Goal: Transaction & Acquisition: Purchase product/service

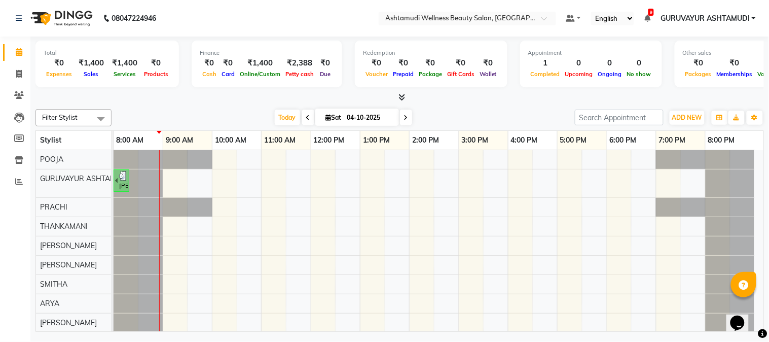
click at [17, 62] on li "Calendar" at bounding box center [15, 53] width 30 height 22
click at [18, 70] on icon at bounding box center [19, 74] width 6 height 8
select select "service"
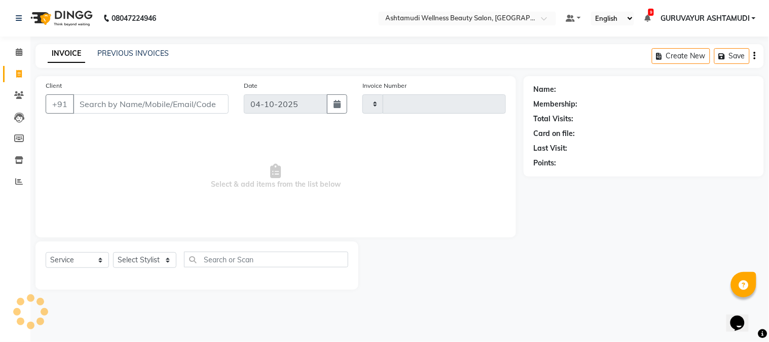
type input "2473"
select select "4660"
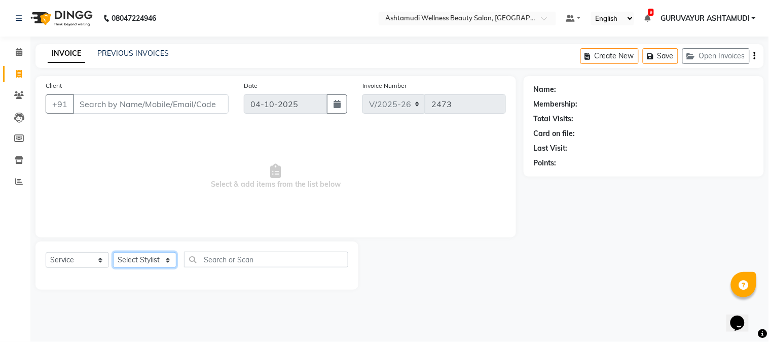
click at [146, 262] on select "Select Stylist" at bounding box center [144, 260] width 63 height 16
select select "85075"
click at [113, 252] on select "Select Stylist Aathithya [PERSON_NAME] [PERSON_NAME] ARYA GURUVAYUR ASHTAMUDI […" at bounding box center [144, 260] width 63 height 16
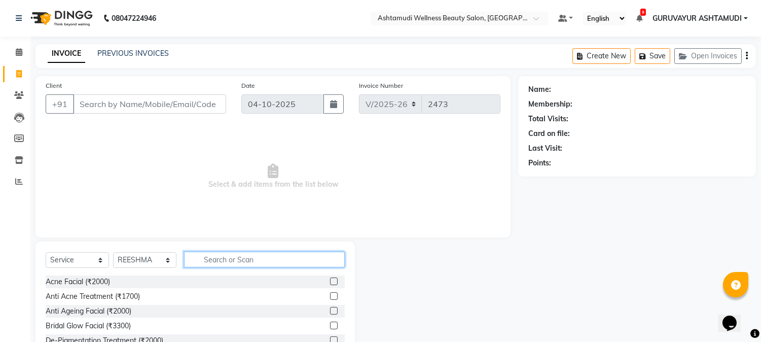
click at [232, 261] on input "text" at bounding box center [264, 259] width 161 height 16
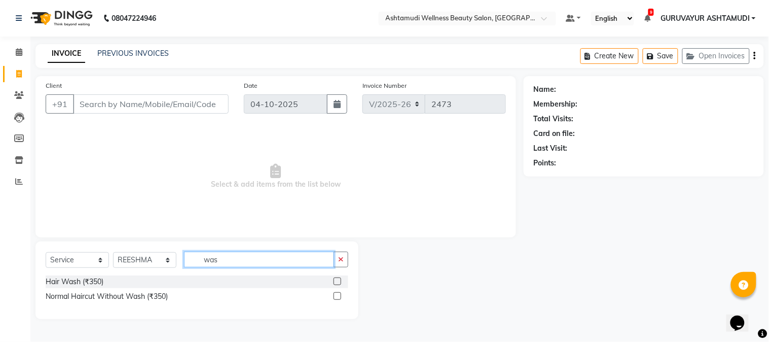
type input "wash"
drag, startPoint x: 257, startPoint y: 265, endPoint x: 148, endPoint y: 280, distance: 110.5
click at [148, 280] on div "Select Service Product Membership Package Voucher Prepaid Gift Card Select Styl…" at bounding box center [196, 280] width 323 height 78
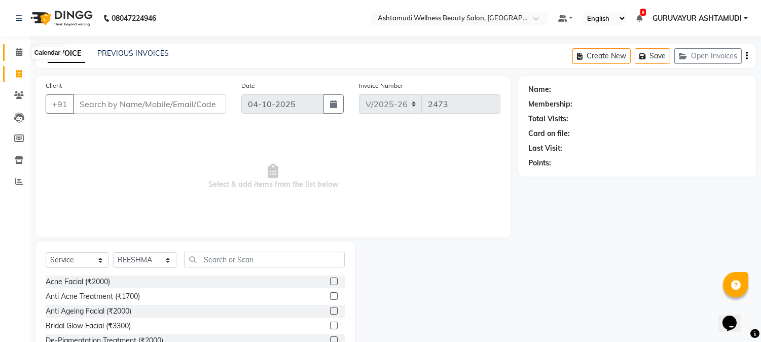
click at [17, 51] on icon at bounding box center [19, 52] width 7 height 8
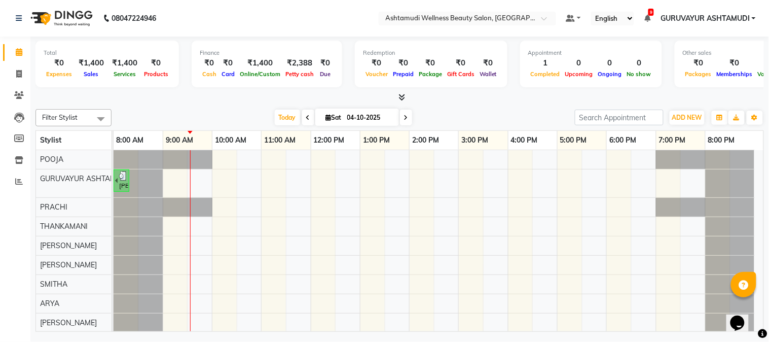
click at [403, 94] on icon at bounding box center [401, 97] width 7 height 8
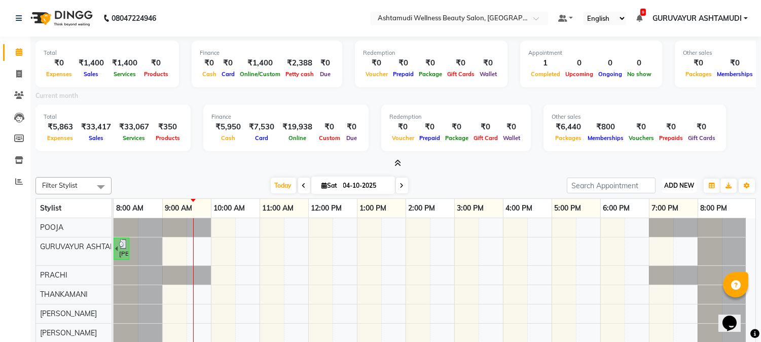
click at [690, 189] on span "ADD NEW" at bounding box center [679, 185] width 30 height 8
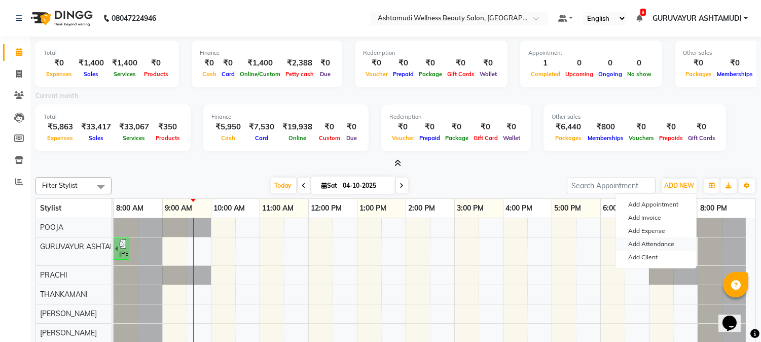
click at [652, 244] on link "Add Attendance" at bounding box center [656, 243] width 80 height 13
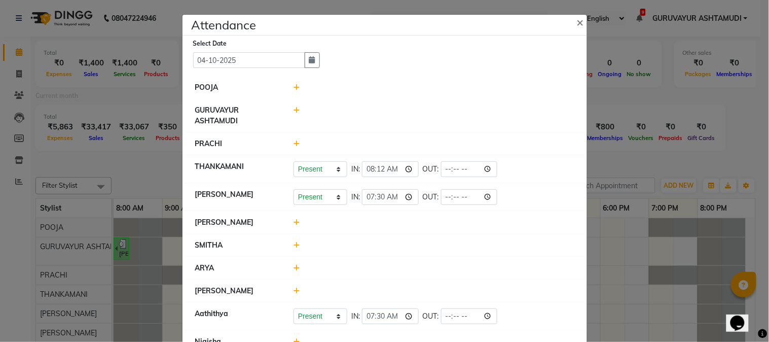
click at [293, 85] on icon at bounding box center [296, 87] width 7 height 7
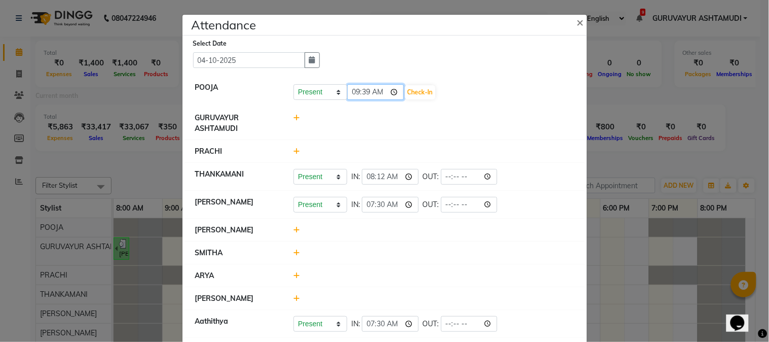
click at [392, 95] on input "09:39" at bounding box center [375, 92] width 57 height 16
type input "09:16"
click at [421, 94] on button "Check-In" at bounding box center [420, 92] width 30 height 14
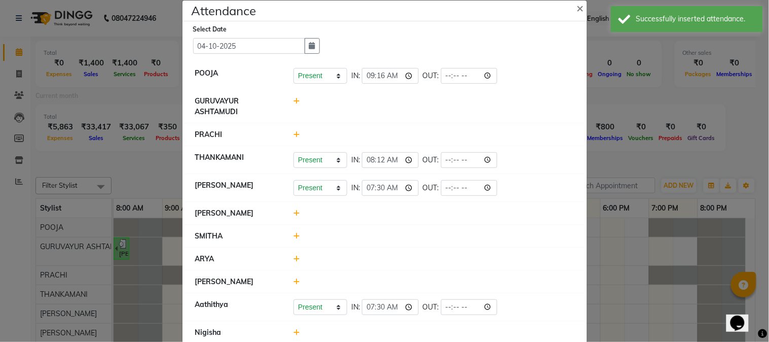
scroll to position [56, 0]
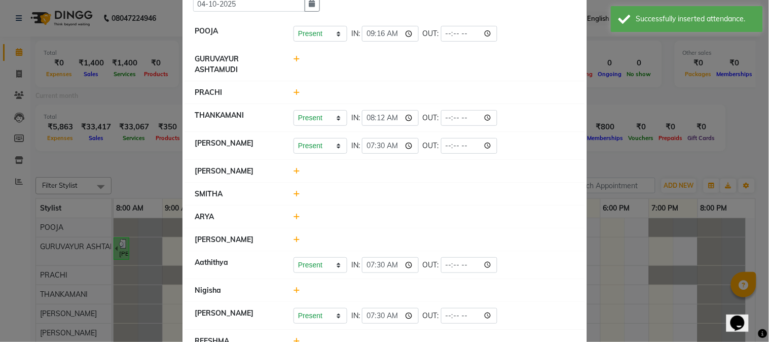
click at [295, 241] on icon at bounding box center [296, 239] width 7 height 7
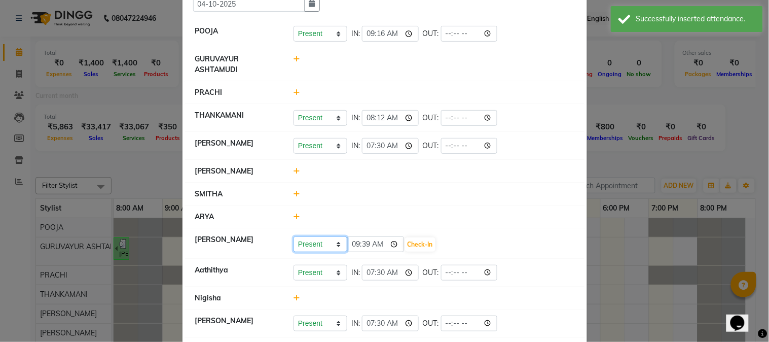
click at [311, 245] on select "Present Absent Late Half Day Weekly Off" at bounding box center [320, 244] width 54 height 16
select select "A"
click at [293, 237] on select "Present Absent Late Half Day Weekly Off" at bounding box center [320, 244] width 54 height 16
click at [353, 246] on button "Save" at bounding box center [358, 244] width 20 height 14
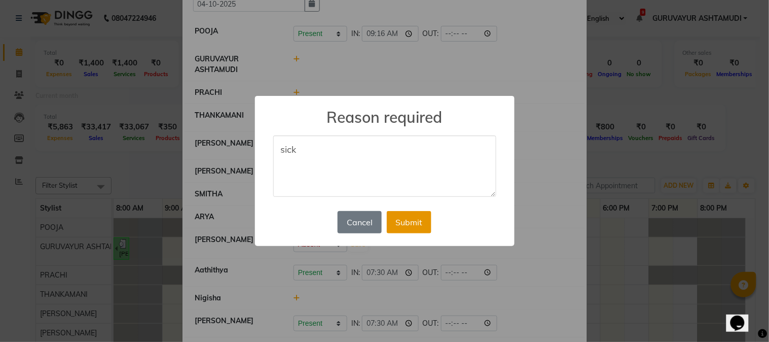
type textarea "sick"
click at [408, 220] on button "Submit" at bounding box center [409, 222] width 45 height 22
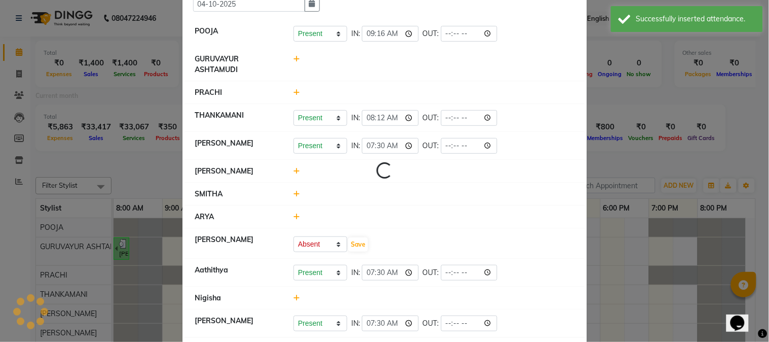
select select "A"
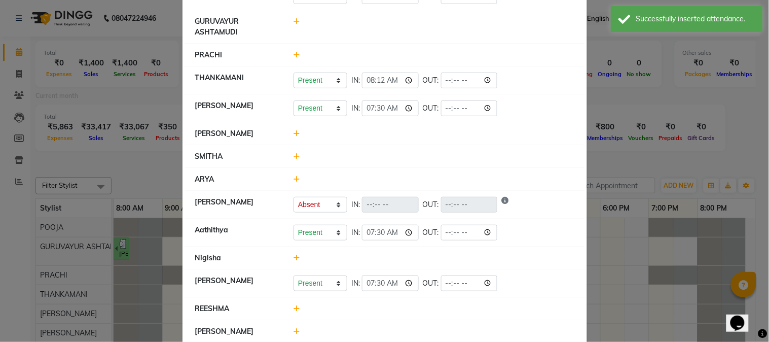
scroll to position [113, 0]
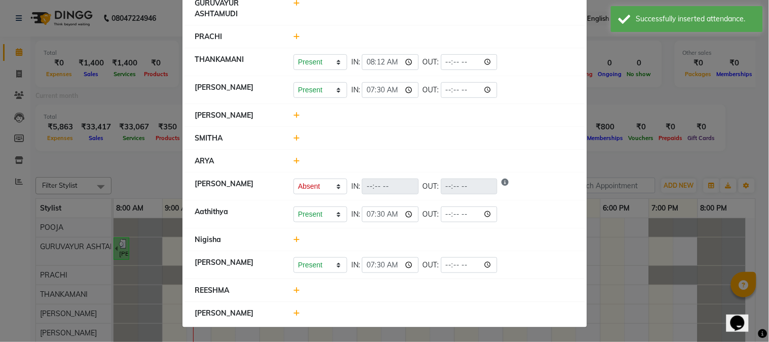
click at [293, 311] on icon at bounding box center [296, 312] width 7 height 7
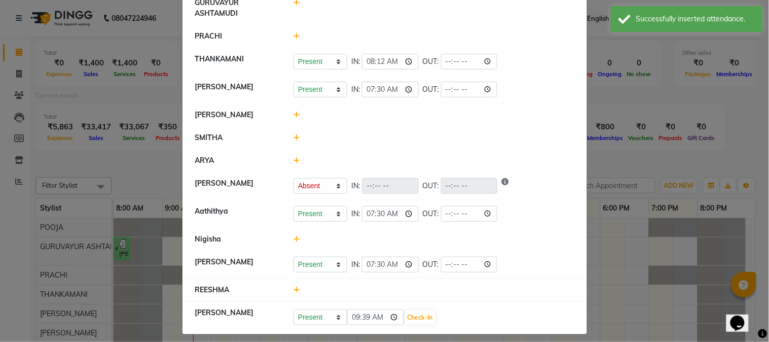
click at [321, 309] on div "Present Absent Late Half Day Weekly Off 09:39 Check-In" at bounding box center [434, 316] width 296 height 18
click at [318, 313] on select "Present Absent Late Half Day Weekly Off" at bounding box center [320, 317] width 54 height 16
select select "A"
click at [293, 310] on select "Present Absent Late Half Day Weekly Off" at bounding box center [320, 317] width 54 height 16
click at [357, 318] on button "Save" at bounding box center [358, 317] width 20 height 14
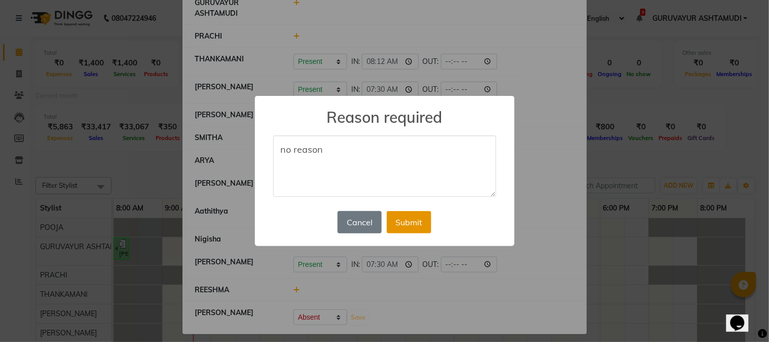
type textarea "no reason"
click at [421, 212] on button "Submit" at bounding box center [409, 222] width 45 height 22
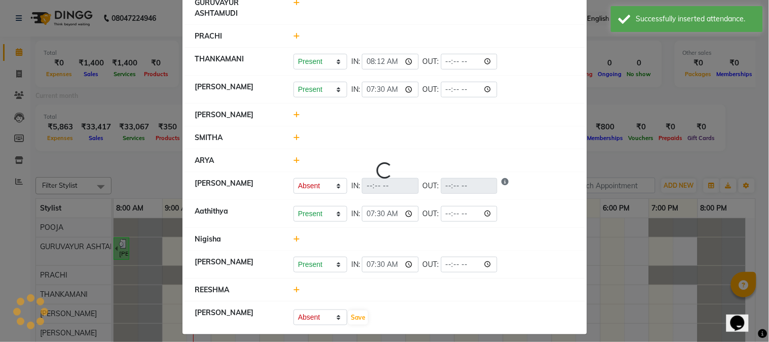
select select "A"
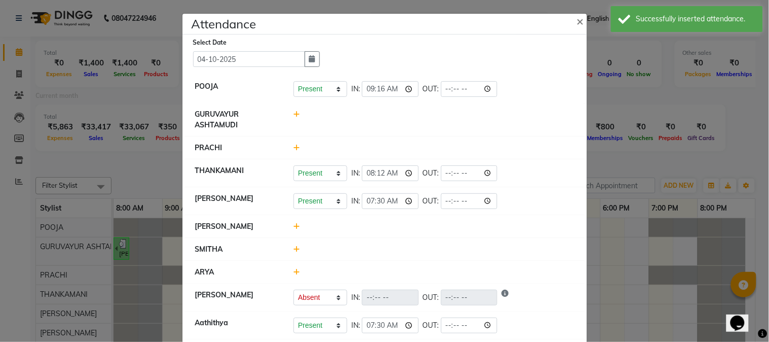
scroll to position [0, 0]
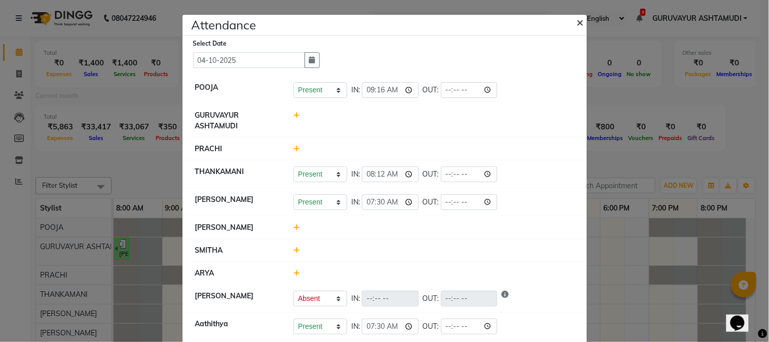
click at [577, 24] on span "×" at bounding box center [580, 21] width 7 height 15
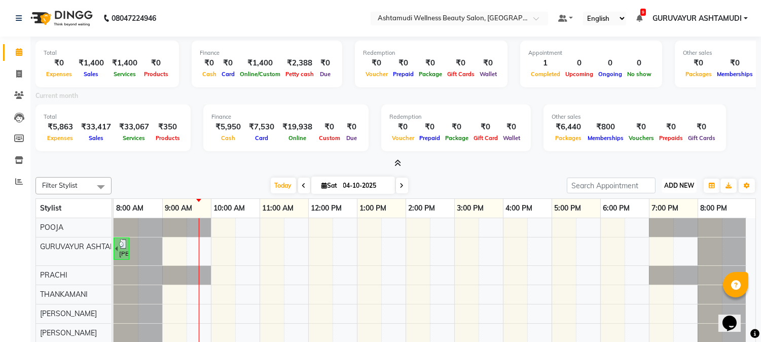
click at [675, 186] on span "ADD NEW" at bounding box center [679, 185] width 30 height 8
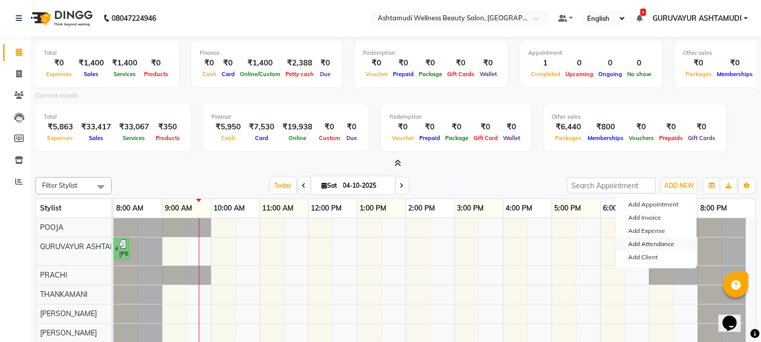
click at [660, 244] on link "Add Attendance" at bounding box center [656, 243] width 80 height 13
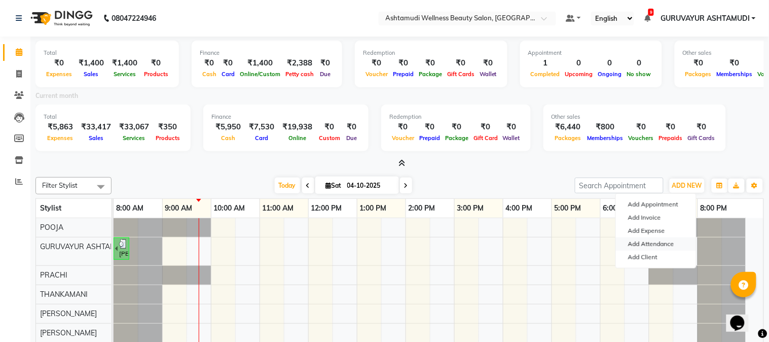
select select "A"
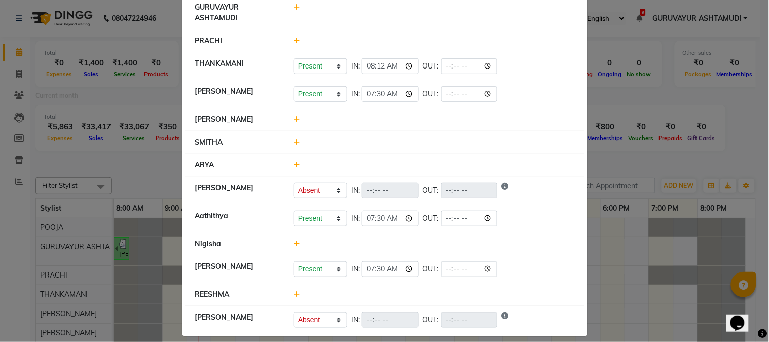
scroll to position [113, 0]
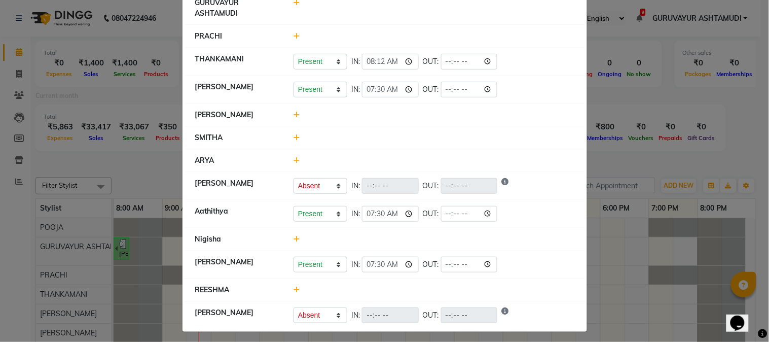
click at [293, 240] on icon at bounding box center [296, 238] width 7 height 7
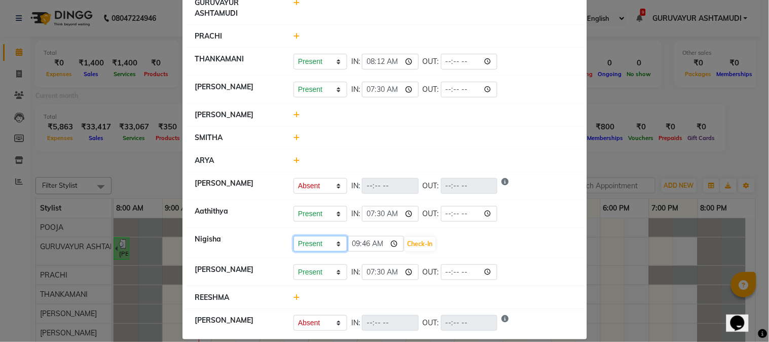
drag, startPoint x: 303, startPoint y: 245, endPoint x: 307, endPoint y: 251, distance: 8.0
click at [303, 245] on select "Present Absent Late Half Day Weekly Off" at bounding box center [320, 244] width 54 height 16
select select "A"
click at [293, 236] on select "Present Absent Late Half Day Weekly Off" at bounding box center [320, 244] width 54 height 16
click at [354, 246] on button "Save" at bounding box center [358, 244] width 20 height 14
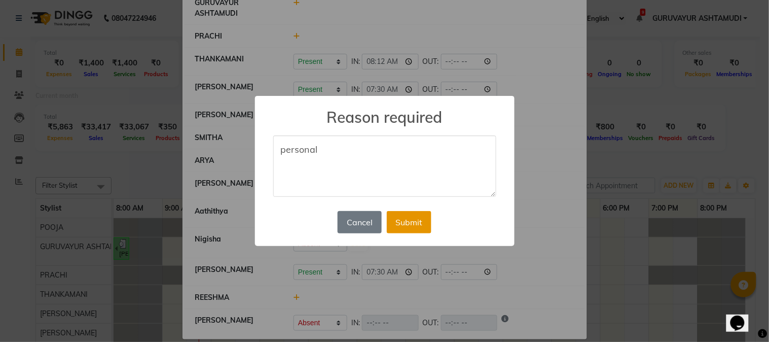
type textarea "personal"
click at [413, 227] on button "Submit" at bounding box center [409, 222] width 45 height 22
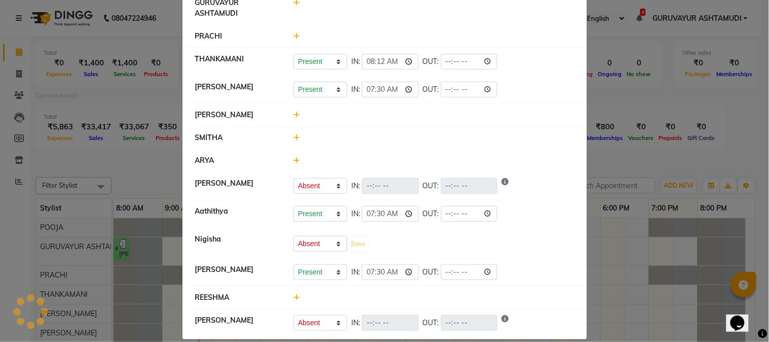
select select "A"
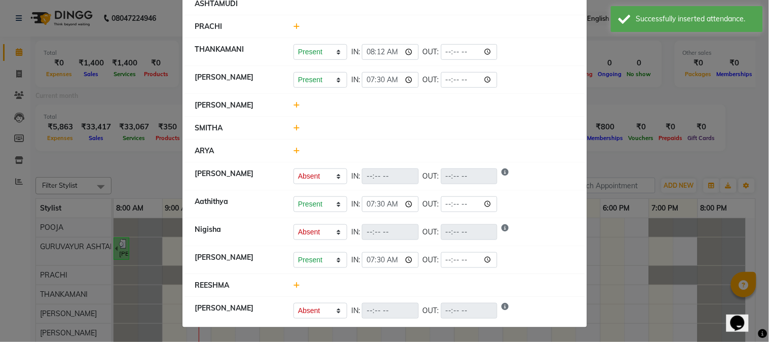
scroll to position [123, 0]
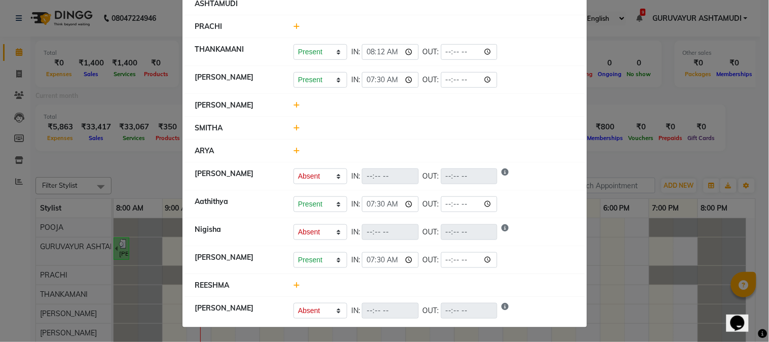
click at [295, 128] on icon at bounding box center [296, 127] width 7 height 7
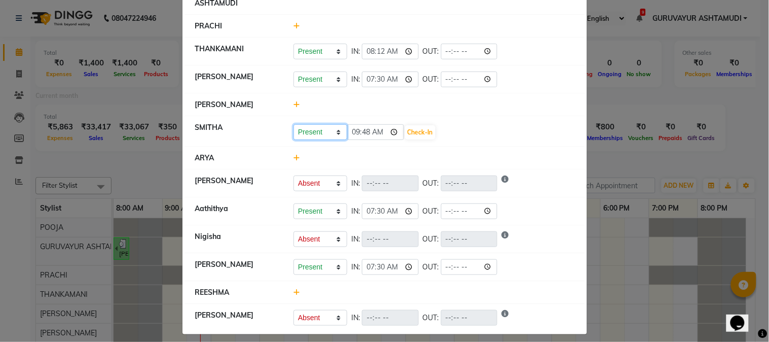
click at [320, 138] on select "Present Absent Late Half Day Weekly Off" at bounding box center [320, 132] width 54 height 16
select select "A"
click at [293, 124] on select "Present Absent Late Half Day Weekly Off" at bounding box center [320, 132] width 54 height 16
click at [355, 134] on button "Save" at bounding box center [358, 132] width 20 height 14
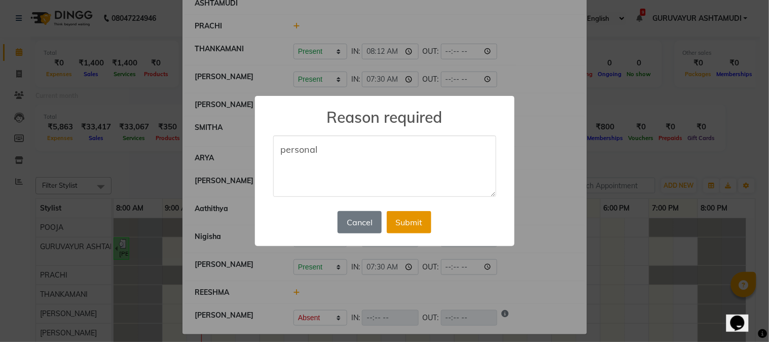
type textarea "personal"
click at [403, 225] on button "Submit" at bounding box center [409, 222] width 45 height 22
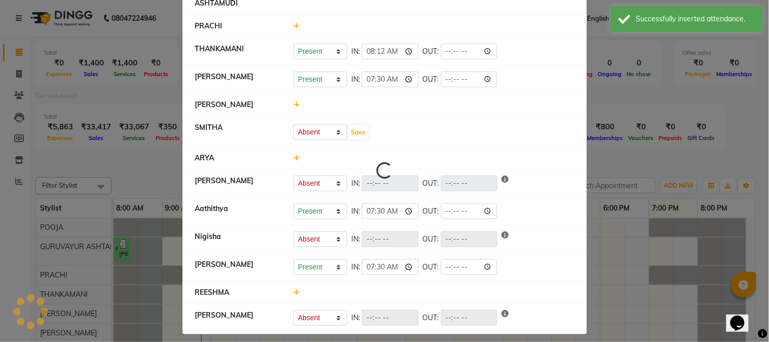
scroll to position [0, 0]
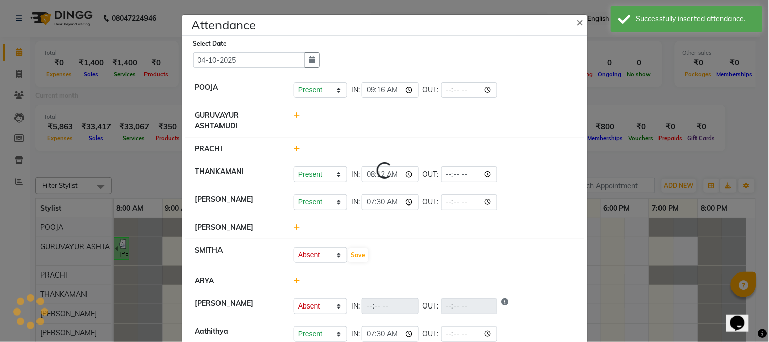
select select "A"
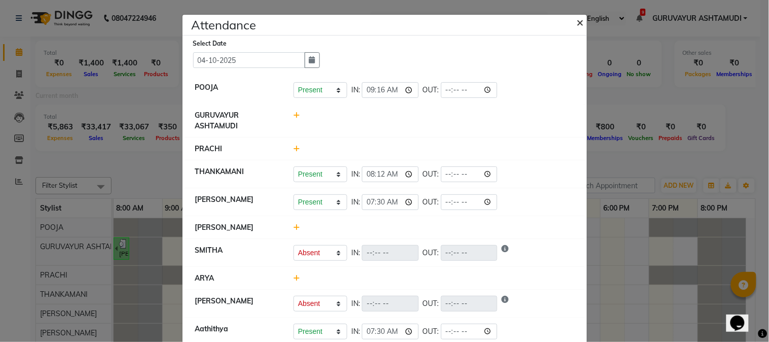
click at [577, 23] on span "×" at bounding box center [580, 21] width 7 height 15
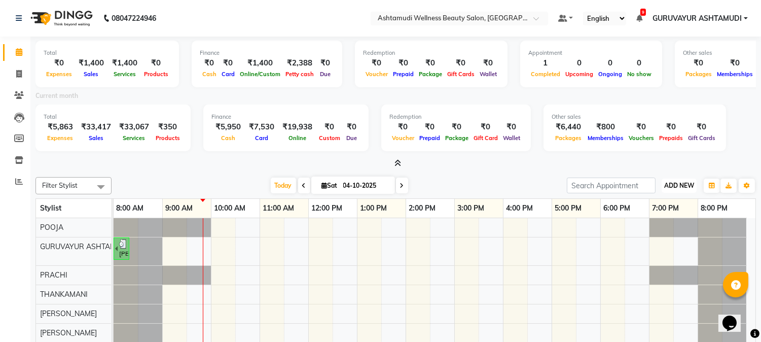
click at [682, 181] on span "ADD NEW" at bounding box center [679, 185] width 30 height 8
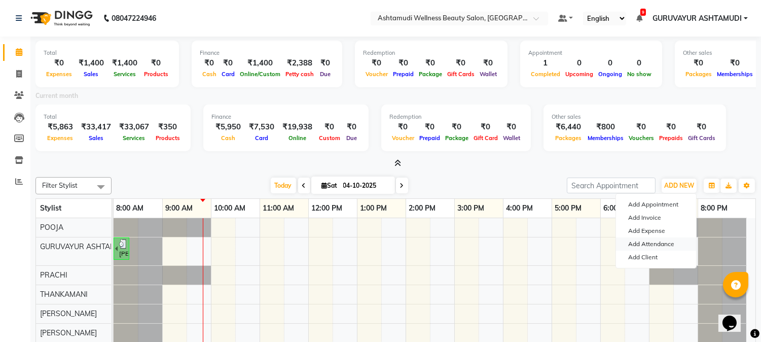
click at [647, 244] on link "Add Attendance" at bounding box center [656, 243] width 80 height 13
select select "A"
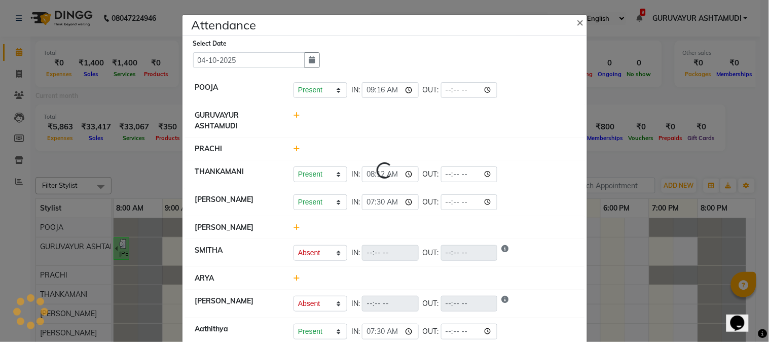
select select "A"
click at [407, 94] on input "09:16" at bounding box center [390, 90] width 57 height 16
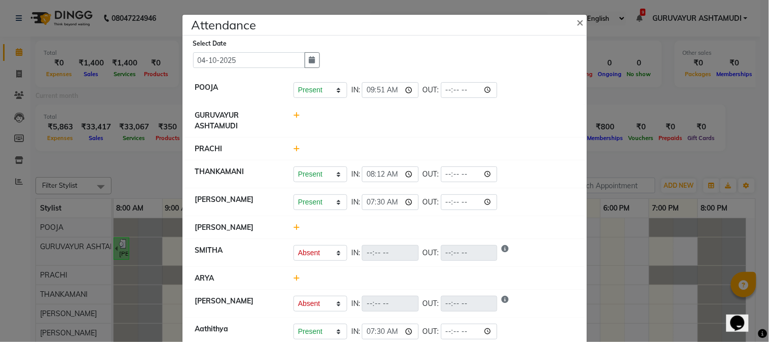
type input "09:51"
click at [507, 106] on li "GURUVAYUR ASHTAMUDI" at bounding box center [384, 121] width 399 height 34
select select "A"
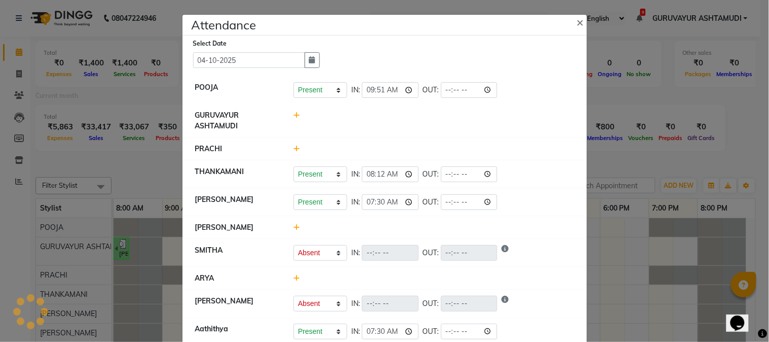
select select "A"
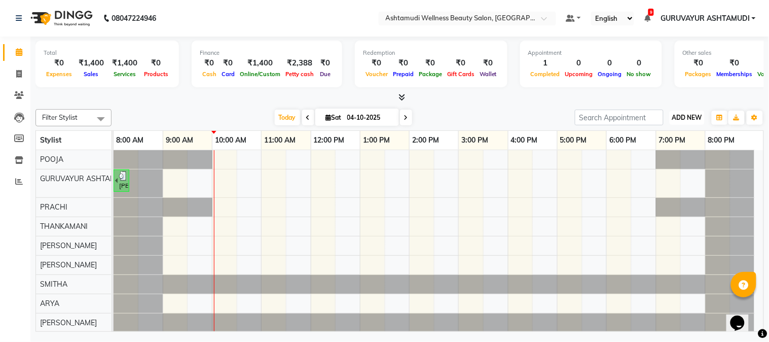
click at [681, 114] on span "ADD NEW" at bounding box center [687, 118] width 30 height 8
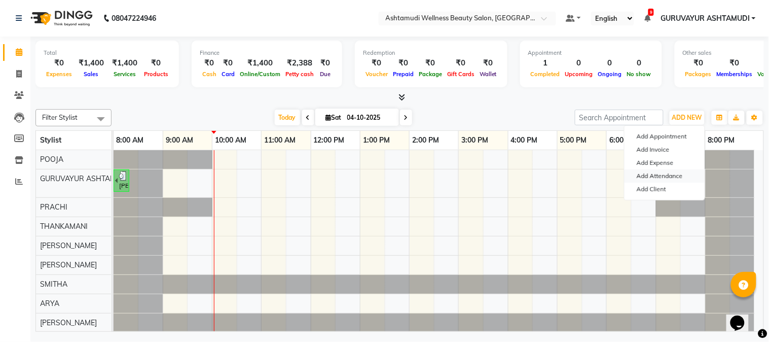
click at [667, 176] on link "Add Attendance" at bounding box center [664, 175] width 80 height 13
select select "A"
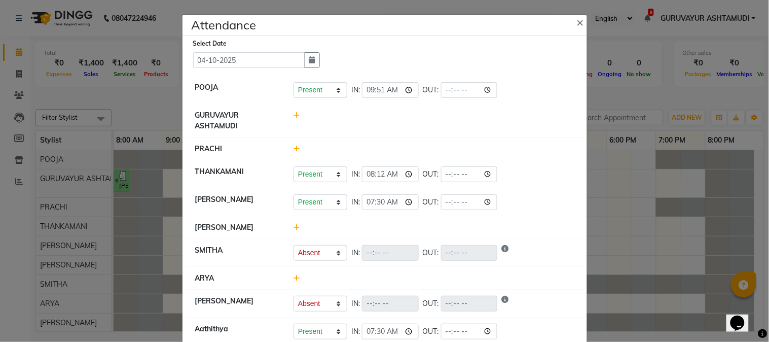
click at [293, 228] on icon at bounding box center [296, 227] width 7 height 7
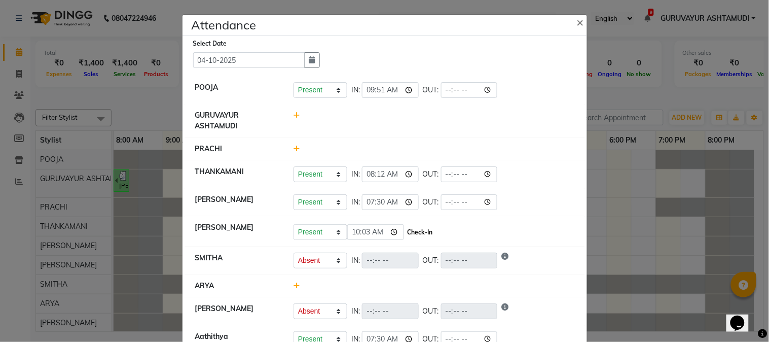
click at [418, 234] on button "Check-In" at bounding box center [420, 232] width 30 height 14
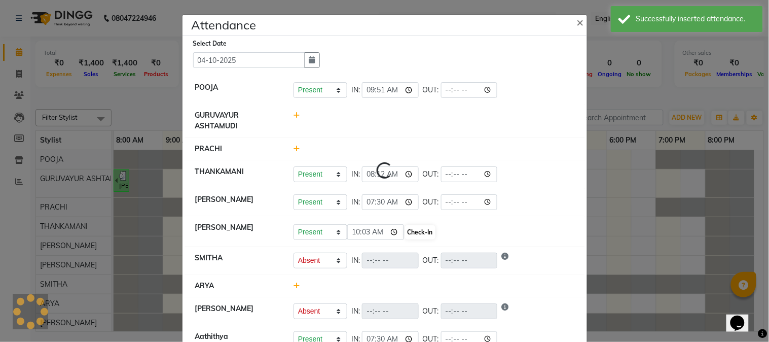
select select "A"
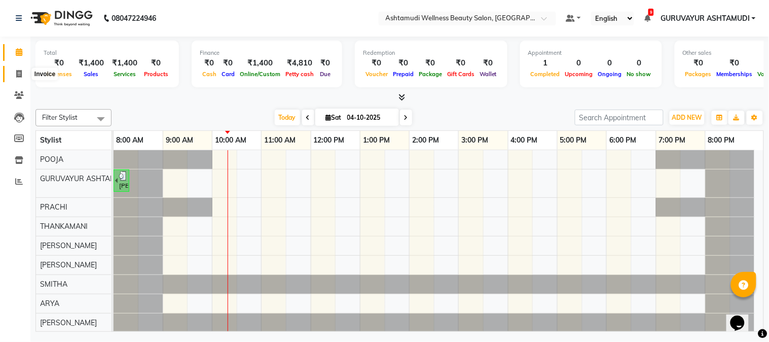
click at [19, 74] on icon at bounding box center [19, 74] width 6 height 8
select select "4660"
select select "service"
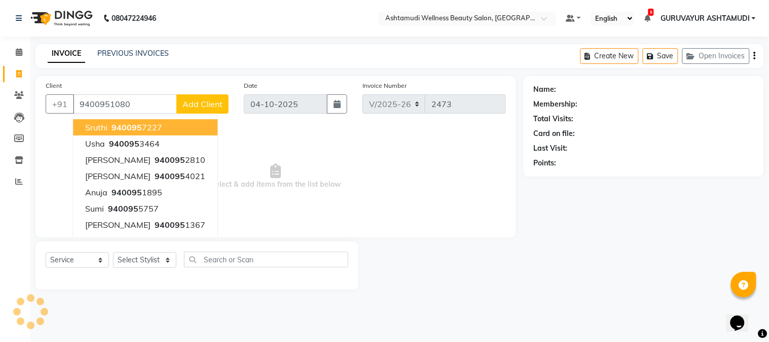
type input "9400951080"
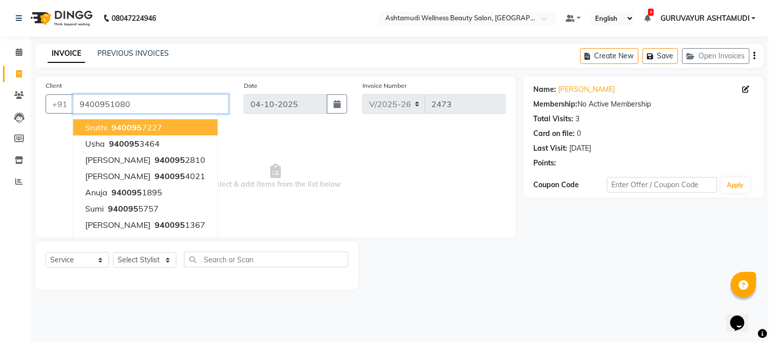
click at [162, 110] on input "9400951080" at bounding box center [151, 103] width 156 height 19
drag, startPoint x: 156, startPoint y: 261, endPoint x: 155, endPoint y: 255, distance: 5.3
click at [156, 261] on select "Select Stylist Aathithya [PERSON_NAME] [PERSON_NAME] ARYA GURUVAYUR ASHTAMUDI […" at bounding box center [144, 260] width 63 height 16
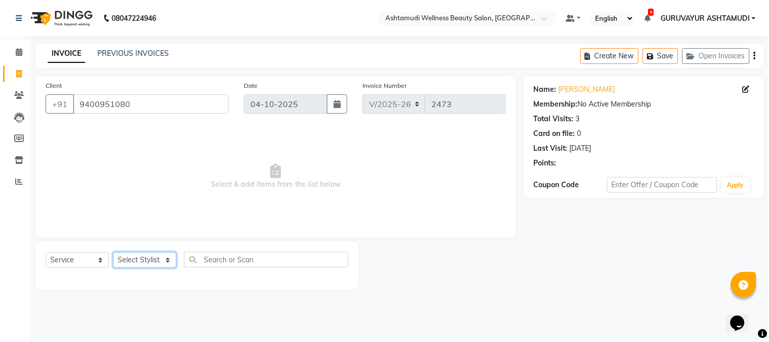
select select "27526"
click at [113, 252] on select "Select Stylist Aathithya [PERSON_NAME] [PERSON_NAME] ARYA GURUVAYUR ASHTAMUDI […" at bounding box center [144, 260] width 63 height 16
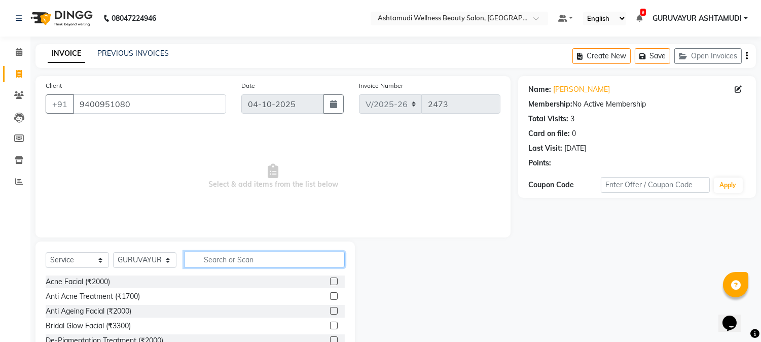
click at [257, 259] on input "text" at bounding box center [264, 259] width 161 height 16
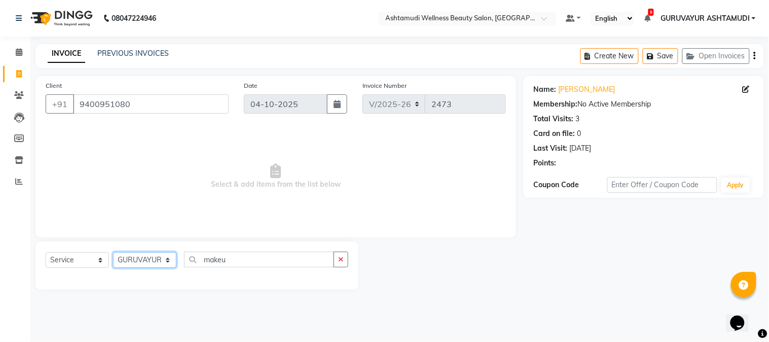
click at [158, 260] on select "Select Stylist Aathithya [PERSON_NAME] [PERSON_NAME] ARYA GURUVAYUR ASHTAMUDI […" at bounding box center [144, 260] width 63 height 16
click at [113, 252] on select "Select Stylist Aathithya [PERSON_NAME] [PERSON_NAME] ARYA GURUVAYUR ASHTAMUDI […" at bounding box center [144, 260] width 63 height 16
click at [236, 266] on input "makeu" at bounding box center [259, 259] width 150 height 16
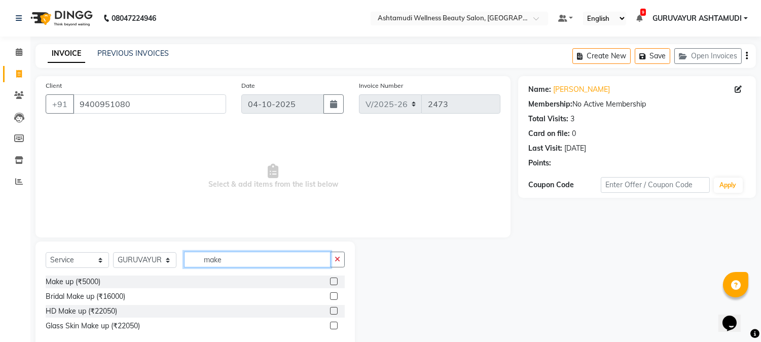
type input "mak"
drag, startPoint x: 237, startPoint y: 259, endPoint x: 173, endPoint y: 260, distance: 63.9
click at [173, 260] on div "Select Service Product Membership Package Voucher Prepaid Gift Card Select Styl…" at bounding box center [195, 263] width 299 height 24
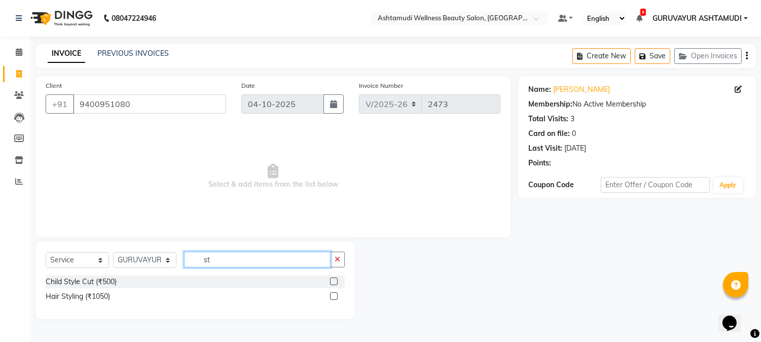
type input "s"
type input "saree"
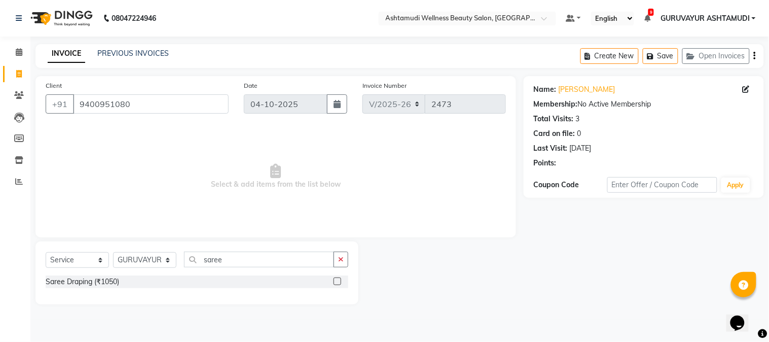
click at [338, 283] on label at bounding box center [338, 281] width 8 height 8
click at [338, 283] on input "checkbox" at bounding box center [337, 281] width 7 height 7
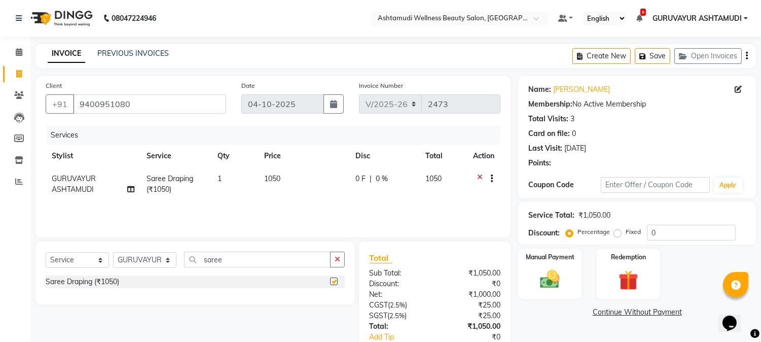
checkbox input "false"
click at [224, 178] on td "1" at bounding box center [234, 183] width 47 height 33
select select "27526"
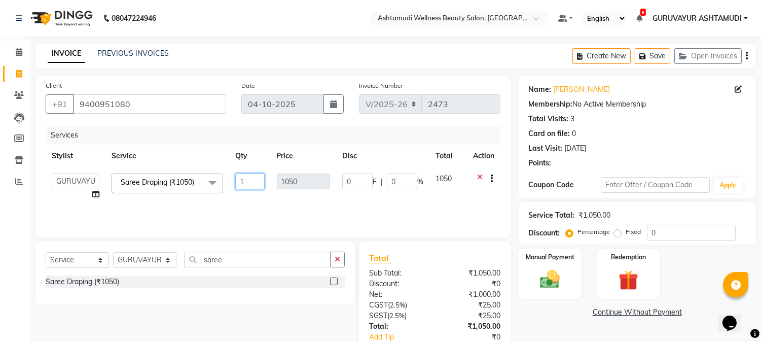
click at [248, 178] on input "1" at bounding box center [249, 181] width 29 height 16
type input "2"
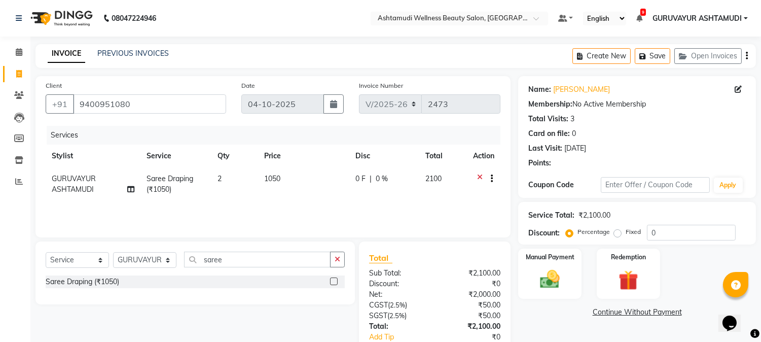
drag, startPoint x: 270, startPoint y: 267, endPoint x: 192, endPoint y: 261, distance: 78.8
click at [192, 261] on div "Select Service Product Membership Package Voucher Prepaid Gift Card Select Styl…" at bounding box center [195, 263] width 299 height 24
click at [244, 256] on input "saree" at bounding box center [257, 259] width 146 height 16
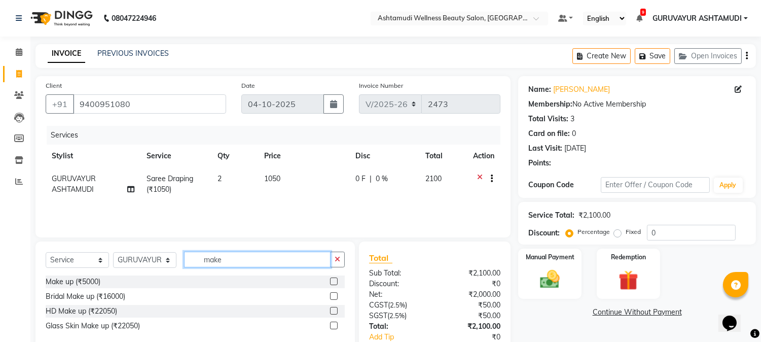
type input "make"
click at [333, 281] on label at bounding box center [334, 281] width 8 height 8
click at [333, 281] on input "checkbox" at bounding box center [333, 281] width 7 height 7
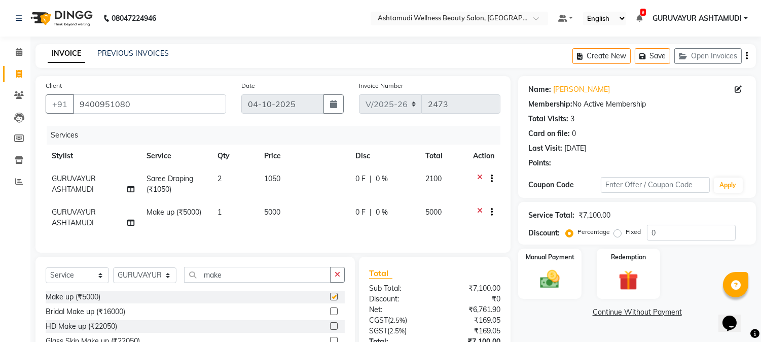
checkbox input "false"
click at [381, 212] on span "0 %" at bounding box center [382, 212] width 12 height 11
select select "27526"
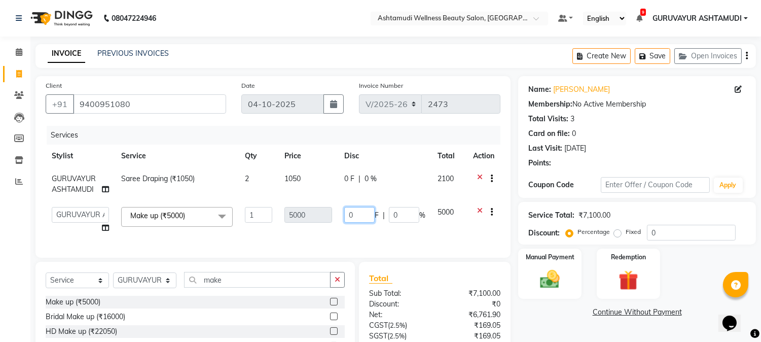
click at [363, 214] on input "0" at bounding box center [359, 215] width 30 height 16
type input "800"
click at [388, 238] on div "Services Stylist Service Qty Price Disc Total Action GURUVAYUR ASHTAMUDI Saree …" at bounding box center [273, 187] width 455 height 122
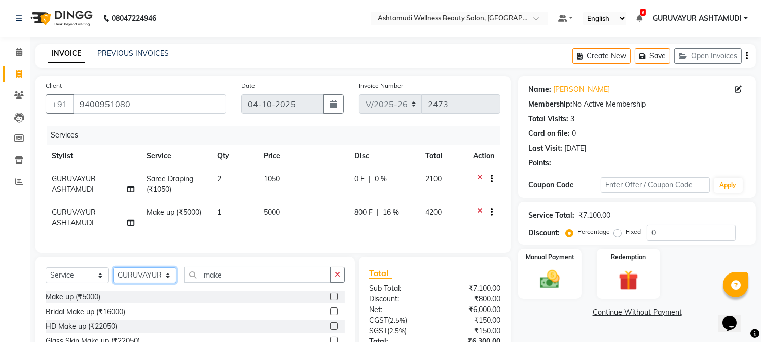
click at [133, 283] on select "Select Stylist Aathithya [PERSON_NAME] [PERSON_NAME] ARYA GURUVAYUR ASHTAMUDI […" at bounding box center [144, 275] width 63 height 16
select select "38876"
click at [113, 276] on select "Select Stylist Aathithya [PERSON_NAME] [PERSON_NAME] ARYA GURUVAYUR ASHTAMUDI […" at bounding box center [144, 275] width 63 height 16
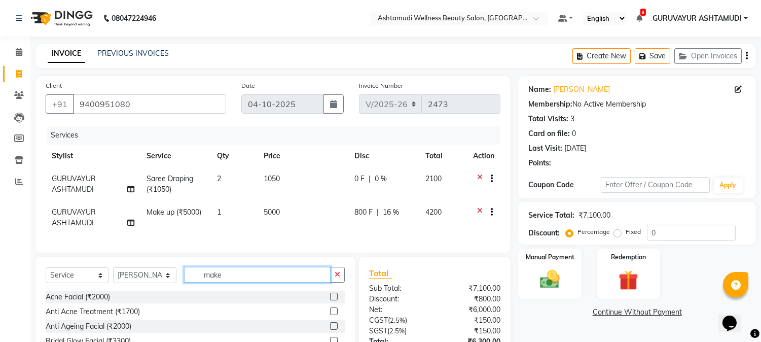
drag, startPoint x: 233, startPoint y: 283, endPoint x: 179, endPoint y: 286, distance: 54.4
click at [179, 286] on div "Select Service Product Membership Package Voucher Prepaid Gift Card Select Styl…" at bounding box center [195, 279] width 299 height 24
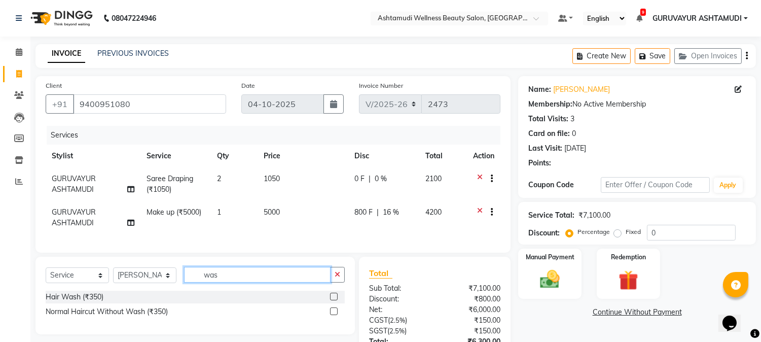
type input "was"
click at [332, 300] on label at bounding box center [334, 296] width 8 height 8
click at [332, 300] on input "checkbox" at bounding box center [333, 296] width 7 height 7
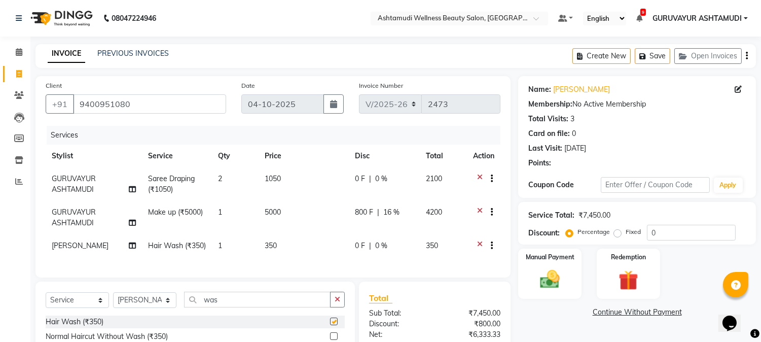
checkbox input "false"
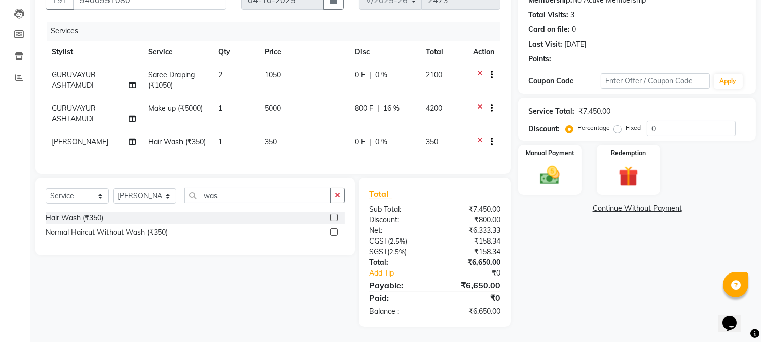
scroll to position [121, 0]
click at [554, 164] on img at bounding box center [549, 176] width 33 height 24
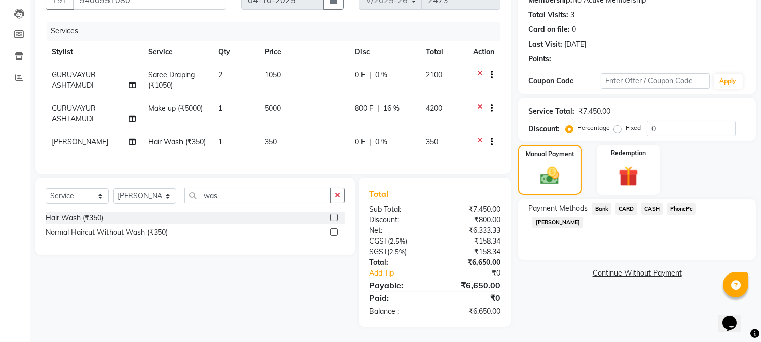
click at [683, 203] on span "PhonePe" at bounding box center [681, 209] width 29 height 12
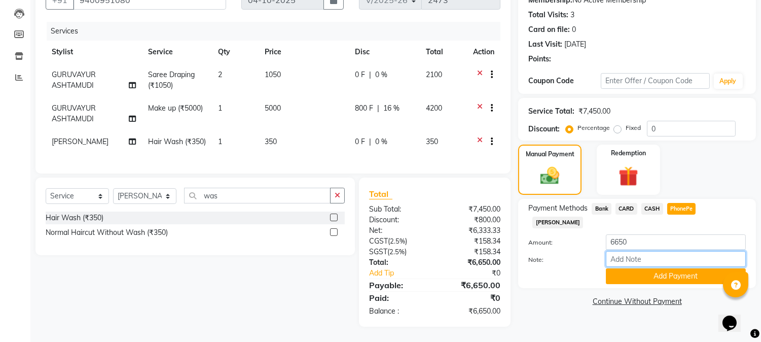
click at [670, 251] on input "Note:" at bounding box center [676, 259] width 140 height 16
type input "RINI"
click at [685, 268] on button "Add Payment" at bounding box center [676, 276] width 140 height 16
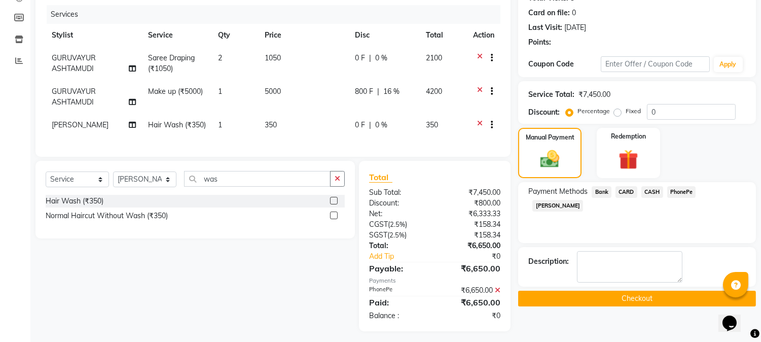
scroll to position [142, 0]
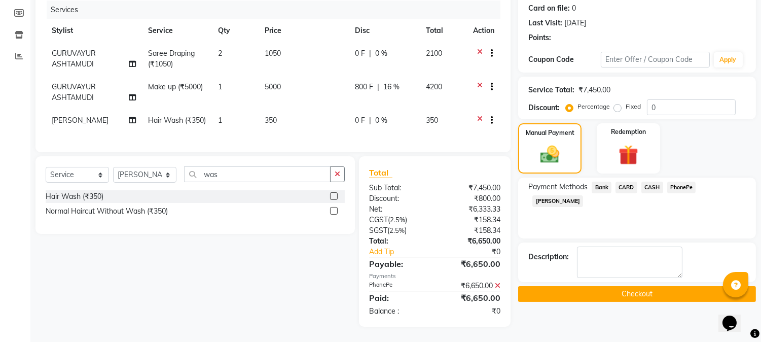
click at [647, 286] on button "Checkout" at bounding box center [637, 294] width 238 height 16
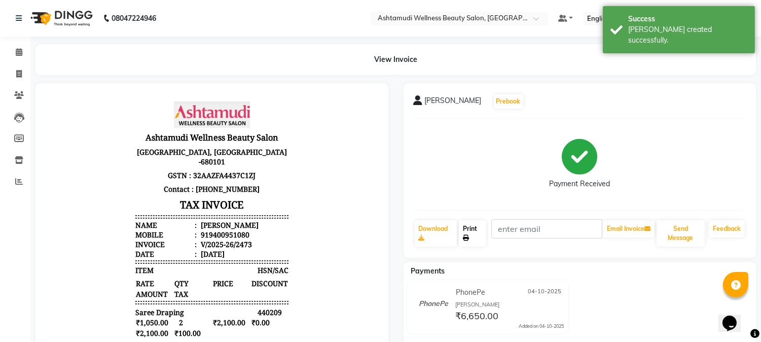
click at [476, 237] on link "Print" at bounding box center [472, 233] width 27 height 26
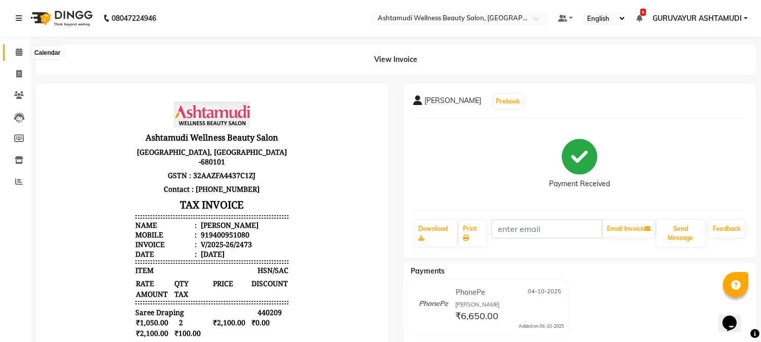
click at [19, 54] on icon at bounding box center [19, 52] width 7 height 8
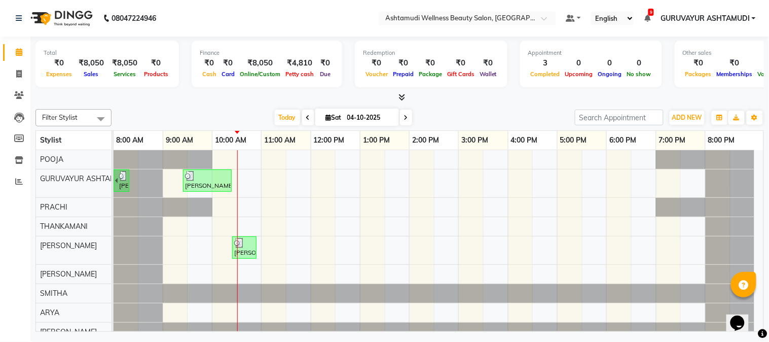
click at [403, 96] on icon at bounding box center [401, 97] width 7 height 8
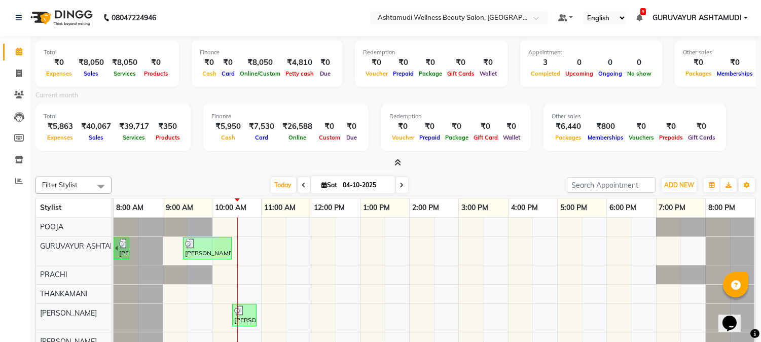
scroll to position [59, 0]
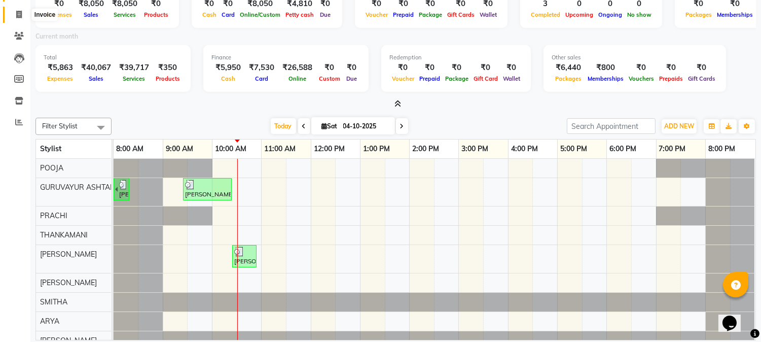
click at [17, 13] on icon at bounding box center [19, 15] width 6 height 8
select select "service"
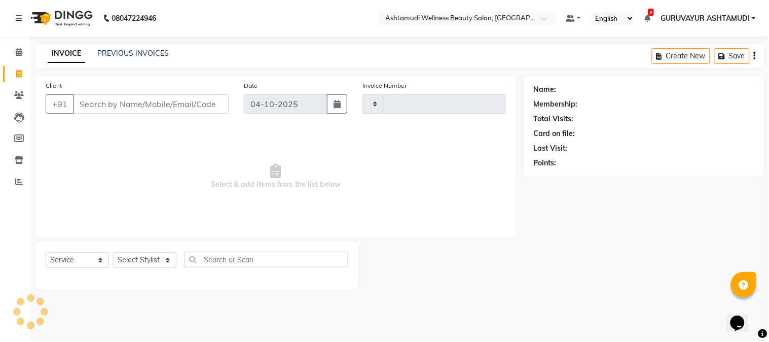
type input "2474"
select select "4660"
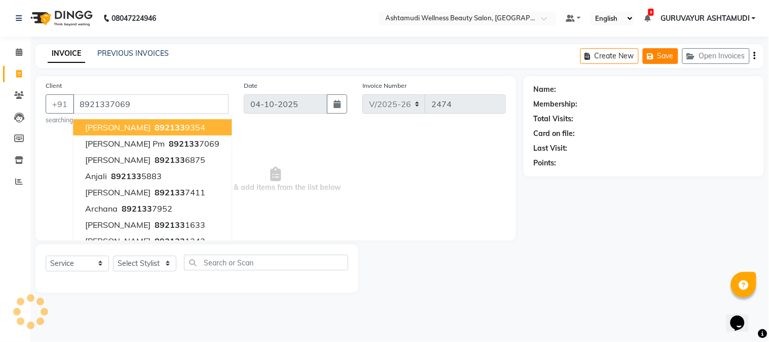
type input "8921337069"
select select "1: Object"
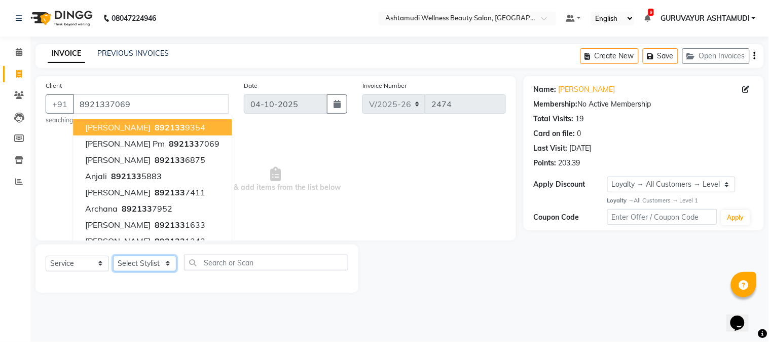
click at [142, 264] on select "Select Stylist Aathithya [PERSON_NAME] [PERSON_NAME] ARYA GURUVAYUR ASHTAMUDI […" at bounding box center [144, 263] width 63 height 16
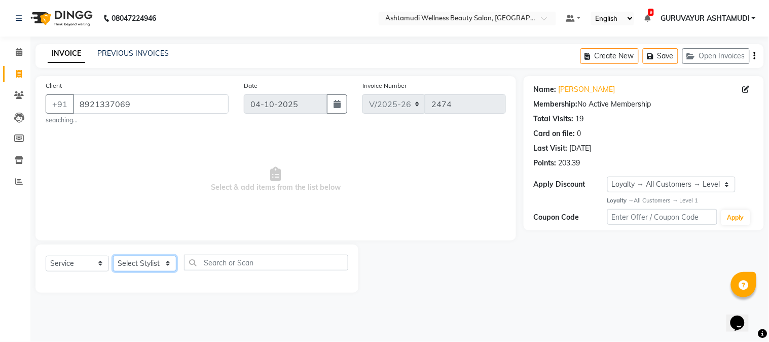
select select "27386"
click at [113, 255] on select "Select Stylist Aathithya [PERSON_NAME] [PERSON_NAME] ARYA GURUVAYUR ASHTAMUDI […" at bounding box center [144, 263] width 63 height 16
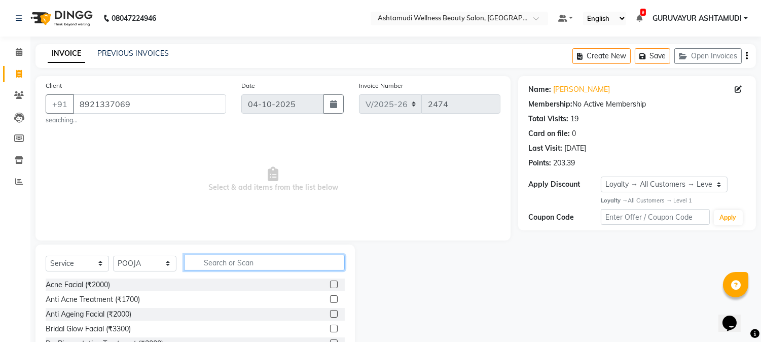
click at [233, 259] on input "text" at bounding box center [264, 262] width 161 height 16
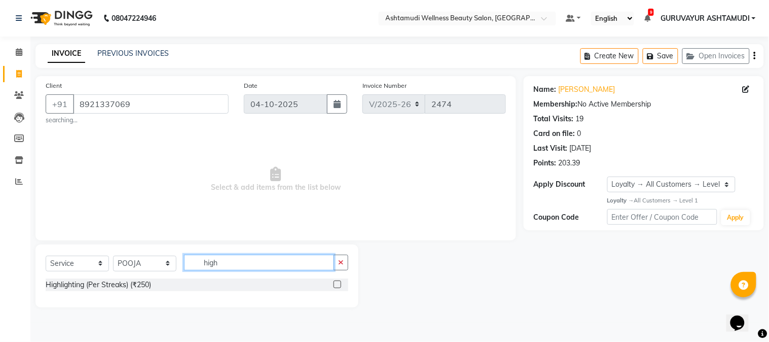
type input "high"
click at [335, 284] on label at bounding box center [338, 284] width 8 height 8
click at [335, 284] on input "checkbox" at bounding box center [337, 284] width 7 height 7
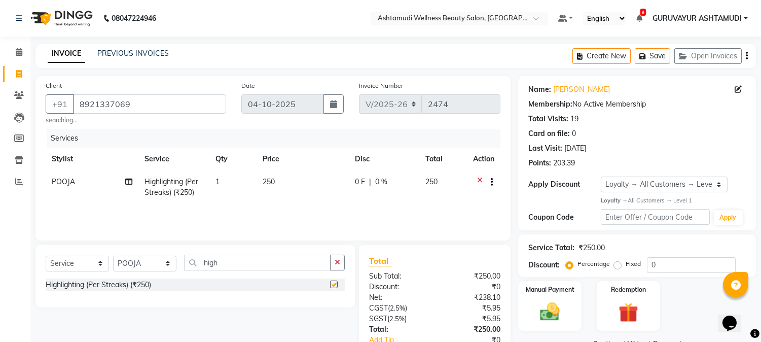
checkbox input "false"
click at [546, 312] on img at bounding box center [549, 312] width 33 height 24
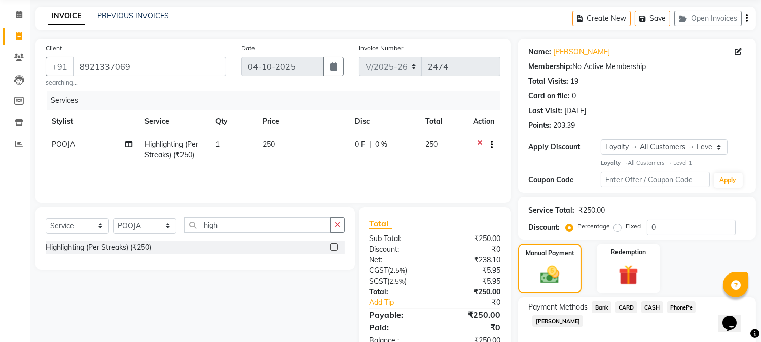
scroll to position [89, 0]
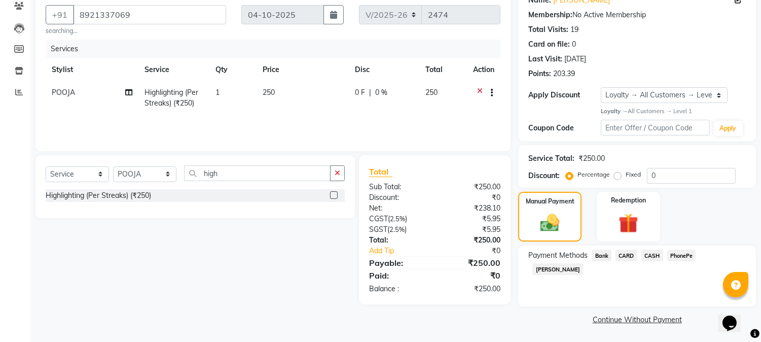
click at [687, 255] on span "PhonePe" at bounding box center [681, 255] width 29 height 12
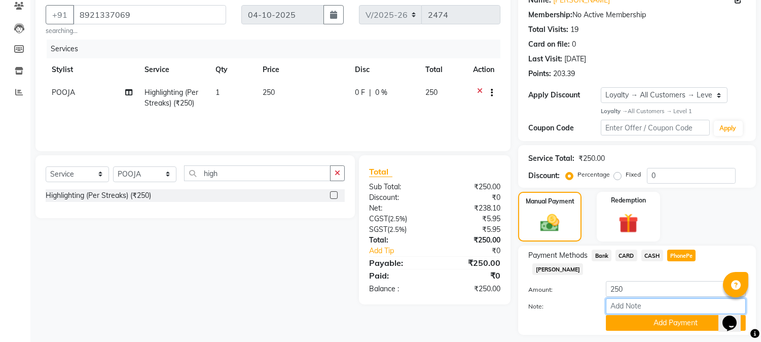
drag, startPoint x: 656, startPoint y: 291, endPoint x: 657, endPoint y: 286, distance: 5.3
click at [656, 298] on input "Note:" at bounding box center [676, 306] width 140 height 16
type input "RINI"
click at [659, 315] on button "Add Payment" at bounding box center [676, 323] width 140 height 16
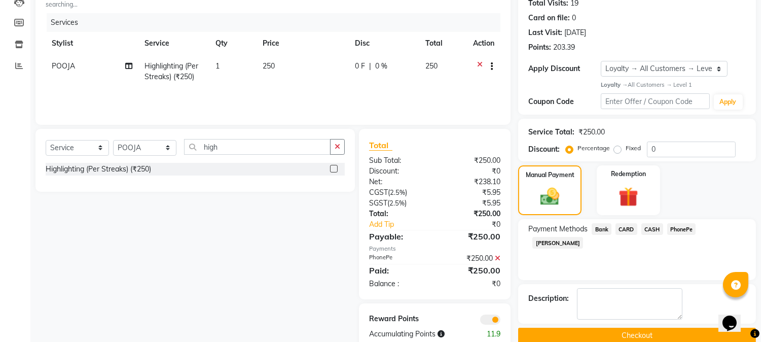
scroll to position [138, 0]
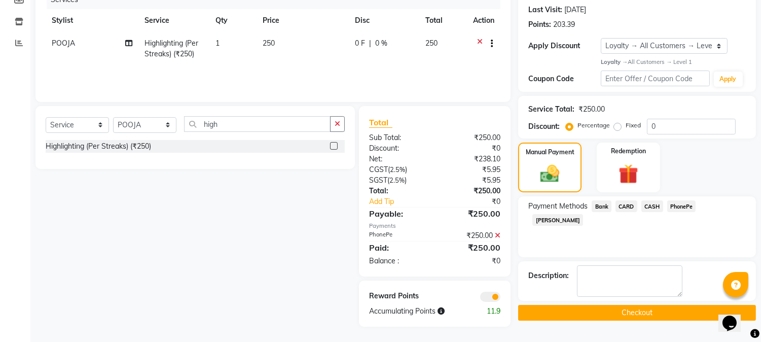
click at [659, 311] on button "Checkout" at bounding box center [637, 313] width 238 height 16
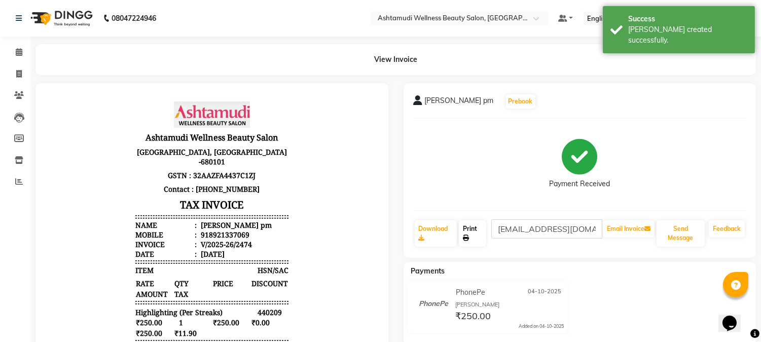
click at [478, 236] on link "Print" at bounding box center [472, 233] width 27 height 26
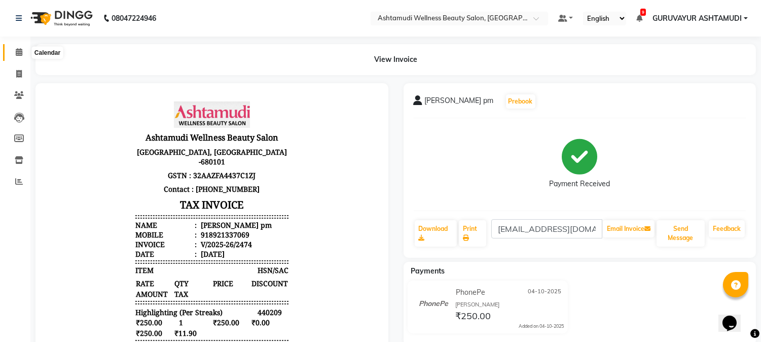
click at [19, 53] on icon at bounding box center [19, 52] width 7 height 8
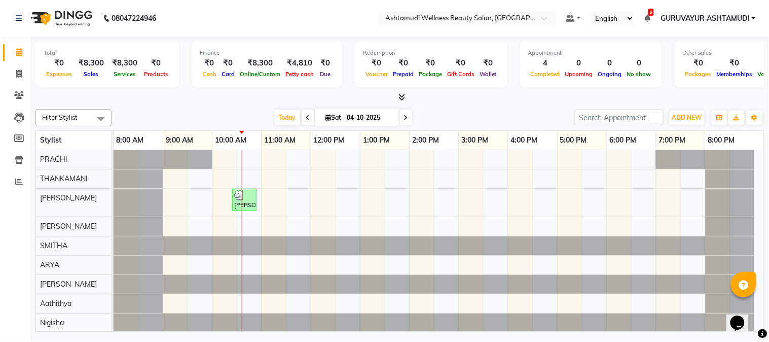
scroll to position [124, 0]
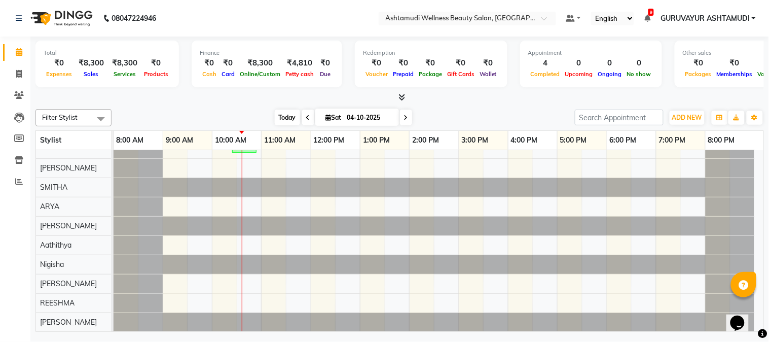
click at [281, 120] on span "Today" at bounding box center [287, 117] width 25 height 16
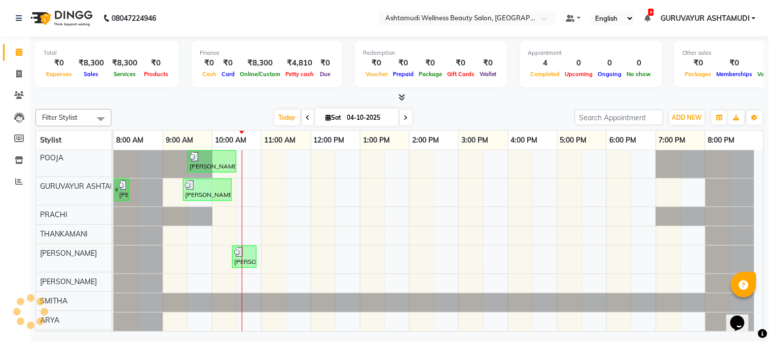
scroll to position [0, 0]
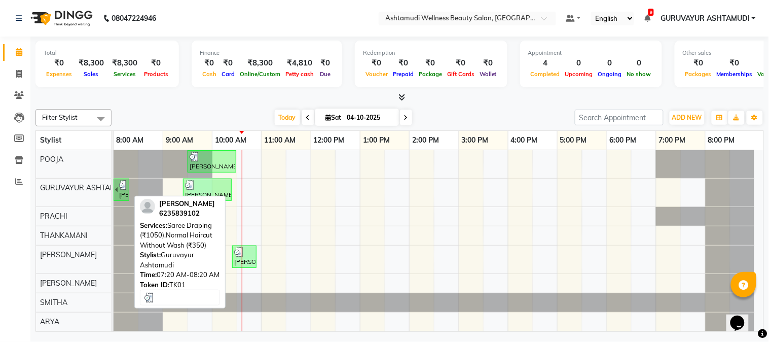
click at [122, 189] on img at bounding box center [123, 185] width 8 height 10
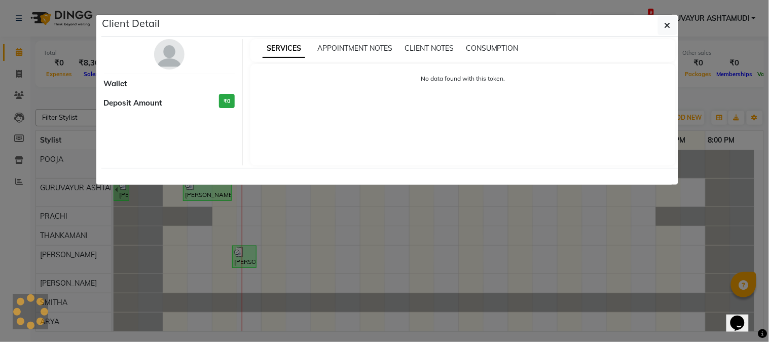
select select "3"
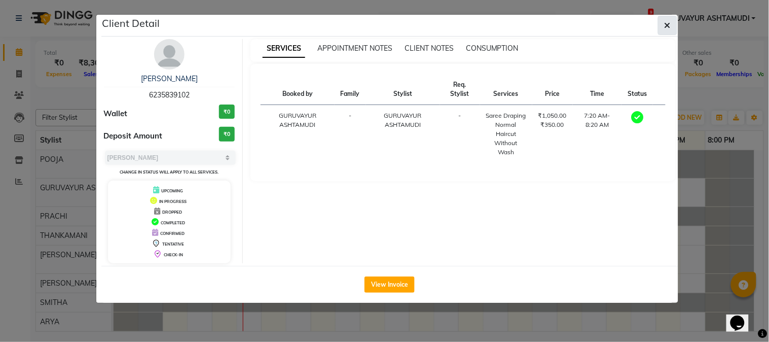
click at [667, 23] on icon "button" at bounding box center [668, 25] width 6 height 8
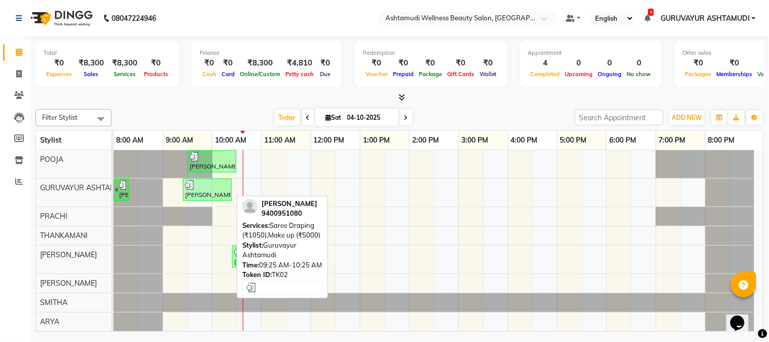
click at [213, 189] on div at bounding box center [207, 185] width 45 height 10
select select "3"
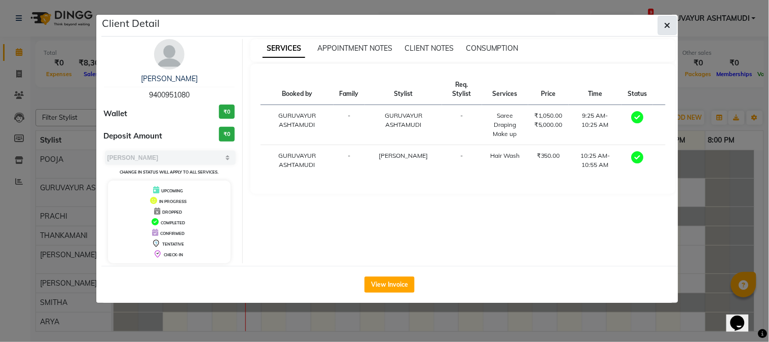
click at [670, 27] on icon "button" at bounding box center [668, 25] width 6 height 8
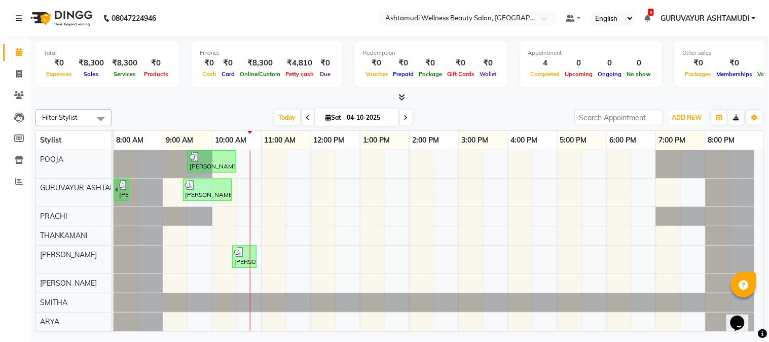
click at [689, 114] on span "ADD NEW" at bounding box center [687, 118] width 30 height 8
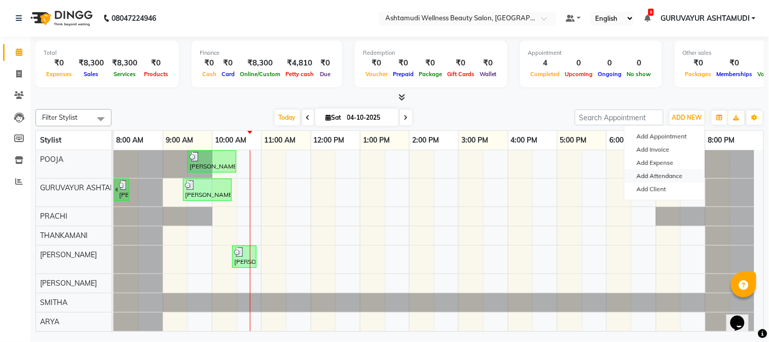
click at [662, 178] on link "Add Attendance" at bounding box center [664, 175] width 80 height 13
select select "A"
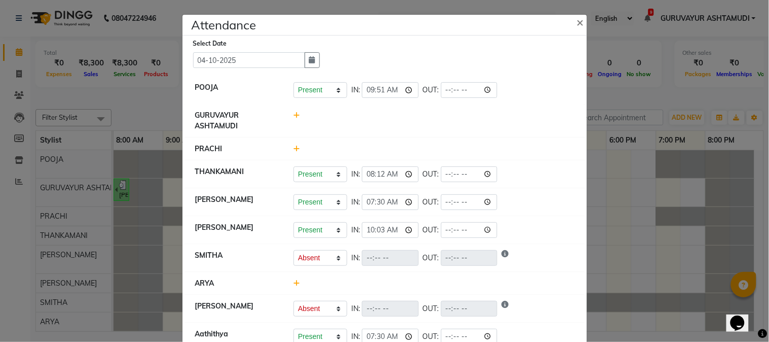
click at [293, 148] on icon at bounding box center [296, 148] width 7 height 7
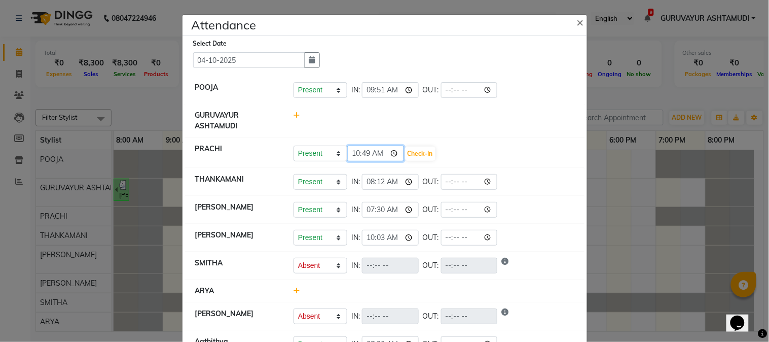
click at [389, 156] on input "10:49" at bounding box center [375, 153] width 57 height 16
type input "10:00"
click at [419, 157] on button "Check-In" at bounding box center [420, 153] width 30 height 14
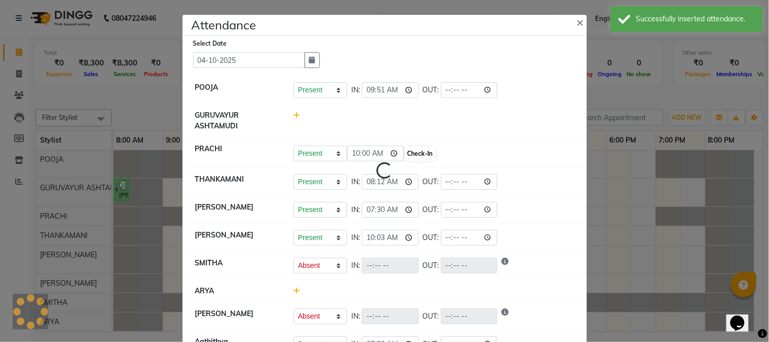
select select "A"
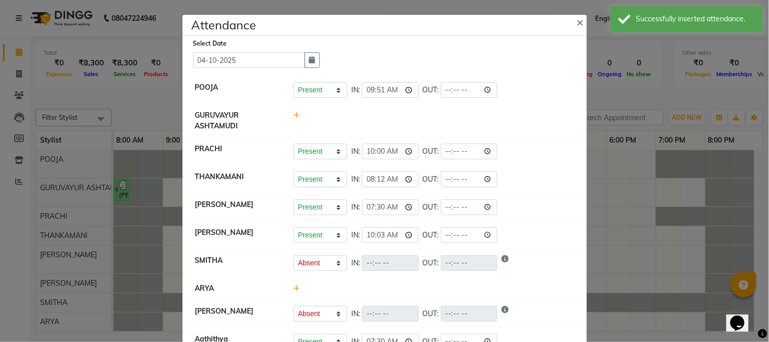
click at [294, 116] on icon at bounding box center [296, 115] width 7 height 7
click at [391, 122] on input "10:49" at bounding box center [375, 120] width 57 height 16
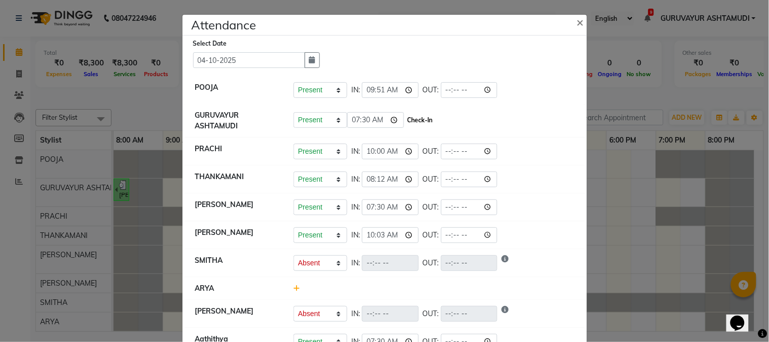
type input "07:30"
click at [427, 125] on button "Check-In" at bounding box center [420, 120] width 30 height 14
select select "A"
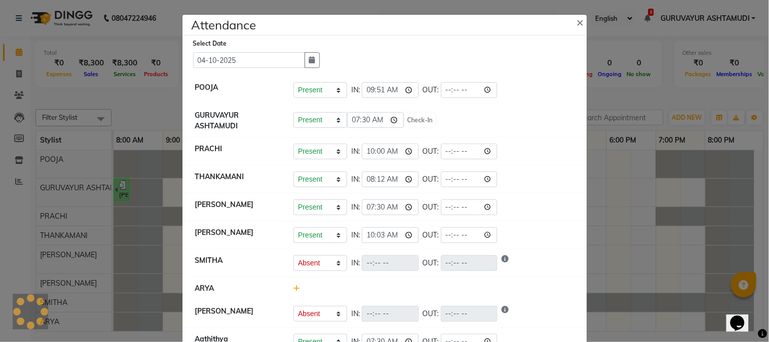
select select "A"
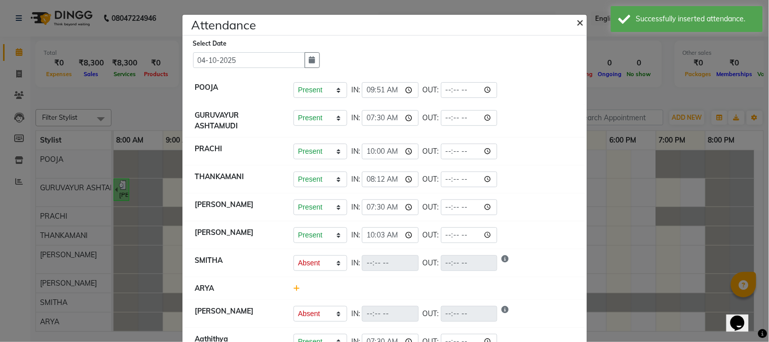
click at [581, 22] on button "×" at bounding box center [581, 22] width 25 height 28
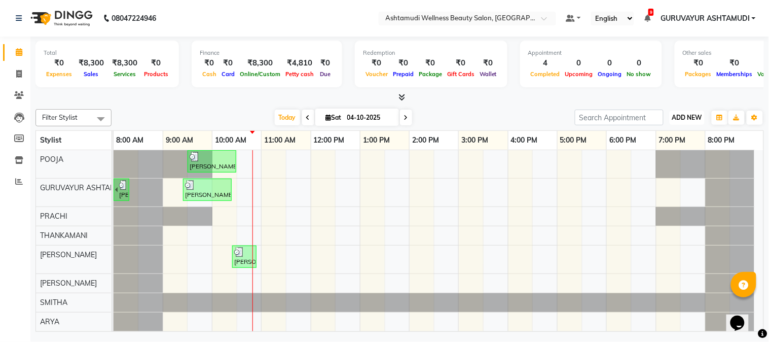
click at [690, 119] on span "ADD NEW" at bounding box center [687, 118] width 30 height 8
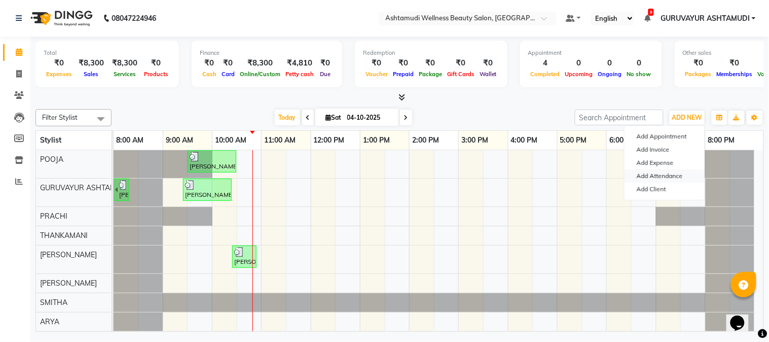
click at [661, 175] on link "Add Attendance" at bounding box center [664, 175] width 80 height 13
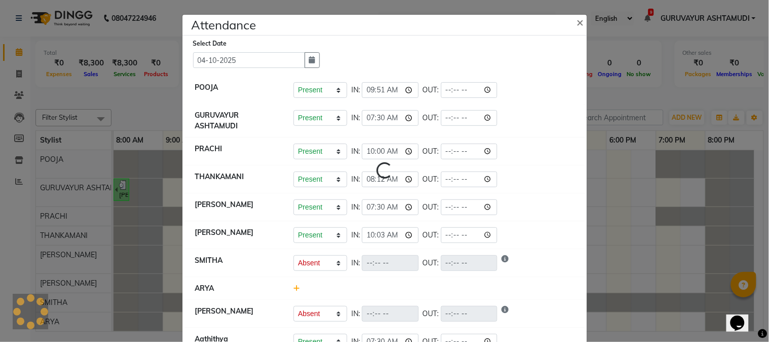
select select "A"
click at [577, 21] on span "×" at bounding box center [580, 21] width 7 height 15
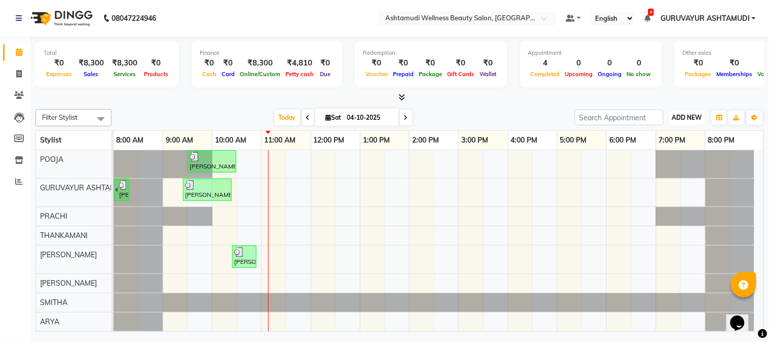
click at [674, 115] on span "ADD NEW" at bounding box center [687, 118] width 30 height 8
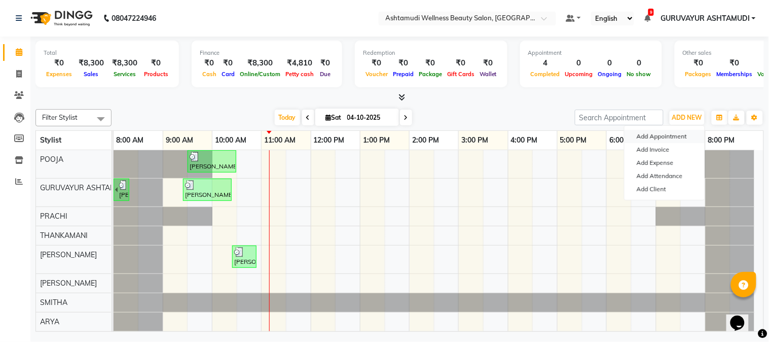
click at [679, 138] on button "Add Appointment" at bounding box center [664, 136] width 80 height 13
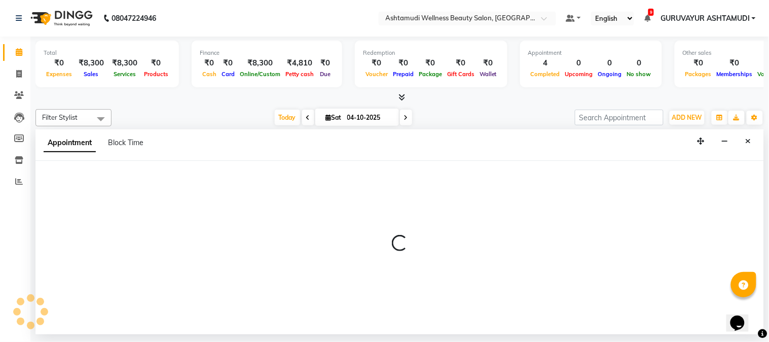
select select "tentative"
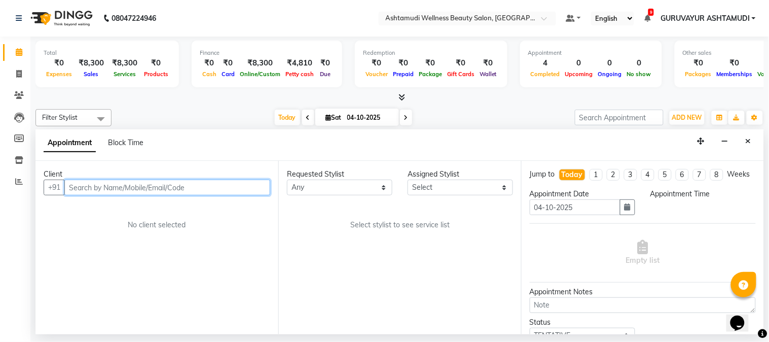
select select "540"
type input "8891858531"
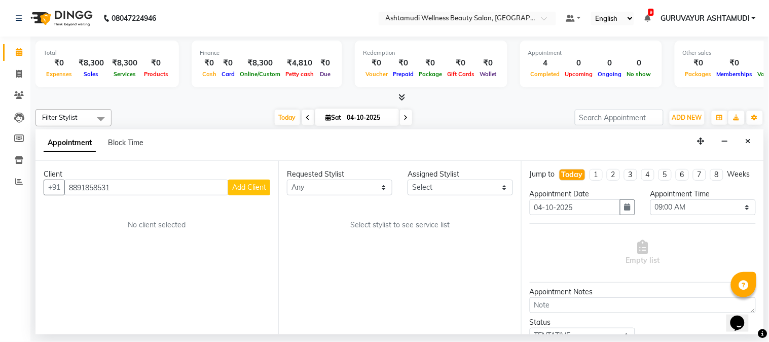
click at [250, 190] on span "Add Client" at bounding box center [249, 186] width 34 height 9
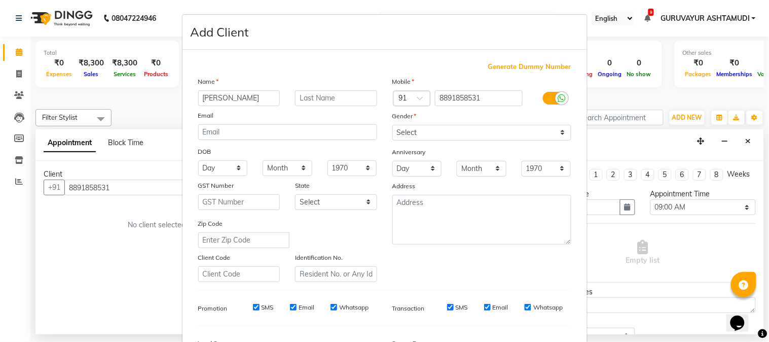
type input "KRISHNA"
click at [479, 140] on select "Select Male Female Other Prefer Not To Say" at bounding box center [481, 133] width 179 height 16
select select "female"
click at [392, 125] on select "Select Male Female Other Prefer Not To Say" at bounding box center [481, 133] width 179 height 16
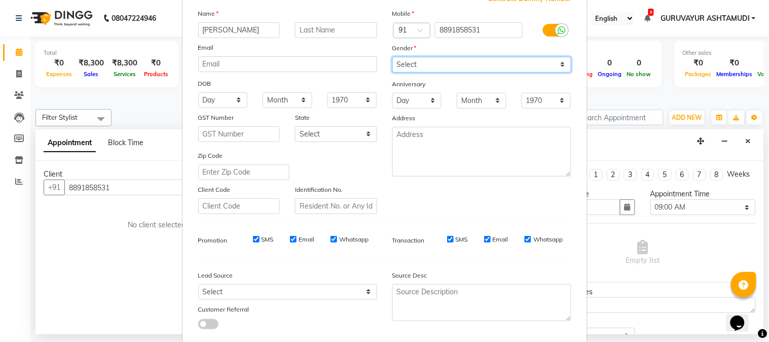
scroll to position [127, 0]
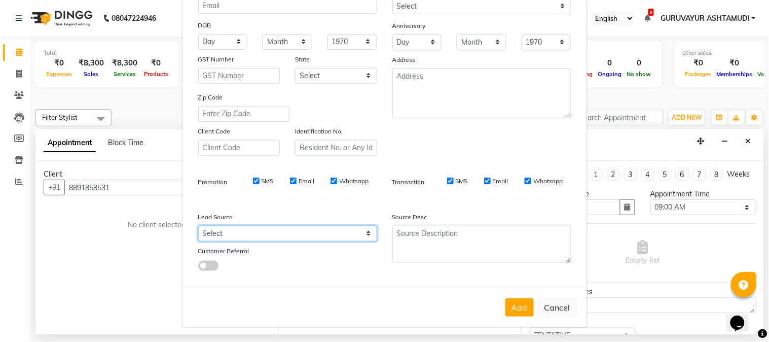
click at [290, 239] on select "Select Walk-in Referral Internet Friend Word of Mouth Advertisement Facebook Ju…" at bounding box center [287, 234] width 179 height 16
select select "31498"
click at [198, 226] on select "Select Walk-in Referral Internet Friend Word of Mouth Advertisement Facebook Ju…" at bounding box center [287, 234] width 179 height 16
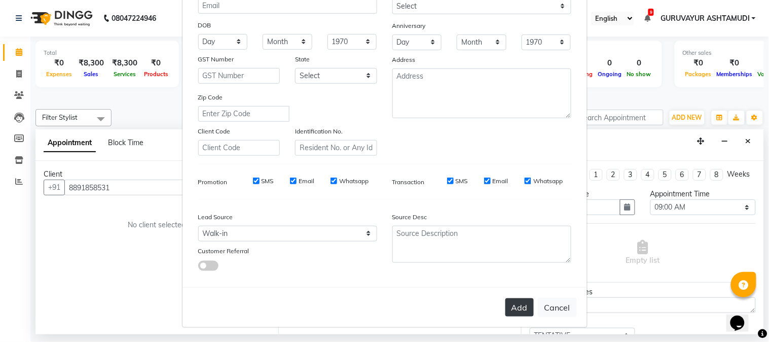
click at [517, 305] on button "Add" at bounding box center [519, 307] width 28 height 18
select select
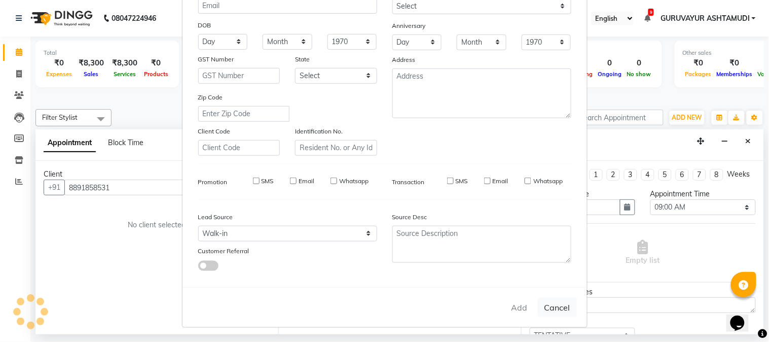
select select
checkbox input "false"
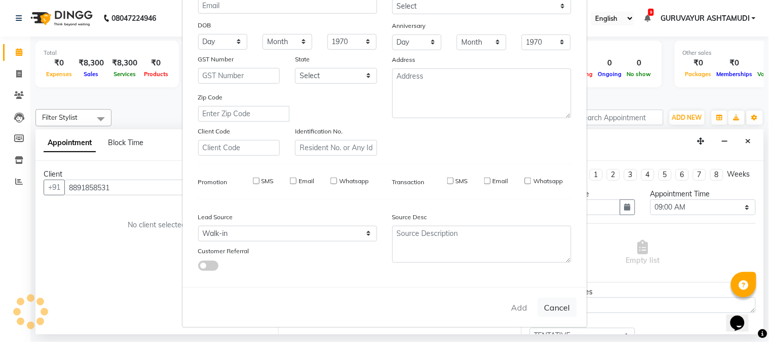
checkbox input "false"
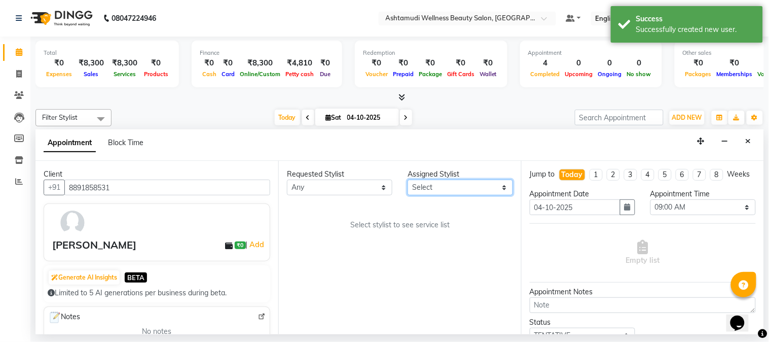
click at [465, 185] on select "Select Aathithya ANILA Anjana Das ARYA GURUVAYUR ASHTAMUDI NEETHU Nigisha POOJA…" at bounding box center [460, 187] width 105 height 16
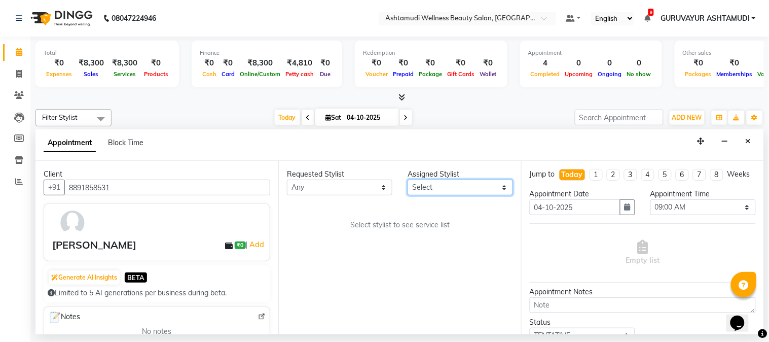
click at [441, 190] on select "Select Aathithya ANILA Anjana Das ARYA GURUVAYUR ASHTAMUDI NEETHU Nigisha POOJA…" at bounding box center [460, 187] width 105 height 16
select select "28230"
click at [408, 179] on select "Select Aathithya ANILA Anjana Das ARYA GURUVAYUR ASHTAMUDI NEETHU Nigisha POOJA…" at bounding box center [460, 187] width 105 height 16
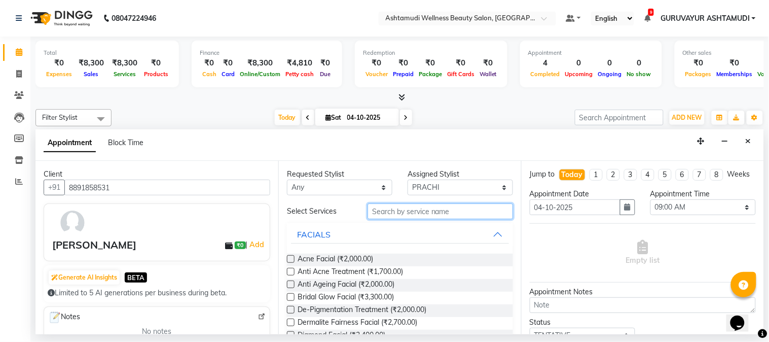
click at [433, 214] on input "text" at bounding box center [439, 211] width 145 height 16
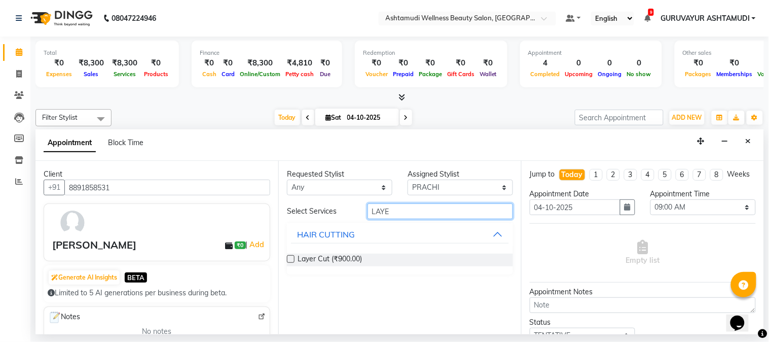
type input "LAYE"
click at [293, 256] on label at bounding box center [291, 259] width 8 height 8
click at [293, 256] on input "checkbox" at bounding box center [290, 259] width 7 height 7
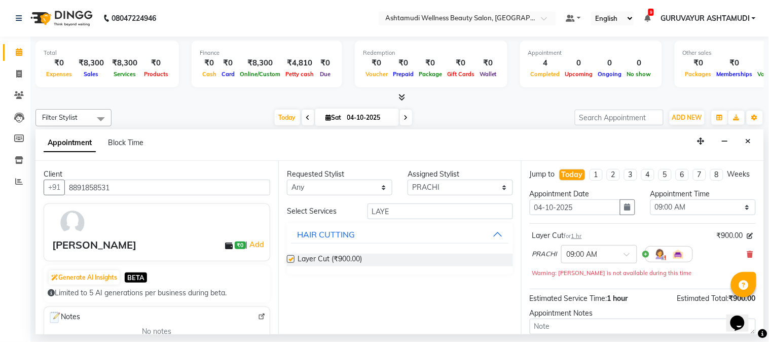
checkbox input "false"
click at [627, 263] on span at bounding box center [630, 257] width 13 height 11
click at [579, 285] on div "11:15 AM" at bounding box center [599, 276] width 75 height 19
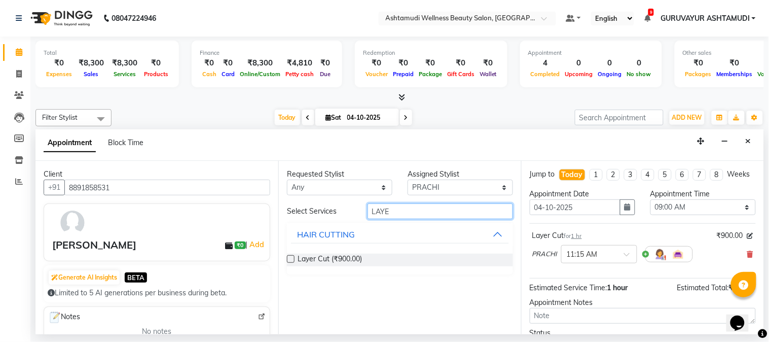
drag, startPoint x: 415, startPoint y: 216, endPoint x: 346, endPoint y: 215, distance: 69.0
click at [346, 215] on div "Select Services LAYE" at bounding box center [399, 211] width 241 height 16
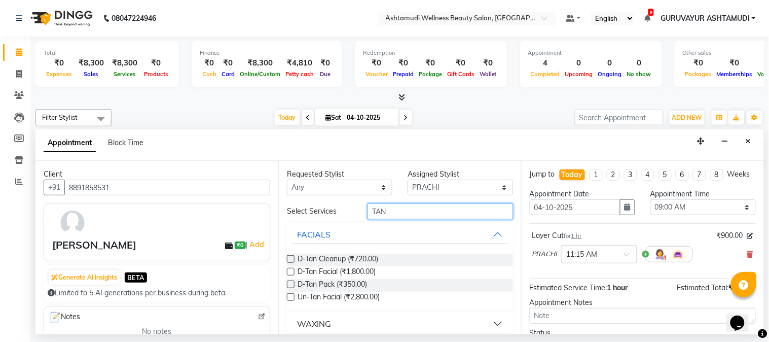
type input "TAN"
click at [290, 257] on label at bounding box center [291, 259] width 8 height 8
click at [290, 257] on input "checkbox" at bounding box center [290, 259] width 7 height 7
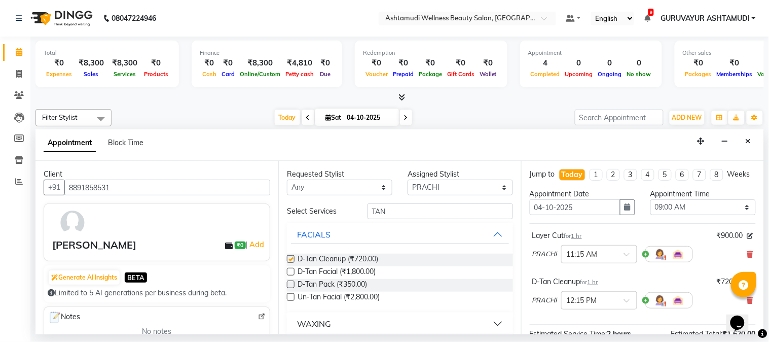
checkbox input "false"
click at [289, 282] on label at bounding box center [291, 284] width 8 height 8
click at [289, 282] on input "checkbox" at bounding box center [290, 285] width 7 height 7
checkbox input "false"
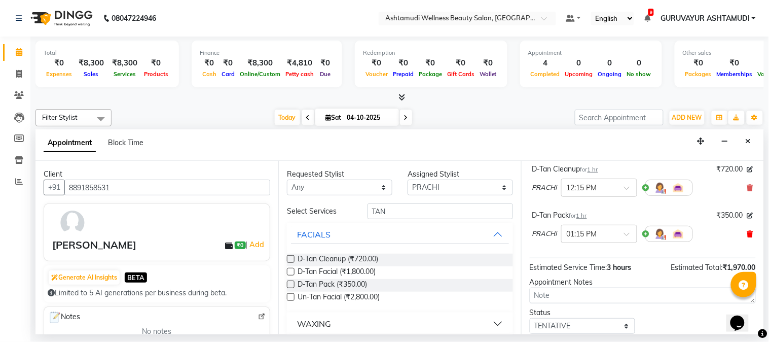
click at [747, 237] on icon at bounding box center [750, 233] width 6 height 7
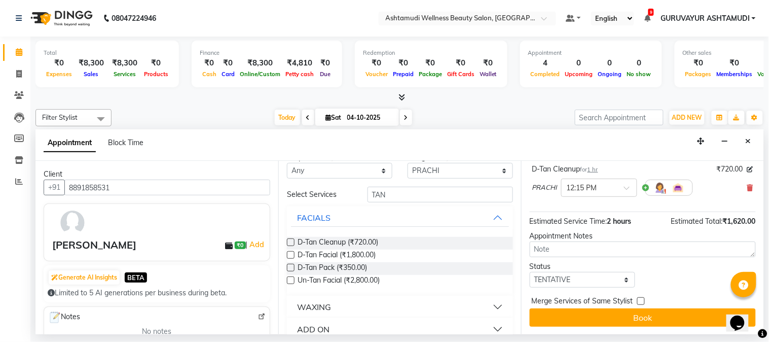
scroll to position [30, 0]
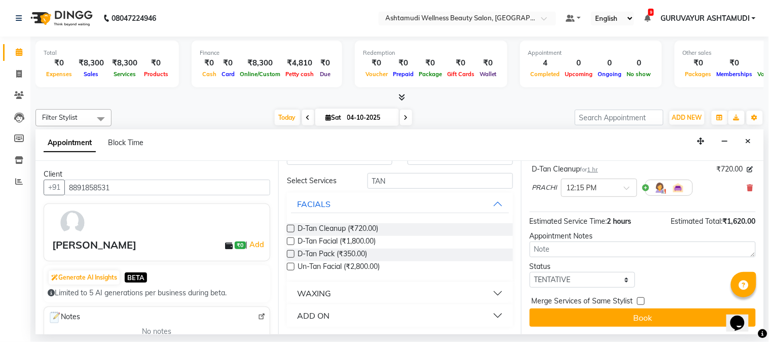
click at [393, 312] on button "ADD ON" at bounding box center [400, 315] width 218 height 18
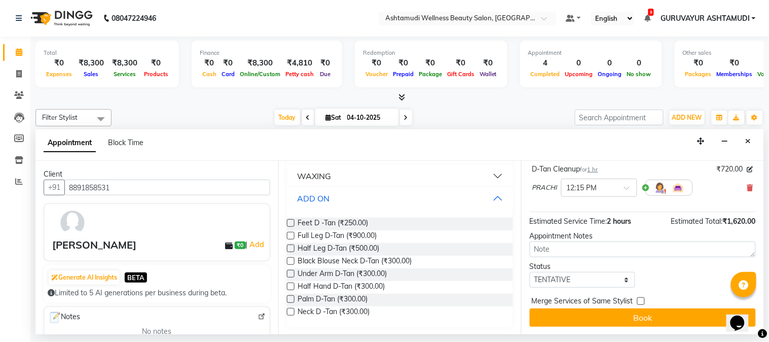
scroll to position [148, 0]
click at [288, 235] on label at bounding box center [291, 235] width 8 height 8
click at [288, 235] on input "checkbox" at bounding box center [290, 236] width 7 height 7
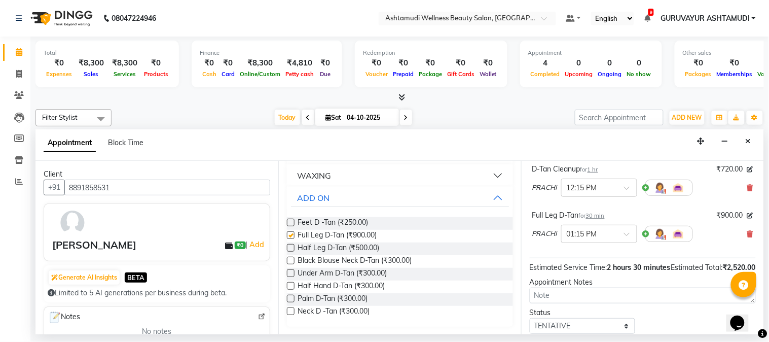
checkbox input "false"
click at [747, 237] on icon at bounding box center [750, 233] width 6 height 7
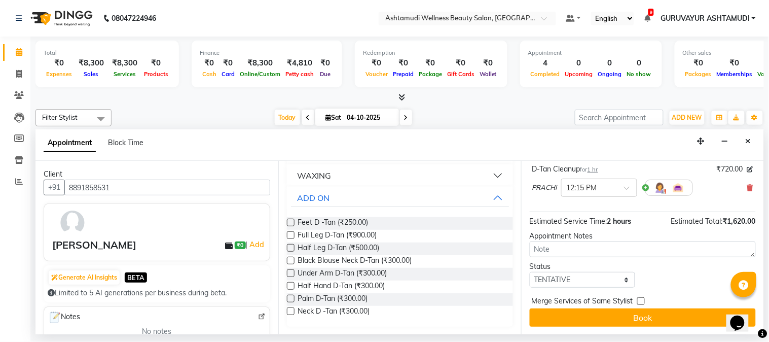
click at [291, 285] on label at bounding box center [291, 286] width 8 height 8
click at [291, 285] on input "checkbox" at bounding box center [290, 286] width 7 height 7
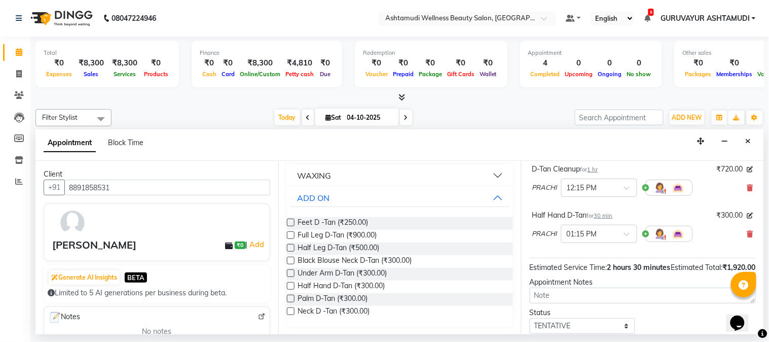
click at [291, 285] on label at bounding box center [291, 286] width 8 height 8
click at [291, 285] on input "checkbox" at bounding box center [290, 286] width 7 height 7
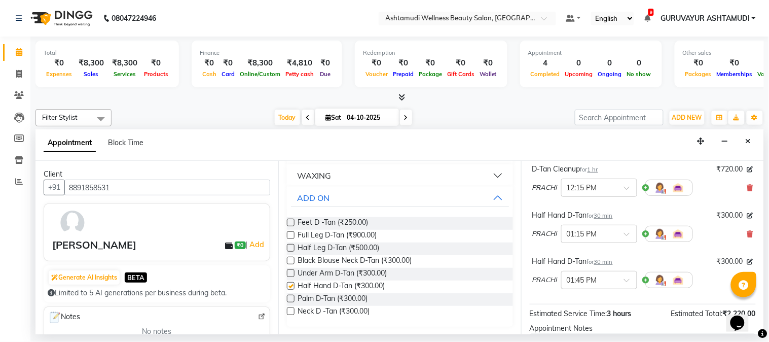
checkbox input "false"
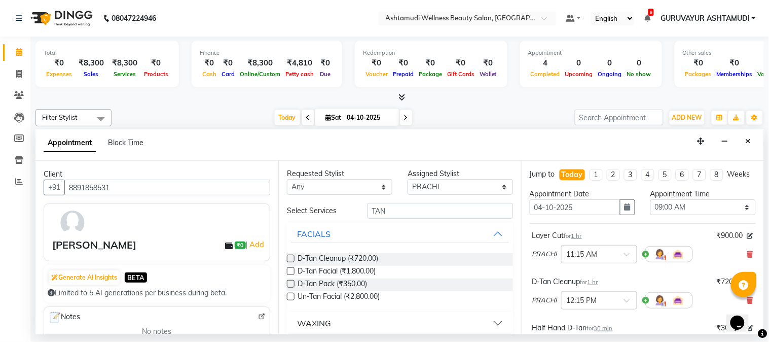
scroll to position [0, 0]
drag, startPoint x: 401, startPoint y: 211, endPoint x: 332, endPoint y: 215, distance: 69.1
click at [332, 215] on div "Select Services TAN" at bounding box center [399, 211] width 241 height 16
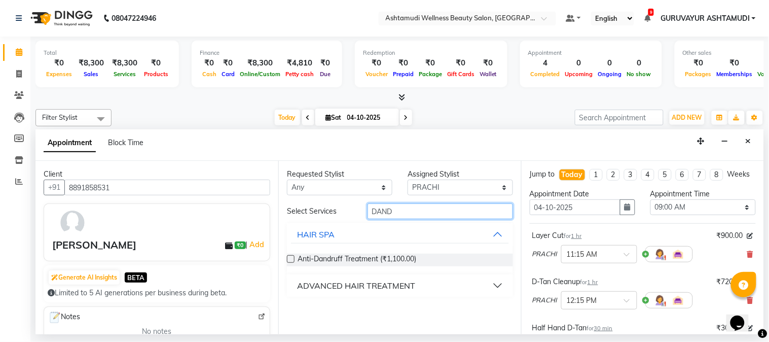
type input "DAND"
click at [495, 285] on button "ADVANCED HAIR TREATMENT" at bounding box center [400, 285] width 218 height 18
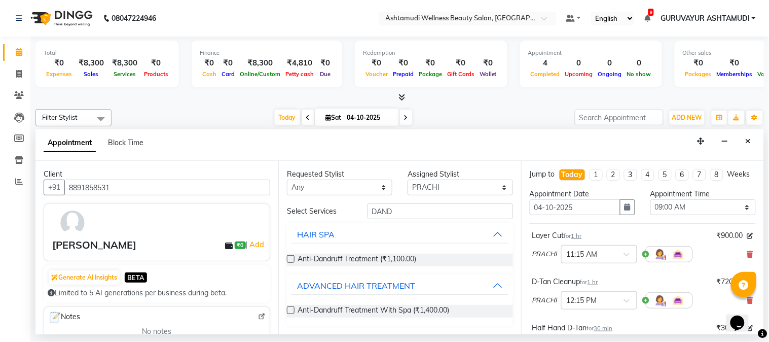
click at [290, 309] on label at bounding box center [291, 310] width 8 height 8
click at [290, 309] on input "checkbox" at bounding box center [290, 311] width 7 height 7
click at [290, 310] on label at bounding box center [291, 310] width 8 height 8
click at [290, 310] on input "checkbox" at bounding box center [290, 311] width 7 height 7
checkbox input "false"
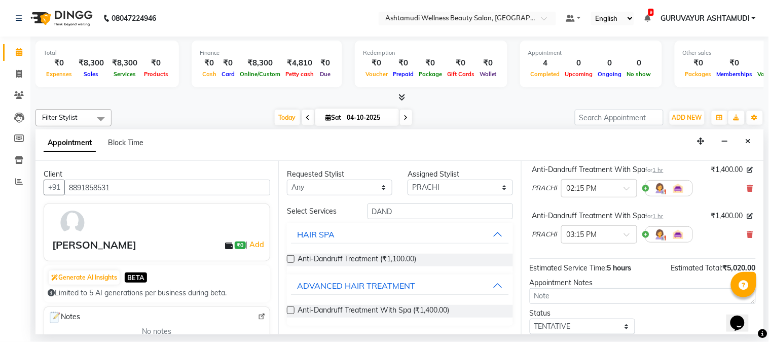
scroll to position [307, 0]
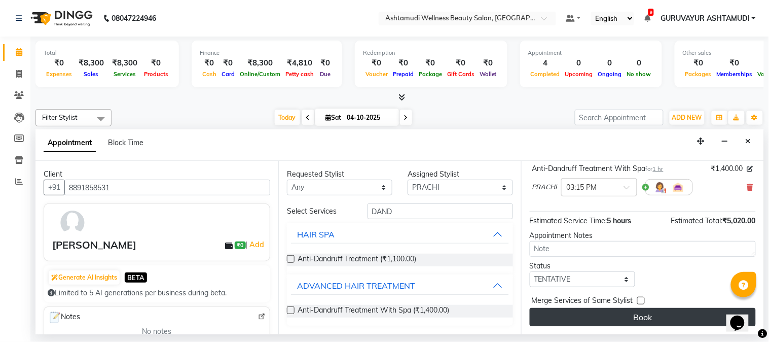
click at [626, 318] on button "Book" at bounding box center [643, 317] width 226 height 18
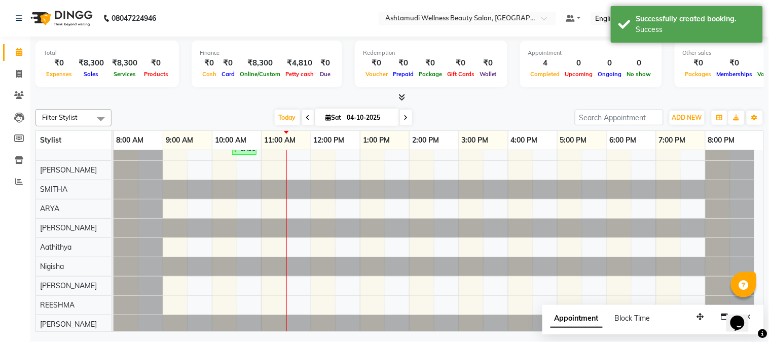
click at [399, 97] on icon at bounding box center [401, 97] width 7 height 8
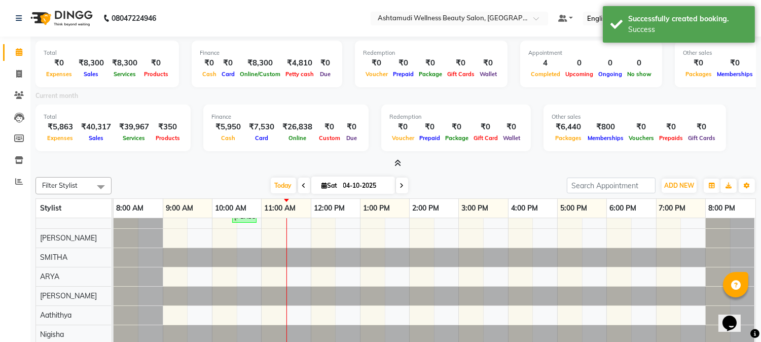
click at [396, 159] on icon at bounding box center [397, 163] width 7 height 8
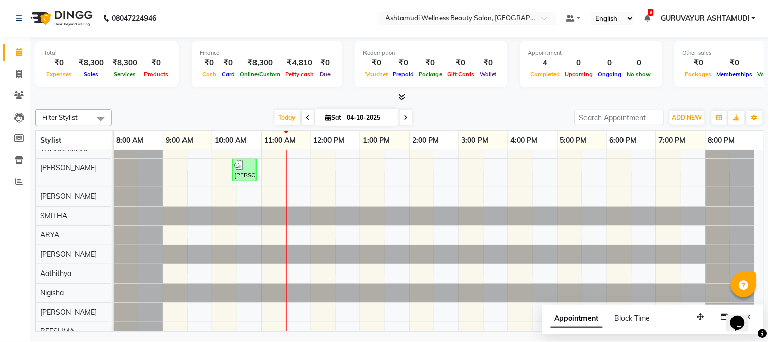
scroll to position [23, 0]
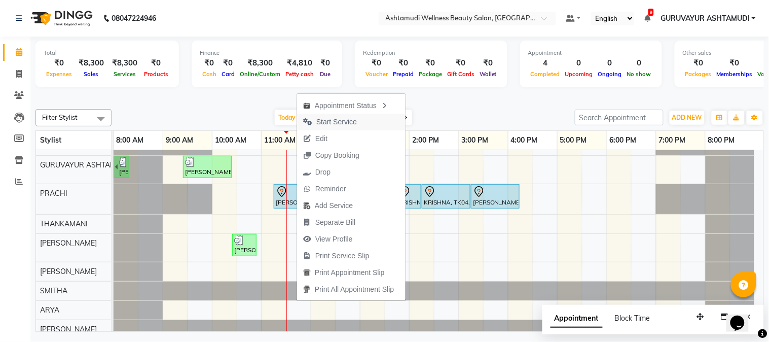
click at [327, 122] on span "Start Service" at bounding box center [336, 122] width 41 height 11
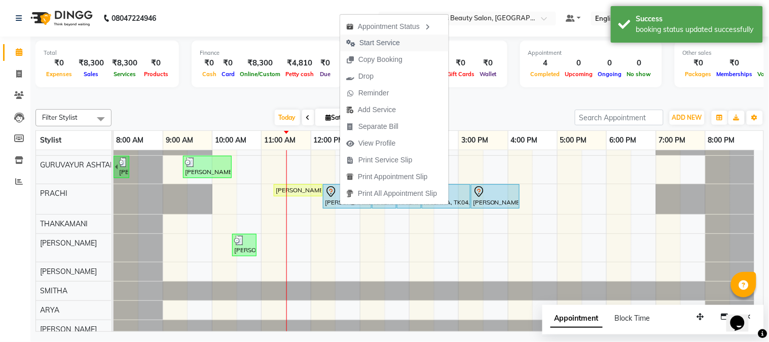
click at [382, 43] on span "Start Service" at bounding box center [379, 43] width 41 height 11
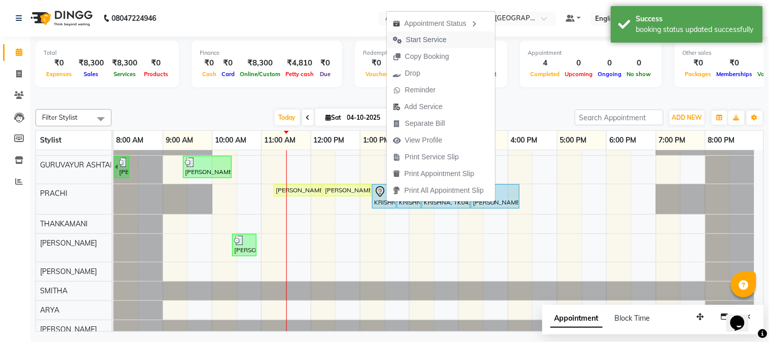
click at [444, 39] on span "Start Service" at bounding box center [426, 39] width 41 height 11
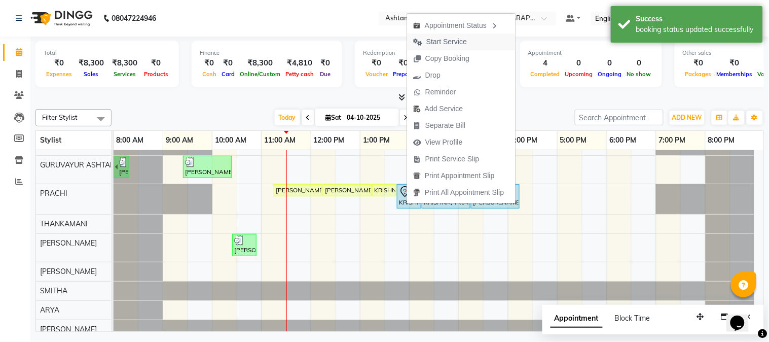
click at [437, 40] on span "Start Service" at bounding box center [446, 41] width 41 height 11
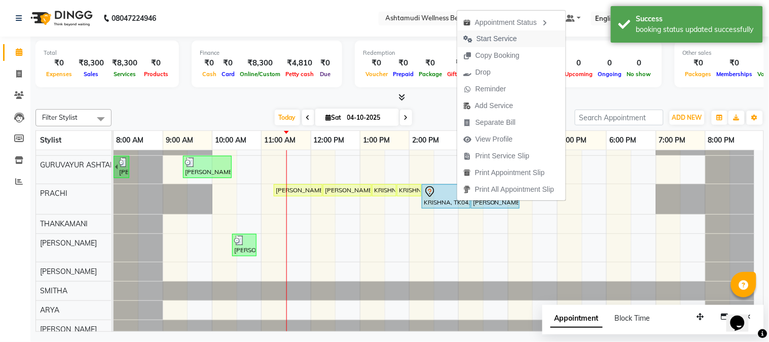
click at [479, 37] on span "Start Service" at bounding box center [496, 38] width 41 height 11
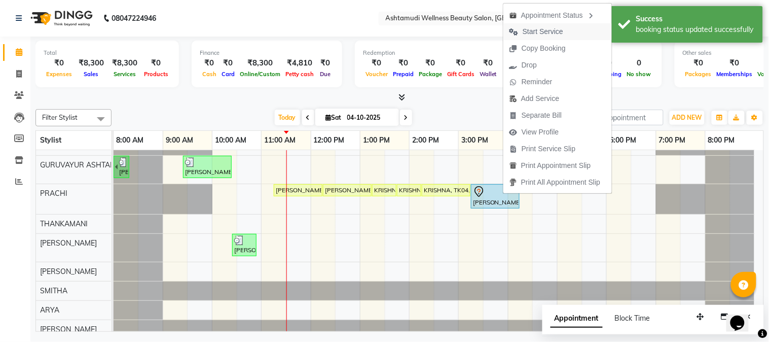
click at [539, 29] on span "Start Service" at bounding box center [543, 31] width 41 height 11
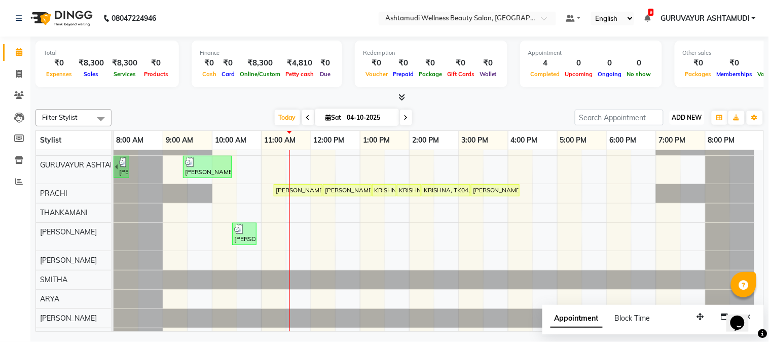
click at [690, 115] on span "ADD NEW" at bounding box center [687, 118] width 30 height 8
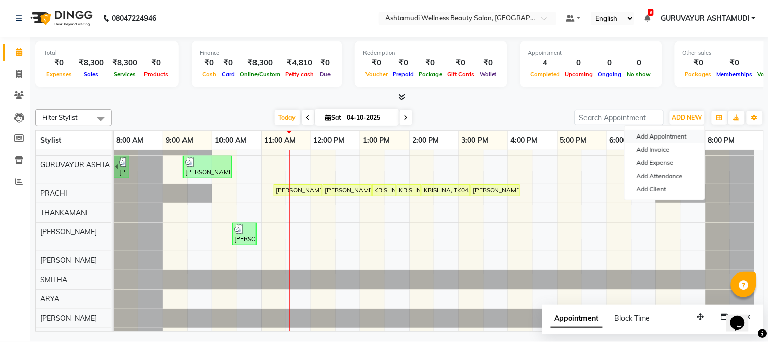
click at [660, 135] on button "Add Appointment" at bounding box center [664, 136] width 80 height 13
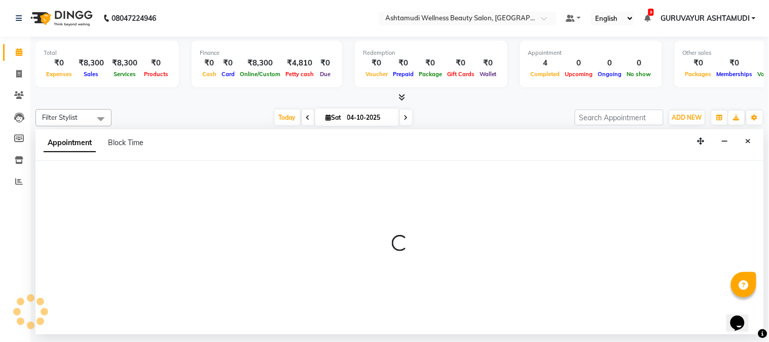
select select "540"
select select "tentative"
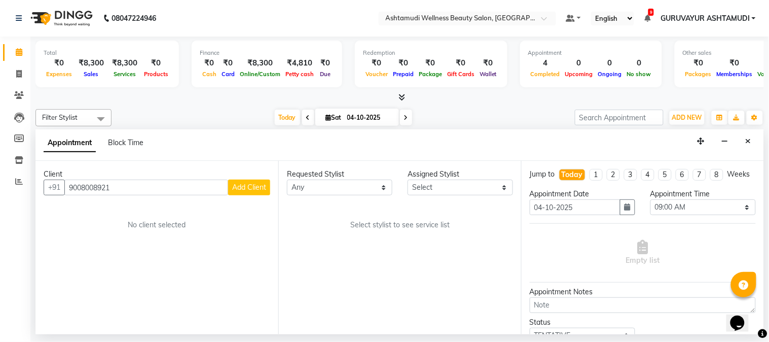
type input "9008008921"
click at [261, 185] on span "Add Client" at bounding box center [249, 186] width 34 height 9
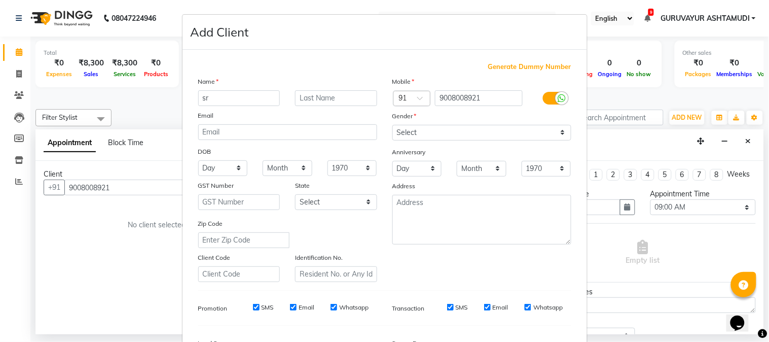
type input "s"
type input "SREELEKSHMI"
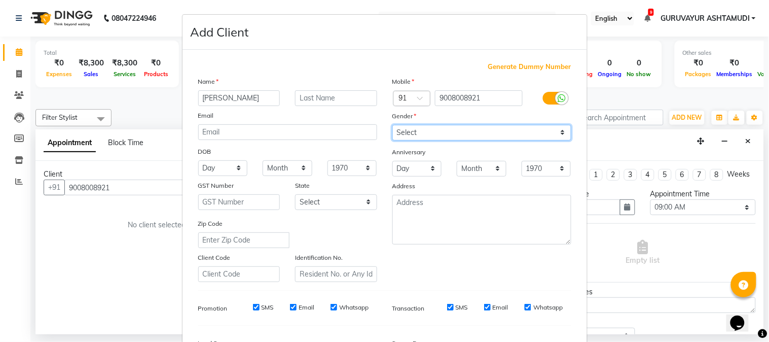
click at [426, 137] on select "Select Male Female Other Prefer Not To Say" at bounding box center [481, 133] width 179 height 16
select select "female"
click at [392, 125] on select "Select Male Female Other Prefer Not To Say" at bounding box center [481, 133] width 179 height 16
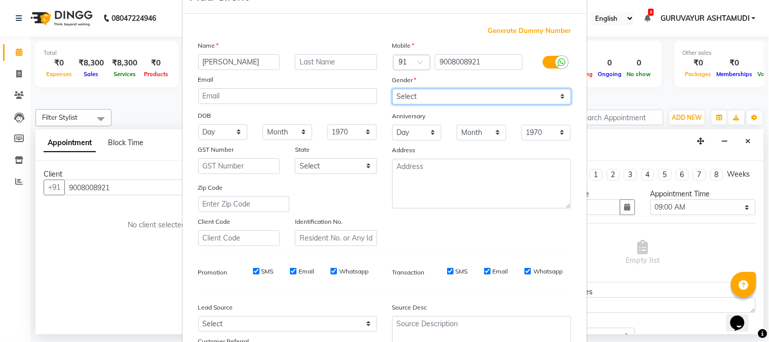
scroll to position [113, 0]
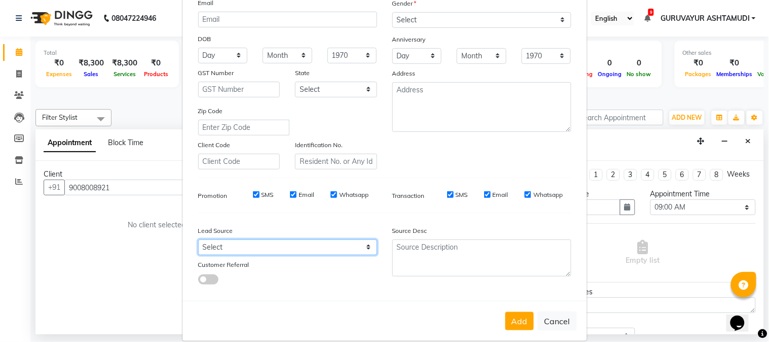
drag, startPoint x: 268, startPoint y: 247, endPoint x: 265, endPoint y: 240, distance: 7.5
click at [267, 247] on select "Select Walk-in Referral Internet Friend Word of Mouth Advertisement Facebook Ju…" at bounding box center [287, 247] width 179 height 16
select select "31498"
click at [198, 239] on select "Select Walk-in Referral Internet Friend Word of Mouth Advertisement Facebook Ju…" at bounding box center [287, 247] width 179 height 16
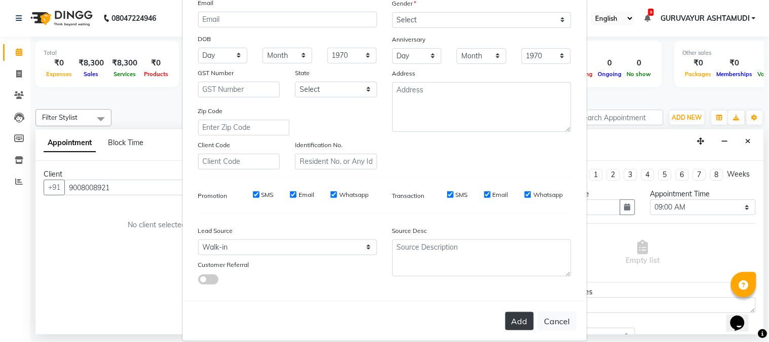
click at [515, 327] on button "Add" at bounding box center [519, 321] width 28 height 18
select select
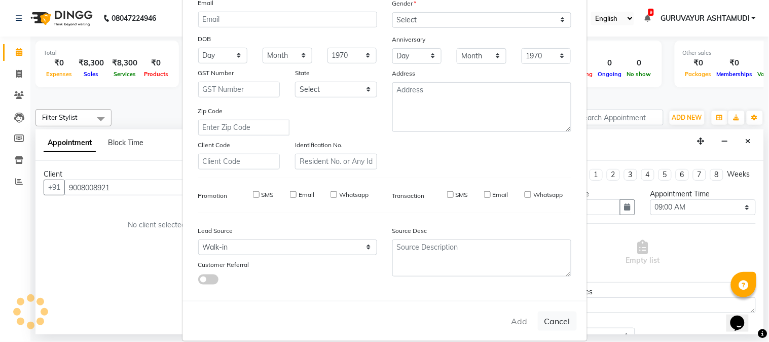
select select
checkbox input "false"
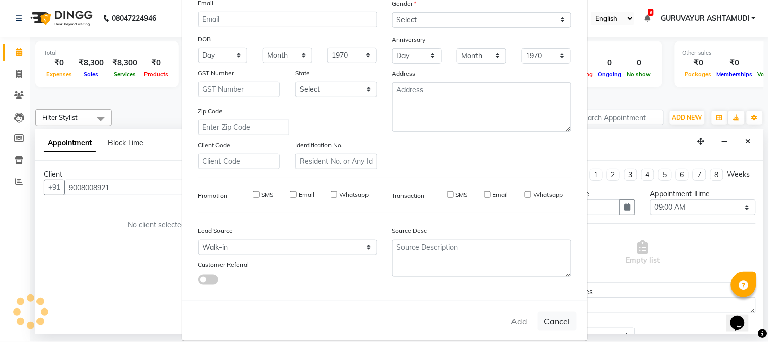
checkbox input "false"
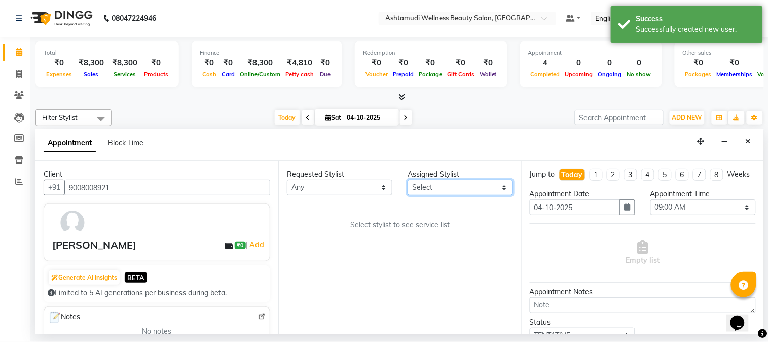
click at [451, 191] on select "Select Aathithya ANILA Anjana Das ARYA GURUVAYUR ASHTAMUDI NEETHU Nigisha POOJA…" at bounding box center [460, 187] width 105 height 16
select select "27526"
click at [408, 179] on select "Select Aathithya ANILA Anjana Das ARYA GURUVAYUR ASHTAMUDI NEETHU Nigisha POOJA…" at bounding box center [460, 187] width 105 height 16
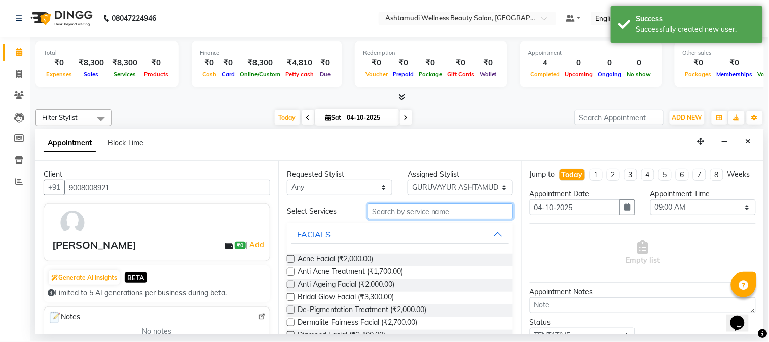
click at [422, 214] on input "text" at bounding box center [439, 211] width 145 height 16
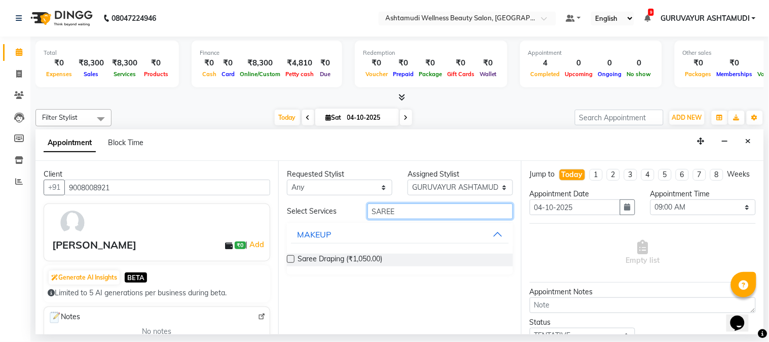
type input "SAREE"
click at [287, 259] on label at bounding box center [291, 259] width 8 height 8
click at [287, 259] on input "checkbox" at bounding box center [290, 259] width 7 height 7
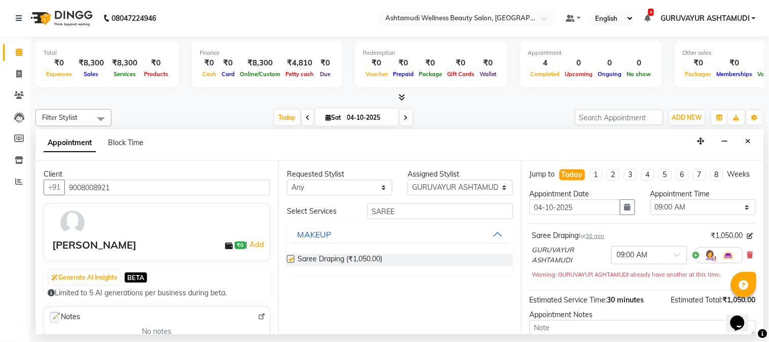
checkbox input "false"
click at [674, 263] on span at bounding box center [680, 257] width 13 height 11
click at [619, 306] on div "04:00 PM" at bounding box center [649, 296] width 75 height 19
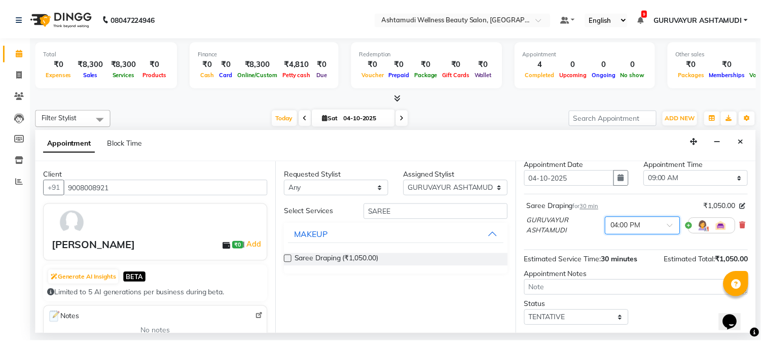
scroll to position [78, 0]
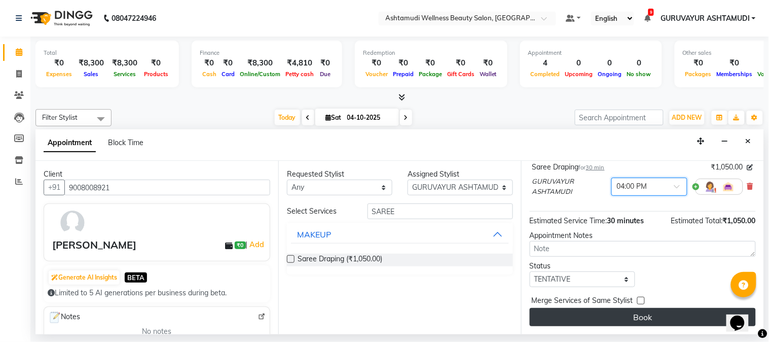
click at [657, 319] on button "Book" at bounding box center [643, 317] width 226 height 18
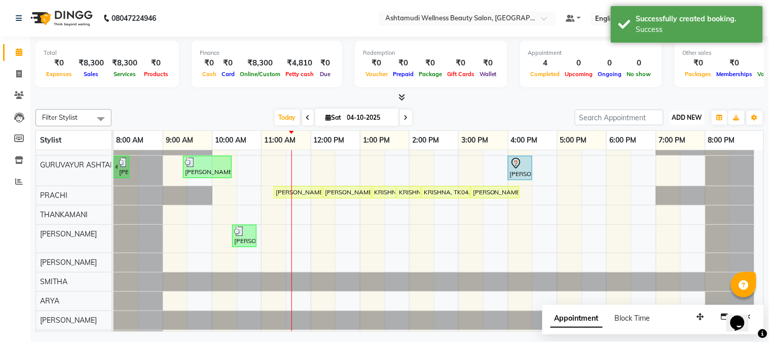
click at [690, 120] on span "ADD NEW" at bounding box center [687, 118] width 30 height 8
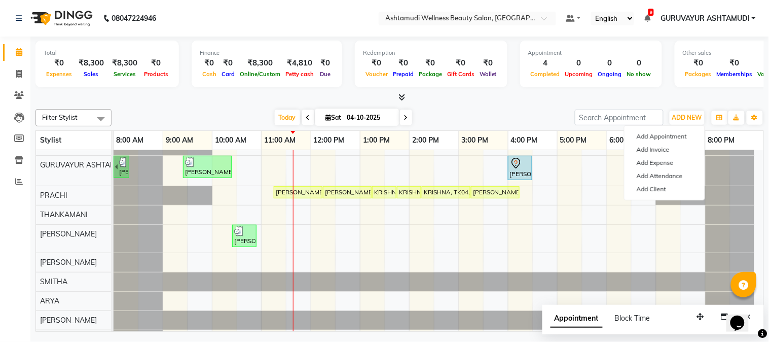
click at [612, 88] on div "Total ₹0 Expenses ₹8,300 Sales ₹8,300 Services ₹0 Products Finance ₹0 Cash ₹0 C…" at bounding box center [399, 66] width 728 height 50
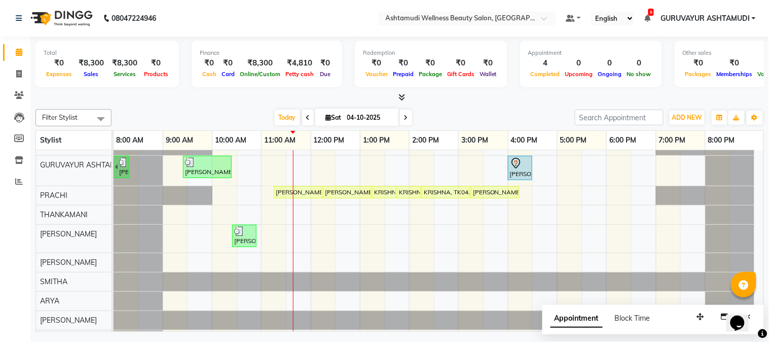
click at [595, 94] on div at bounding box center [399, 97] width 728 height 11
drag, startPoint x: 23, startPoint y: 74, endPoint x: 27, endPoint y: 84, distance: 10.7
click at [25, 76] on span at bounding box center [19, 74] width 18 height 12
select select "service"
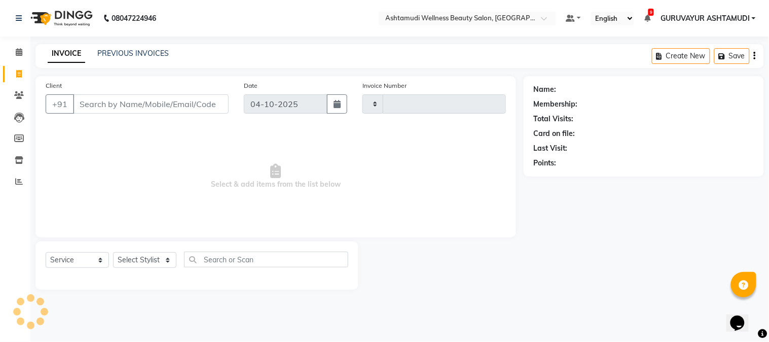
type input "2475"
select select "4660"
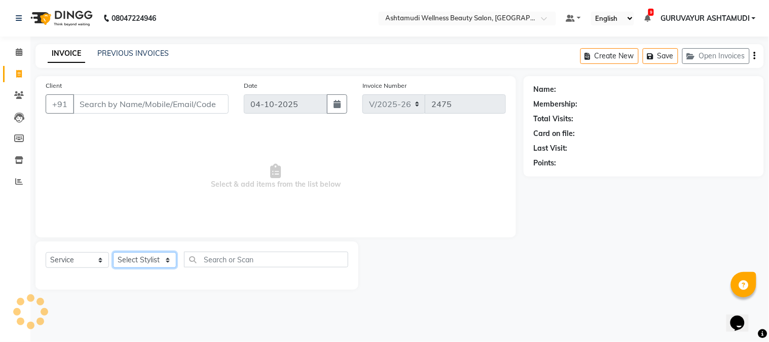
drag, startPoint x: 142, startPoint y: 262, endPoint x: 143, endPoint y: 255, distance: 6.8
click at [142, 262] on select "Select Stylist" at bounding box center [144, 260] width 63 height 16
select select "85075"
click at [113, 252] on select "Select Stylist Aathithya [PERSON_NAME] [PERSON_NAME] ARYA GURUVAYUR ASHTAMUDI […" at bounding box center [144, 260] width 63 height 16
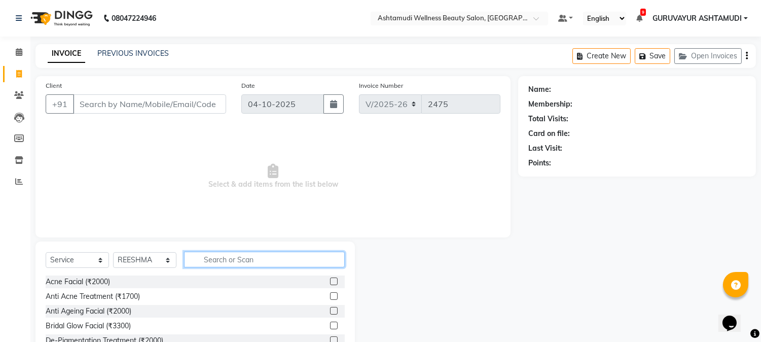
click at [246, 259] on input "text" at bounding box center [264, 259] width 161 height 16
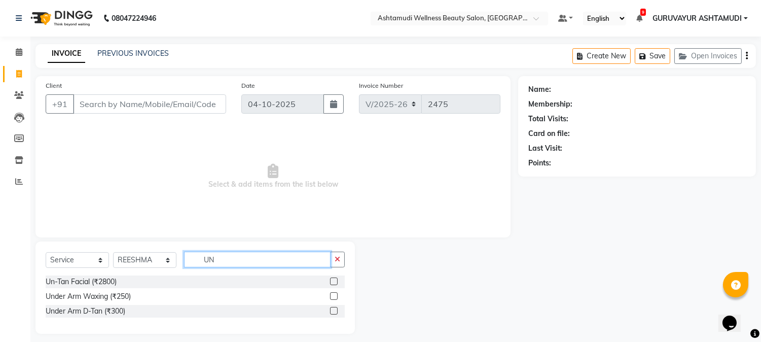
type input "U"
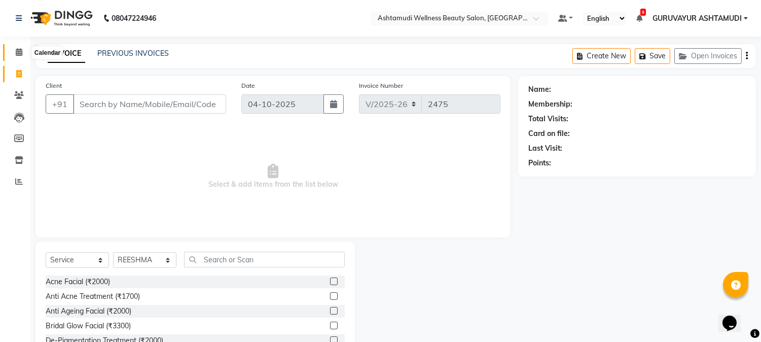
click at [18, 54] on icon at bounding box center [19, 52] width 7 height 8
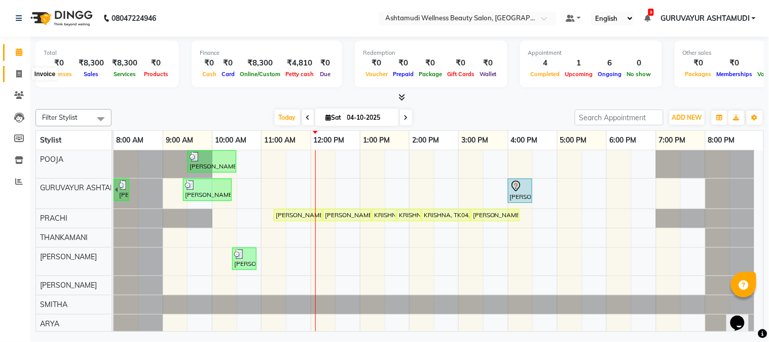
click at [16, 73] on icon at bounding box center [19, 74] width 6 height 8
select select "4660"
select select "service"
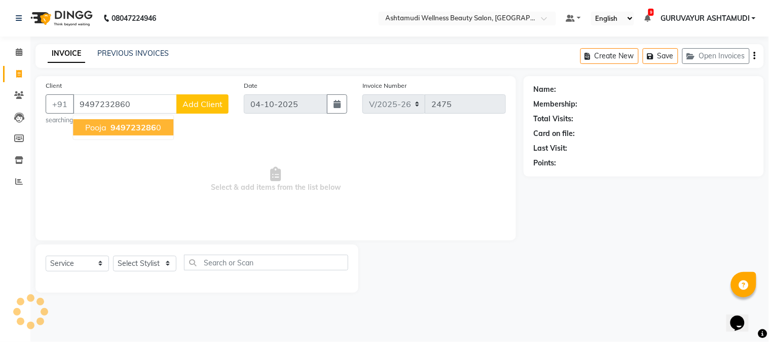
type input "9497232860"
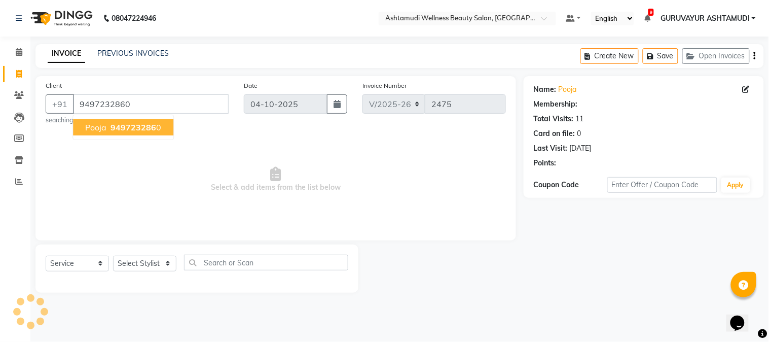
select select "1: Object"
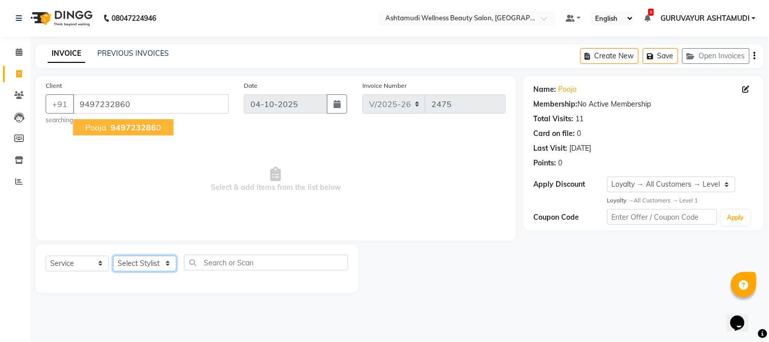
click at [154, 264] on select "Select Stylist Aathithya [PERSON_NAME] [PERSON_NAME] ARYA GURUVAYUR ASHTAMUDI […" at bounding box center [144, 263] width 63 height 16
select select "39865"
click at [113, 255] on select "Select Stylist Aathithya [PERSON_NAME] [PERSON_NAME] ARYA GURUVAYUR ASHTAMUDI […" at bounding box center [144, 263] width 63 height 16
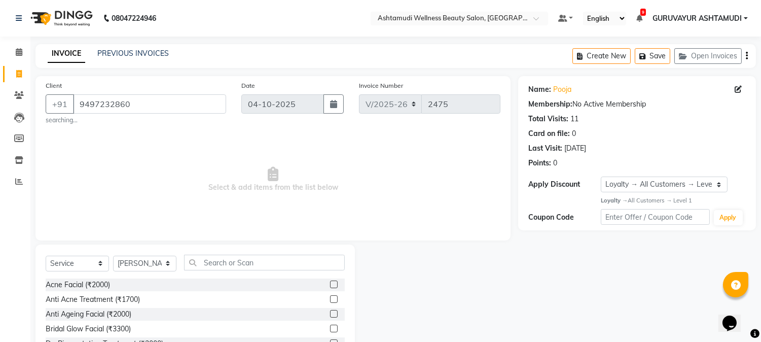
click at [251, 254] on div "Select Service Product Membership Package Voucher Prepaid Gift Card Select Styl…" at bounding box center [194, 319] width 319 height 150
click at [255, 261] on input "text" at bounding box center [264, 262] width 161 height 16
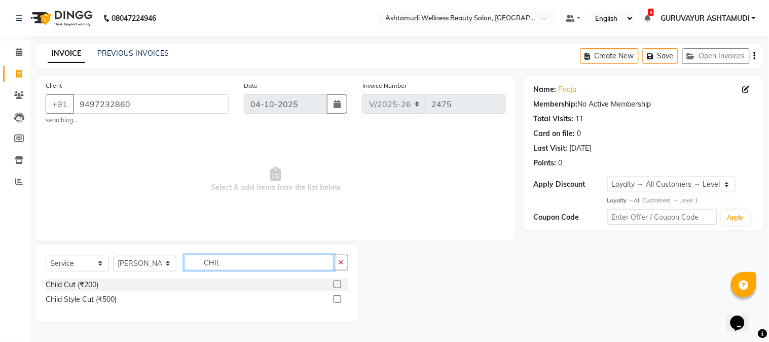
type input "CHIL"
click at [346, 285] on div at bounding box center [341, 284] width 15 height 13
click at [336, 281] on label at bounding box center [338, 284] width 8 height 8
click at [336, 281] on input "checkbox" at bounding box center [337, 284] width 7 height 7
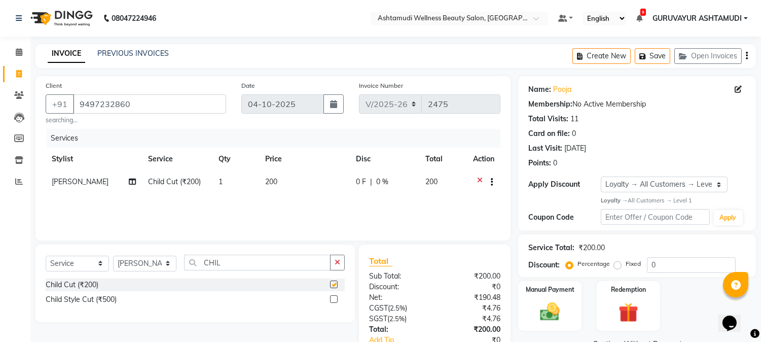
checkbox input "false"
click at [553, 298] on div "Manual Payment" at bounding box center [550, 306] width 66 height 52
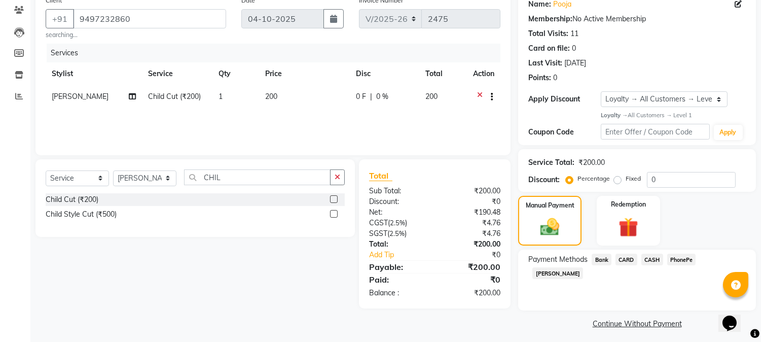
scroll to position [89, 0]
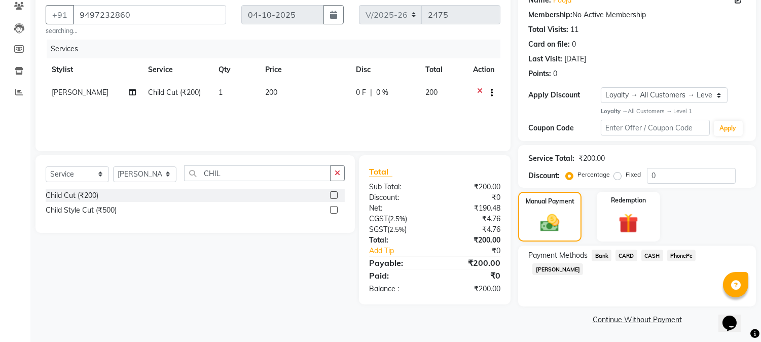
click at [648, 255] on span "CASH" at bounding box center [652, 255] width 22 height 12
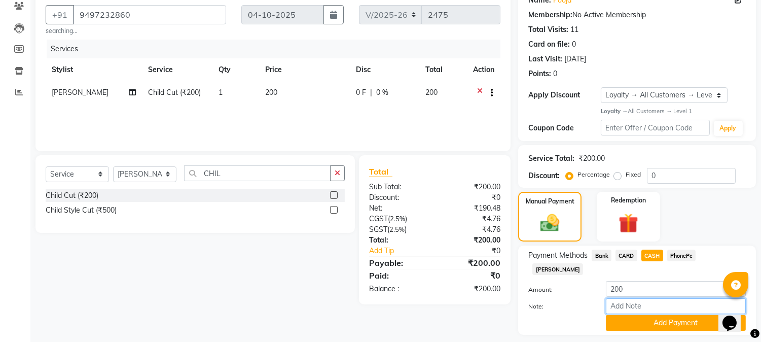
drag, startPoint x: 642, startPoint y: 287, endPoint x: 655, endPoint y: 267, distance: 24.2
click at [642, 298] on input "Note:" at bounding box center [676, 306] width 140 height 16
type input "RINI"
click at [659, 315] on button "Add Payment" at bounding box center [676, 323] width 140 height 16
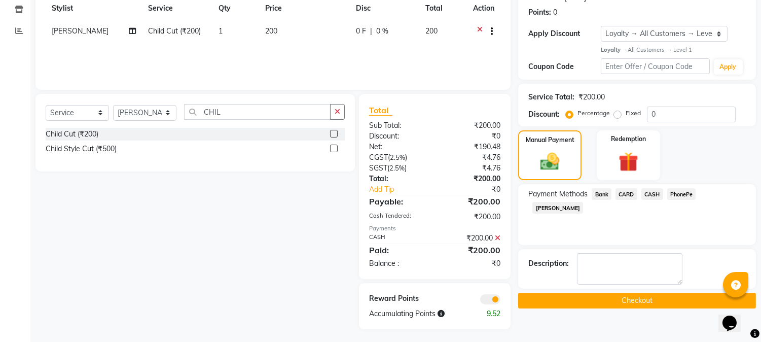
scroll to position [153, 0]
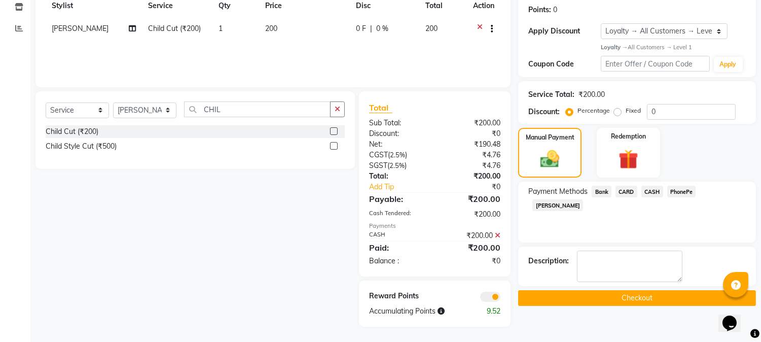
click at [656, 300] on button "Checkout" at bounding box center [637, 298] width 238 height 16
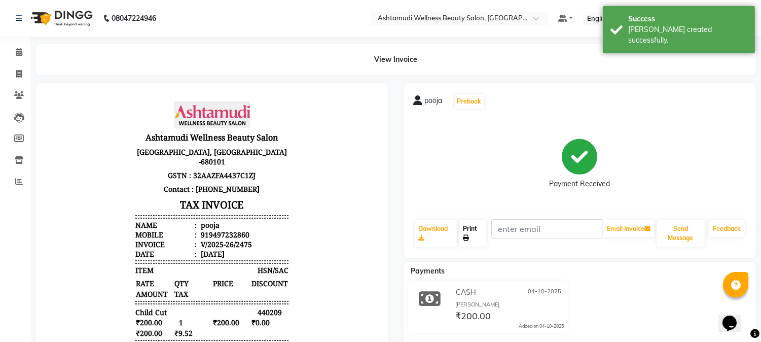
click at [475, 234] on link "Print" at bounding box center [472, 233] width 27 height 26
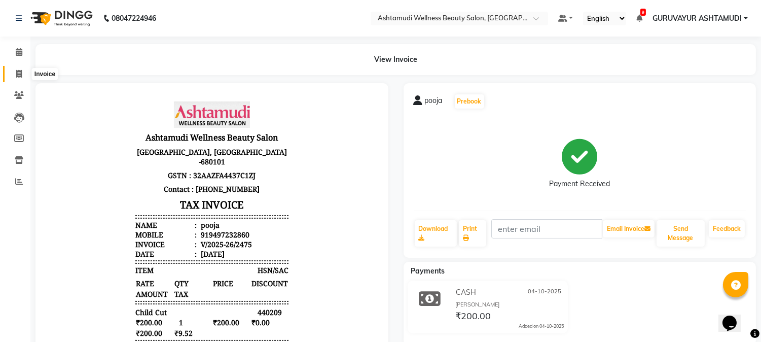
click at [21, 68] on span at bounding box center [19, 74] width 18 height 12
select select "service"
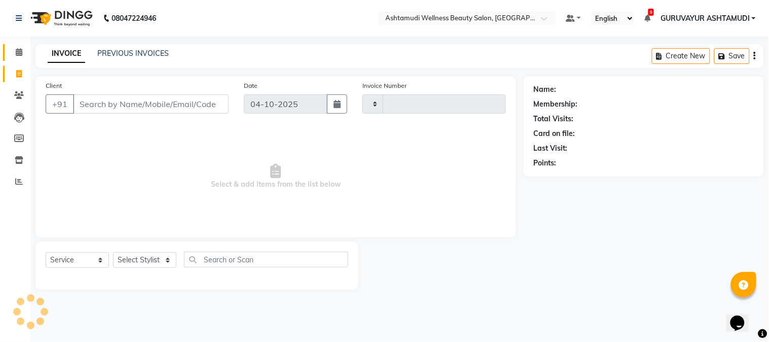
type input "2476"
select select "4660"
click at [11, 51] on span at bounding box center [19, 53] width 18 height 12
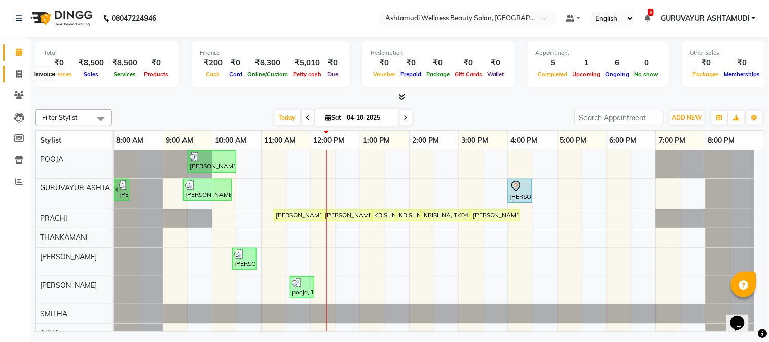
click at [18, 75] on icon at bounding box center [19, 74] width 6 height 8
select select "service"
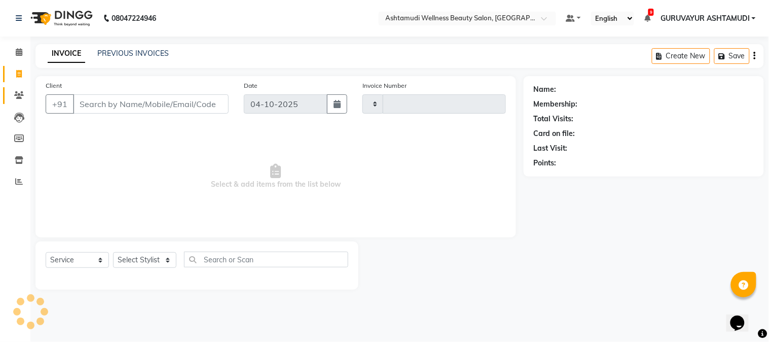
type input "2476"
select select "4660"
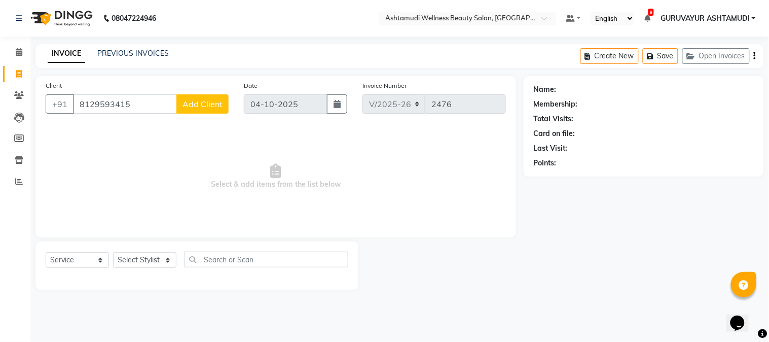
type input "8129593415"
click at [207, 108] on span "Add Client" at bounding box center [202, 104] width 40 height 10
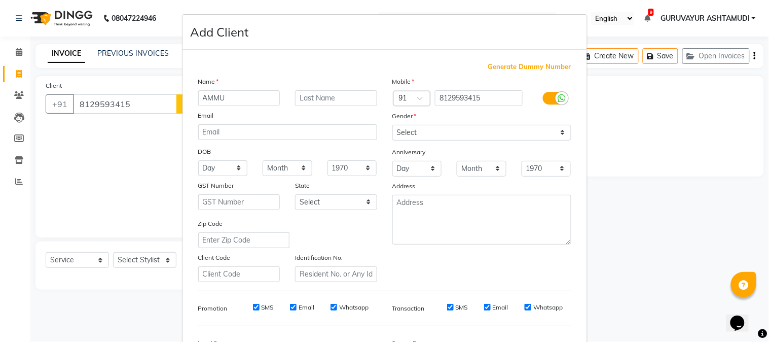
type input "AMMU"
click at [419, 133] on select "Select Male Female Other Prefer Not To Say" at bounding box center [481, 133] width 179 height 16
click at [392, 125] on select "Select Male Female Other Prefer Not To Say" at bounding box center [481, 133] width 179 height 16
drag, startPoint x: 424, startPoint y: 135, endPoint x: 424, endPoint y: 140, distance: 5.1
click at [424, 135] on select "Select Male Female Other Prefer Not To Say" at bounding box center [481, 133] width 179 height 16
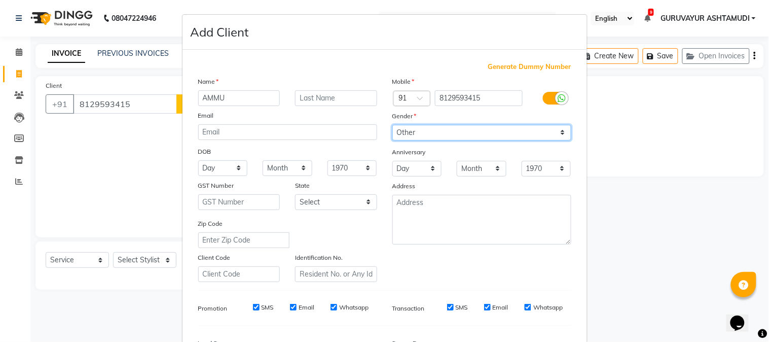
select select "female"
click at [392, 125] on select "Select Male Female Other Prefer Not To Say" at bounding box center [481, 133] width 179 height 16
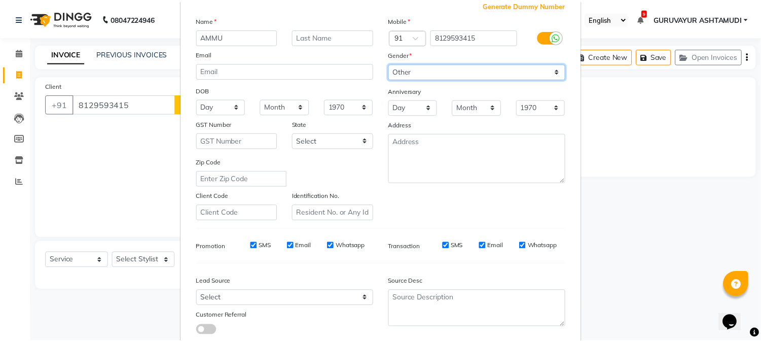
scroll to position [127, 0]
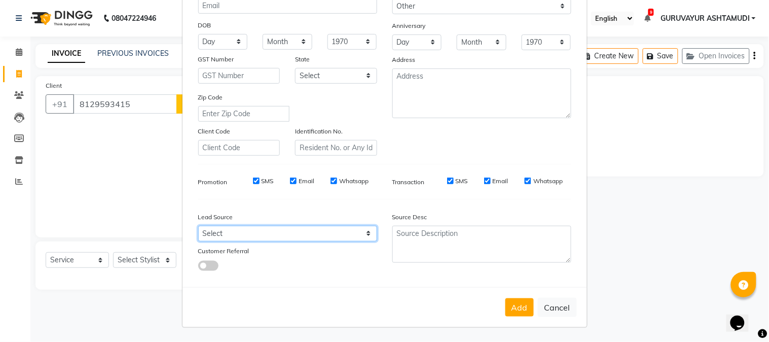
click at [261, 229] on select "Select Walk-in Referral Internet Friend Word of Mouth Advertisement Facebook Ju…" at bounding box center [287, 234] width 179 height 16
select select "31498"
click at [198, 226] on select "Select Walk-in Referral Internet Friend Word of Mouth Advertisement Facebook Ju…" at bounding box center [287, 234] width 179 height 16
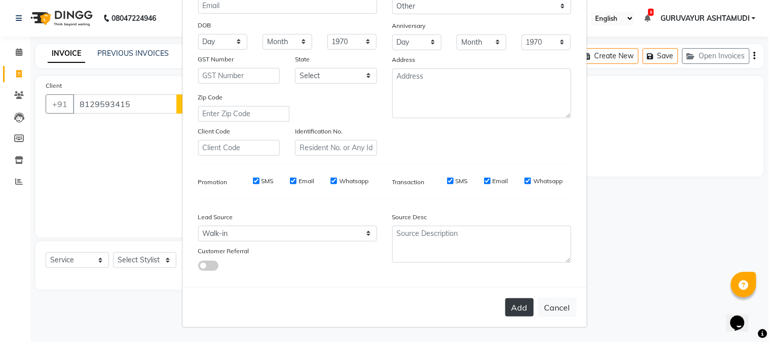
click at [518, 308] on button "Add" at bounding box center [519, 307] width 28 height 18
select select
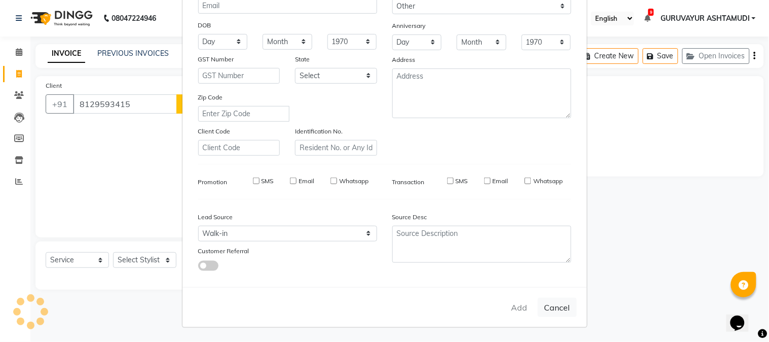
select select
checkbox input "false"
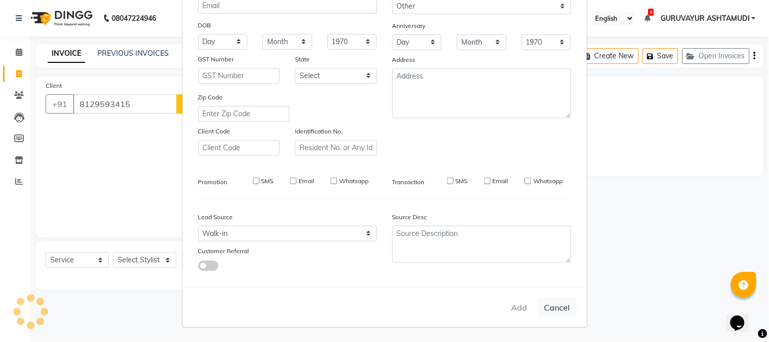
checkbox input "false"
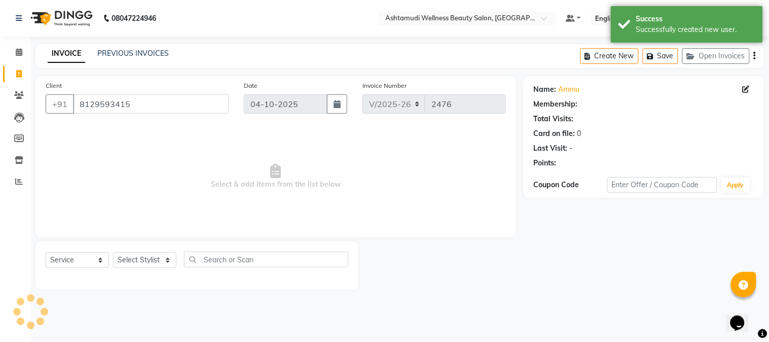
select select "1: Object"
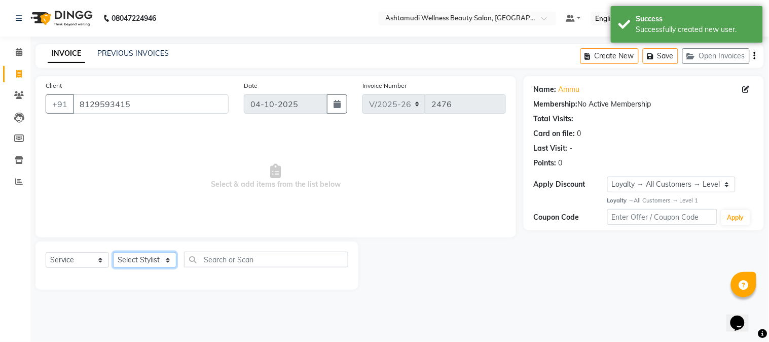
click at [127, 261] on select "Select Stylist Aathithya [PERSON_NAME] [PERSON_NAME] ARYA GURUVAYUR ASHTAMUDI […" at bounding box center [144, 260] width 63 height 16
select select "39865"
click at [113, 252] on select "Select Stylist Aathithya [PERSON_NAME] [PERSON_NAME] ARYA GURUVAYUR ASHTAMUDI […" at bounding box center [144, 260] width 63 height 16
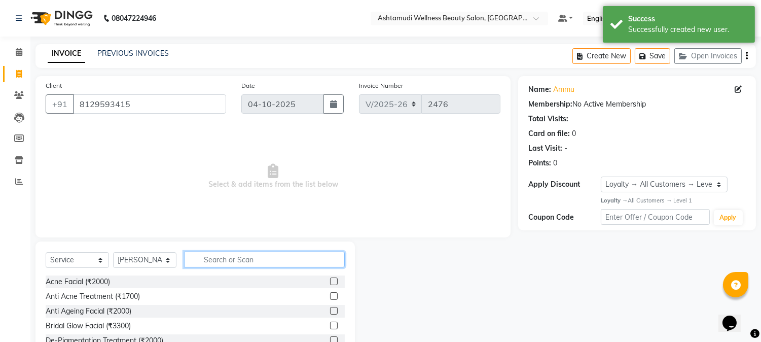
click at [230, 260] on input "text" at bounding box center [264, 259] width 161 height 16
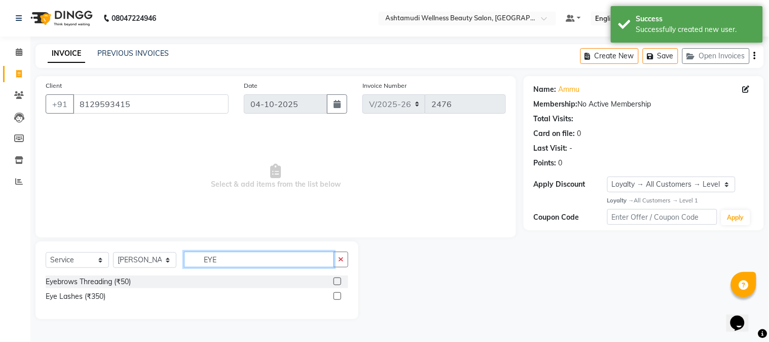
type input "EYE"
click at [336, 281] on label at bounding box center [338, 281] width 8 height 8
click at [336, 281] on input "checkbox" at bounding box center [337, 281] width 7 height 7
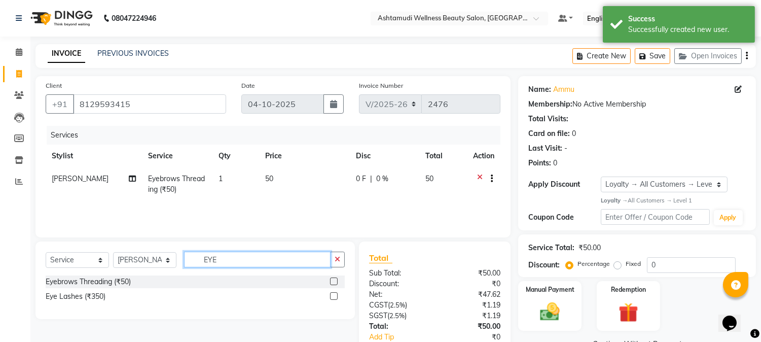
checkbox input "false"
drag, startPoint x: 274, startPoint y: 264, endPoint x: 115, endPoint y: 260, distance: 158.7
click at [115, 260] on div "Select Service Product Membership Package Voucher Prepaid Gift Card Select Styl…" at bounding box center [195, 263] width 299 height 24
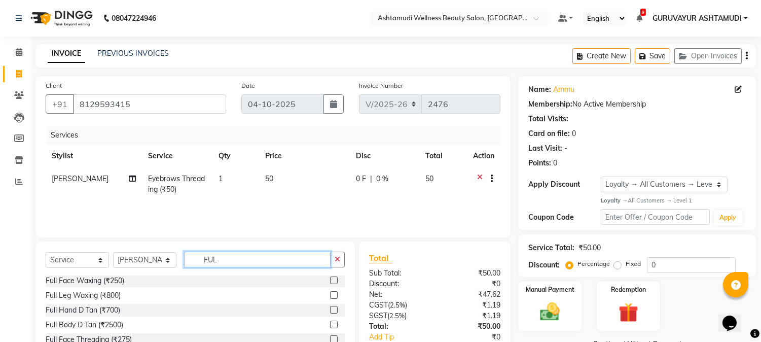
scroll to position [56, 0]
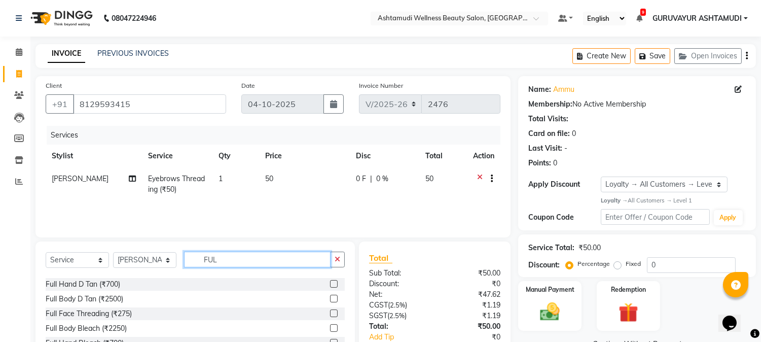
type input "FUL"
click at [330, 312] on label at bounding box center [334, 313] width 8 height 8
click at [330, 312] on input "checkbox" at bounding box center [333, 313] width 7 height 7
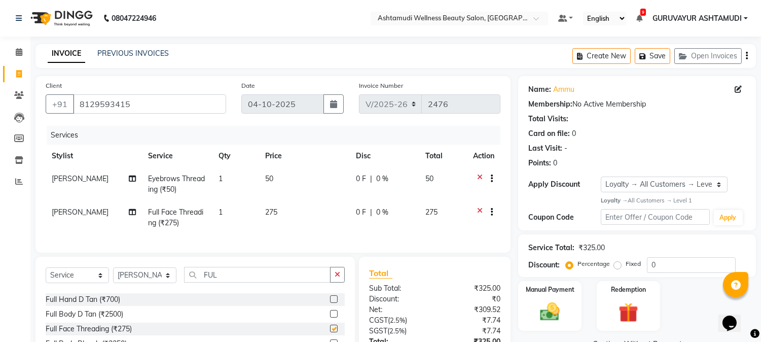
checkbox input "false"
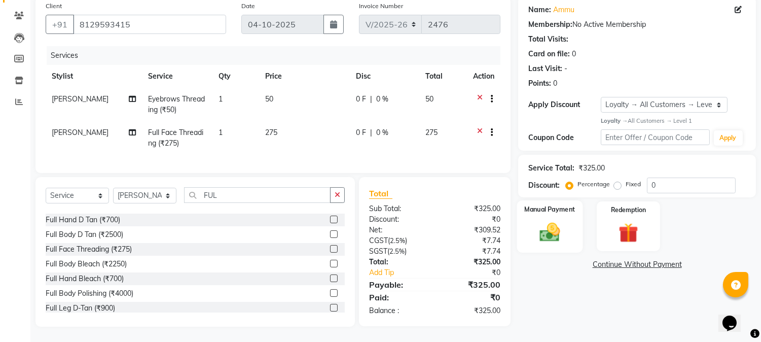
click at [559, 231] on img at bounding box center [549, 232] width 33 height 24
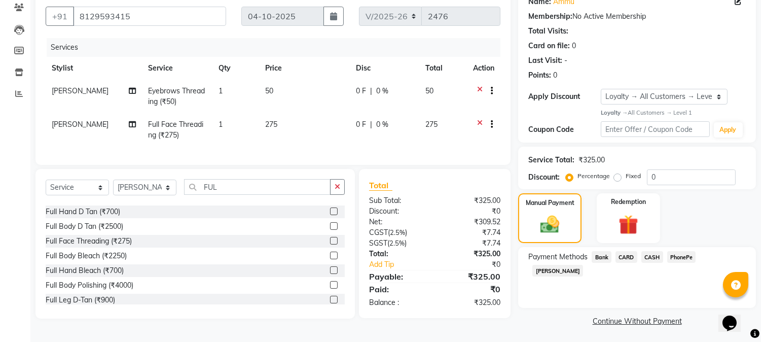
click at [683, 255] on span "PhonePe" at bounding box center [681, 257] width 29 height 12
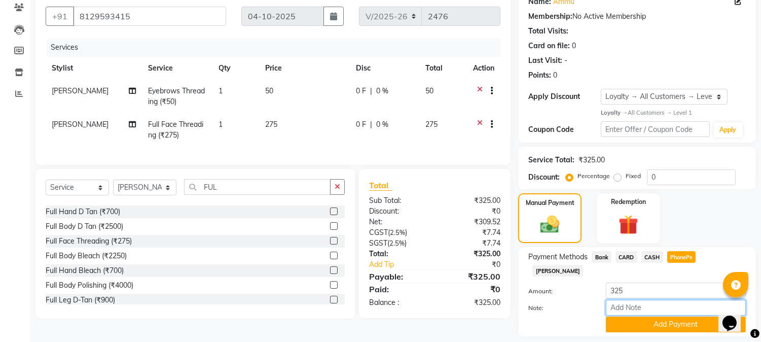
click at [630, 300] on input "Note:" at bounding box center [676, 308] width 140 height 16
type input "RINI"
click at [651, 316] on button "Add Payment" at bounding box center [676, 324] width 140 height 16
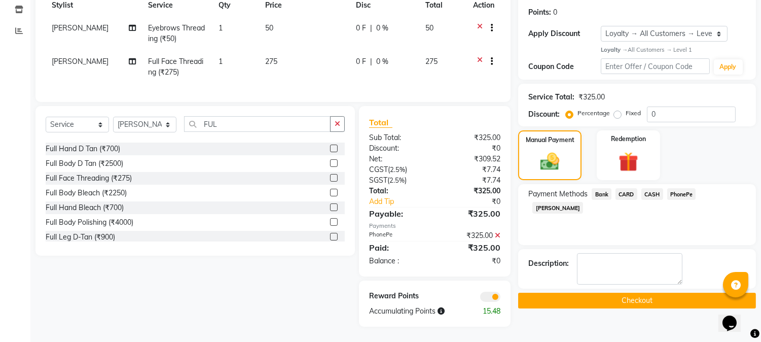
scroll to position [159, 0]
click at [613, 292] on button "Checkout" at bounding box center [637, 300] width 238 height 16
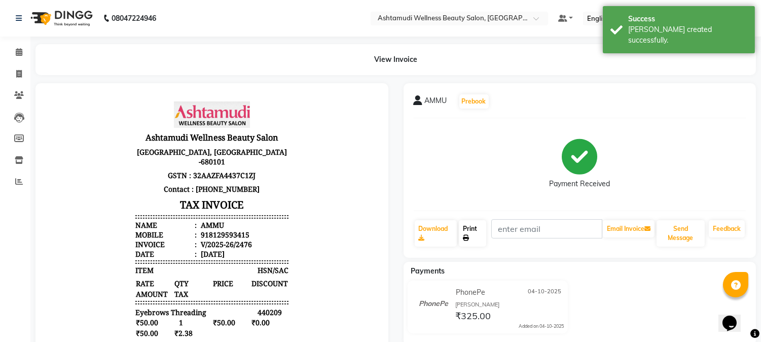
click at [470, 232] on link "Print" at bounding box center [472, 233] width 27 height 26
click at [14, 49] on span at bounding box center [19, 53] width 18 height 12
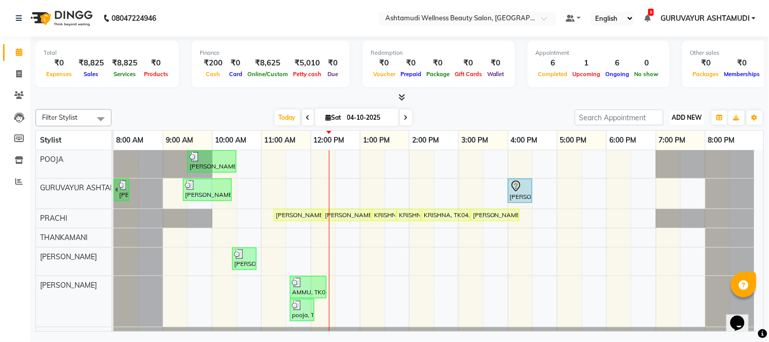
click at [682, 117] on span "ADD NEW" at bounding box center [687, 118] width 30 height 8
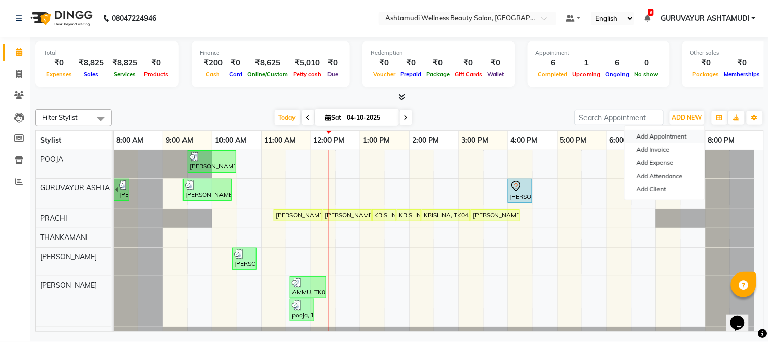
click at [672, 138] on button "Add Appointment" at bounding box center [664, 136] width 80 height 13
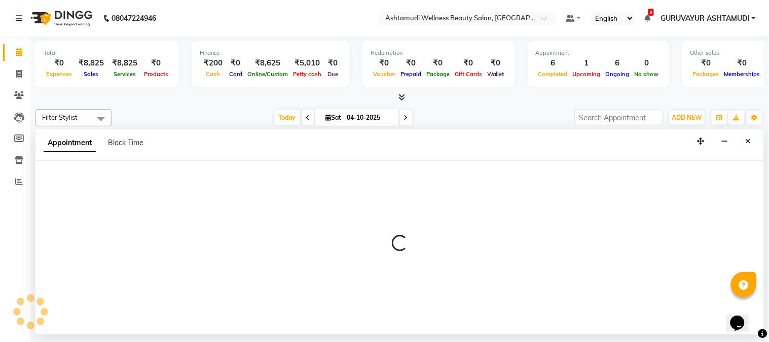
select select "540"
select select "tentative"
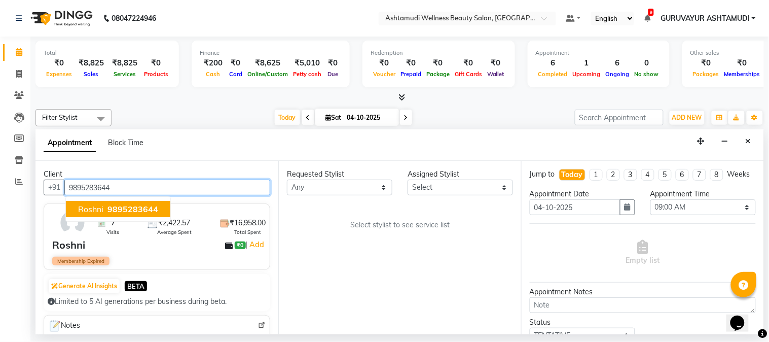
click at [168, 216] on ngb-typeahead-window "Roshni 9895283644" at bounding box center [117, 208] width 105 height 25
click at [158, 211] on button "Roshni 9895283644" at bounding box center [118, 209] width 104 height 16
type input "9895283644"
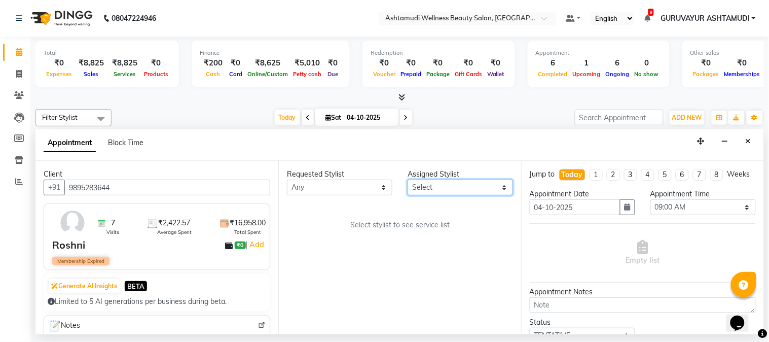
click at [438, 179] on select "Select Aathithya ANILA Anjana Das ARYA GURUVAYUR ASHTAMUDI NEETHU Nigisha POOJA…" at bounding box center [460, 187] width 105 height 16
select select "27386"
click at [408, 179] on select "Select Aathithya ANILA Anjana Das ARYA GURUVAYUR ASHTAMUDI NEETHU Nigisha POOJA…" at bounding box center [460, 187] width 105 height 16
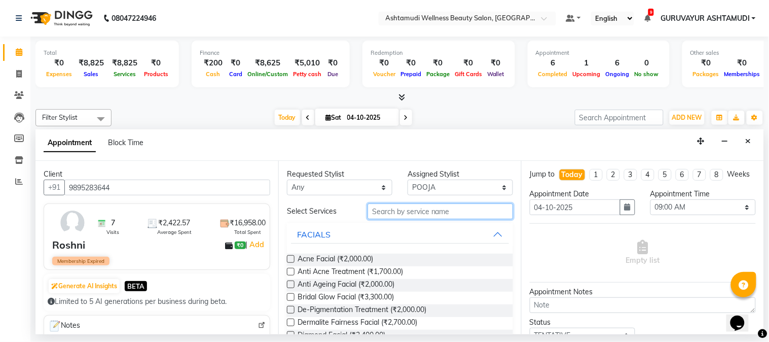
click at [440, 212] on input "text" at bounding box center [439, 211] width 145 height 16
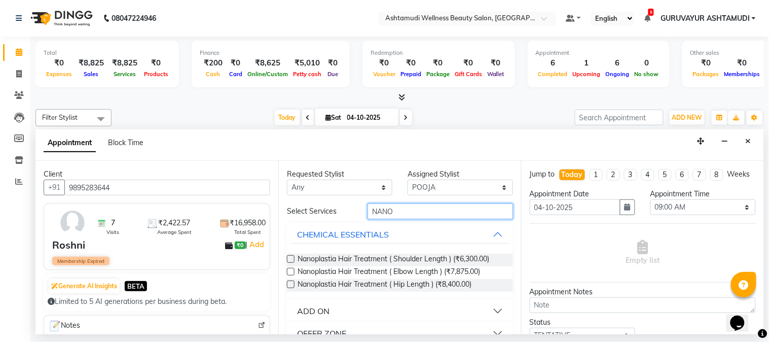
type input "NANO"
click at [386, 308] on button "ADD ON" at bounding box center [400, 311] width 218 height 18
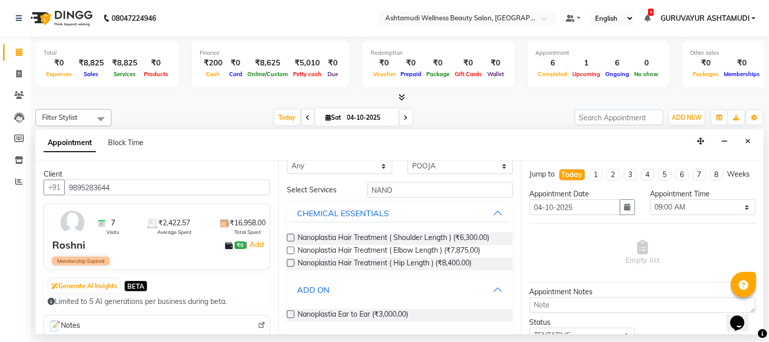
scroll to position [46, 0]
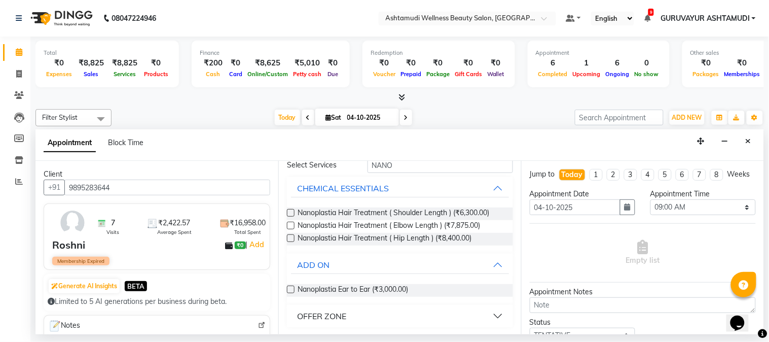
click at [289, 290] on label at bounding box center [291, 289] width 8 height 8
click at [289, 290] on input "checkbox" at bounding box center [290, 290] width 7 height 7
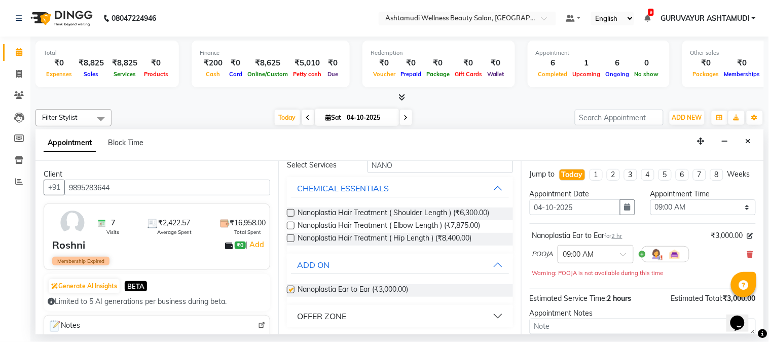
checkbox input "false"
click at [625, 263] on span at bounding box center [626, 257] width 13 height 11
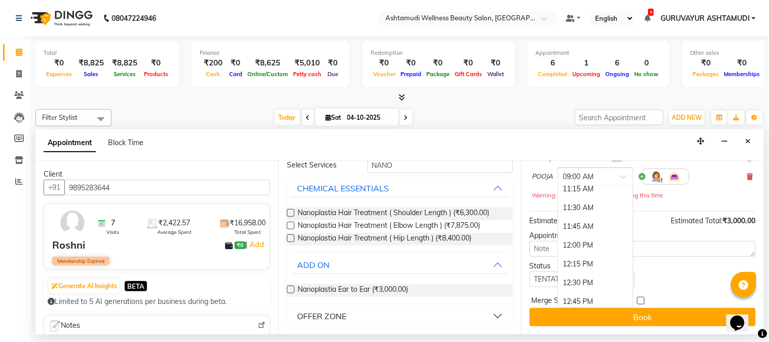
scroll to position [168, 0]
click at [575, 275] on div "12:15 PM" at bounding box center [595, 274] width 75 height 19
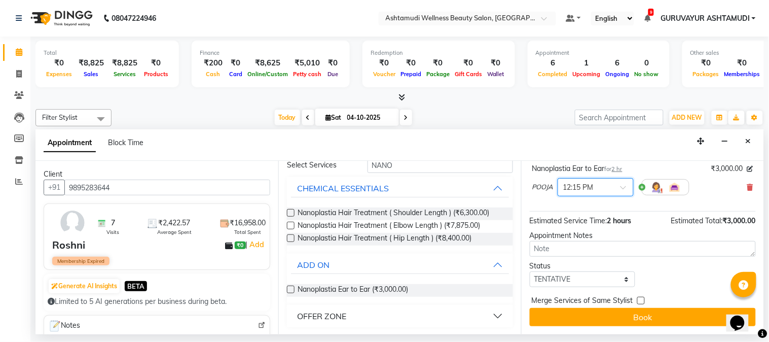
scroll to position [77, 0]
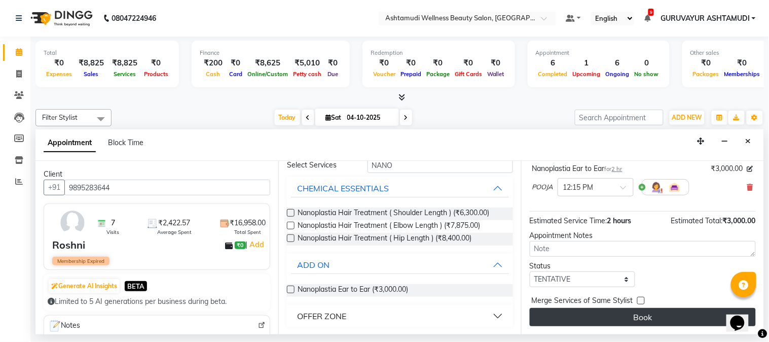
click at [609, 316] on button "Book" at bounding box center [643, 317] width 226 height 18
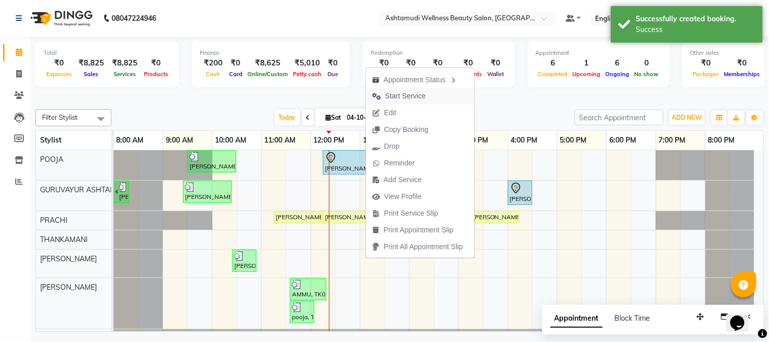
click at [391, 94] on span "Start Service" at bounding box center [405, 96] width 41 height 11
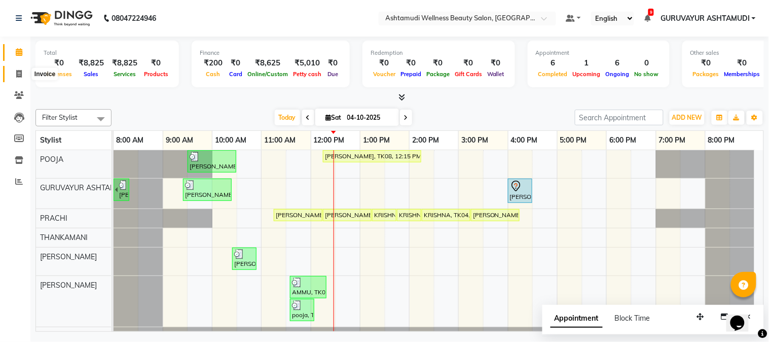
click at [17, 73] on icon at bounding box center [19, 74] width 6 height 8
select select "4660"
select select "service"
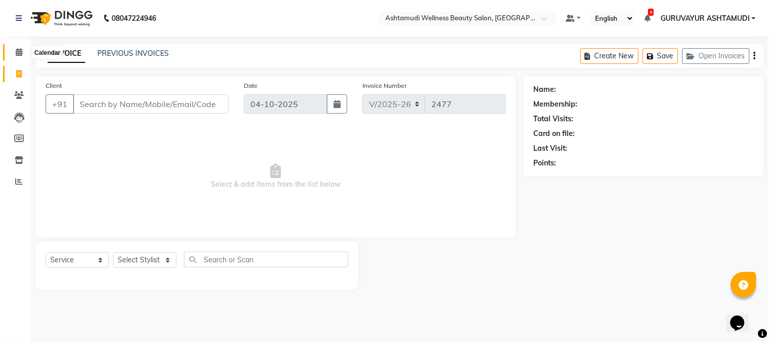
click at [23, 51] on span at bounding box center [19, 53] width 18 height 12
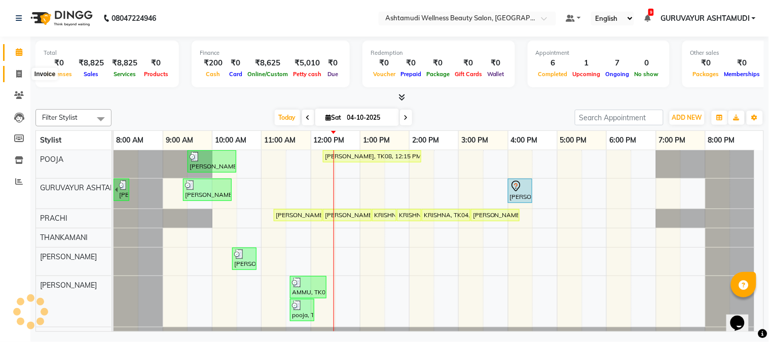
click at [20, 76] on icon at bounding box center [19, 74] width 6 height 8
select select "service"
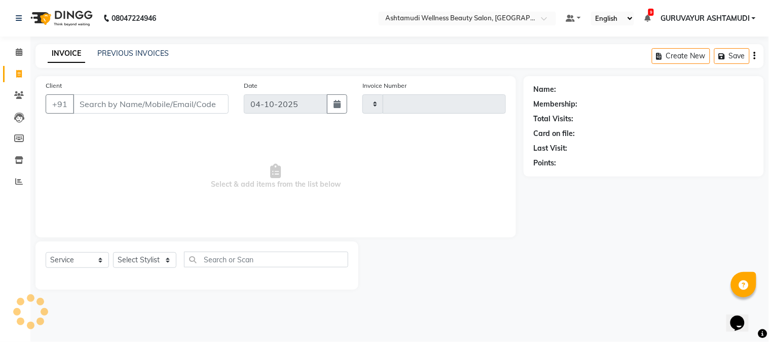
type input "2477"
select select "4660"
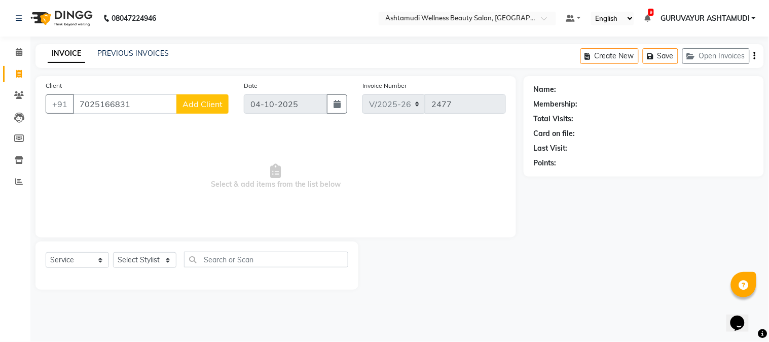
type input "7025166831"
click at [189, 110] on button "Add Client" at bounding box center [202, 103] width 52 height 19
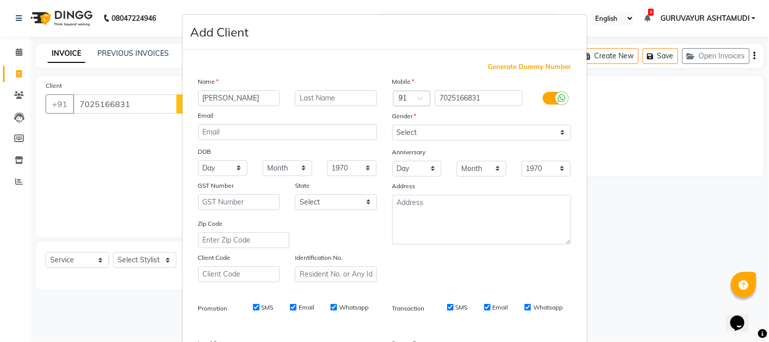
type input "HARITHA"
click at [495, 133] on select "Select Male Female Other Prefer Not To Say" at bounding box center [481, 133] width 179 height 16
select select "female"
click at [392, 125] on select "Select Male Female Other Prefer Not To Say" at bounding box center [481, 133] width 179 height 16
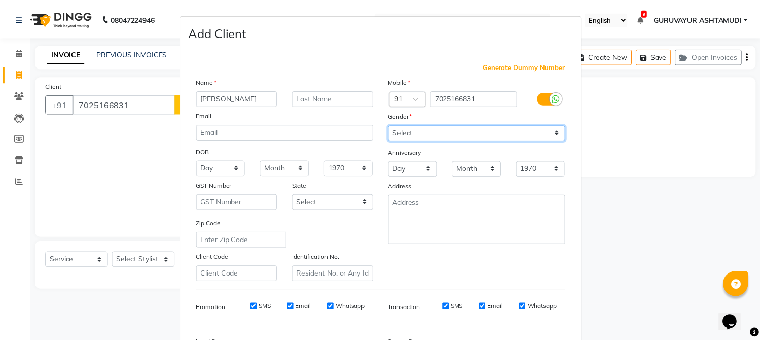
scroll to position [127, 0]
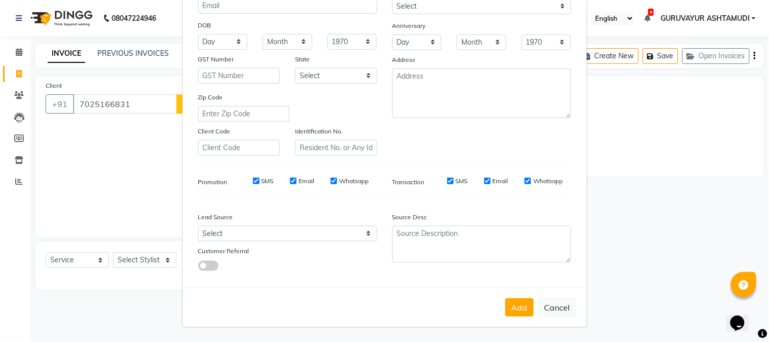
click at [309, 220] on div "Lead Source" at bounding box center [288, 218] width 194 height 14
drag, startPoint x: 296, startPoint y: 235, endPoint x: 294, endPoint y: 227, distance: 8.4
click at [296, 235] on select "Select Walk-in Referral Internet Friend Word of Mouth Advertisement Facebook Ju…" at bounding box center [287, 234] width 179 height 16
select select "31498"
click at [198, 226] on select "Select Walk-in Referral Internet Friend Word of Mouth Advertisement Facebook Ju…" at bounding box center [287, 234] width 179 height 16
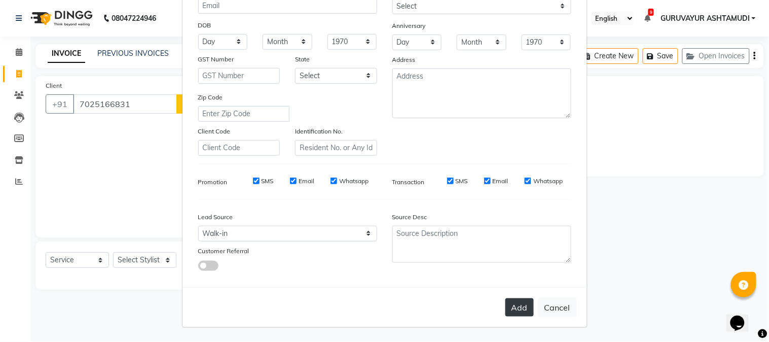
click at [517, 305] on button "Add" at bounding box center [519, 307] width 28 height 18
select select
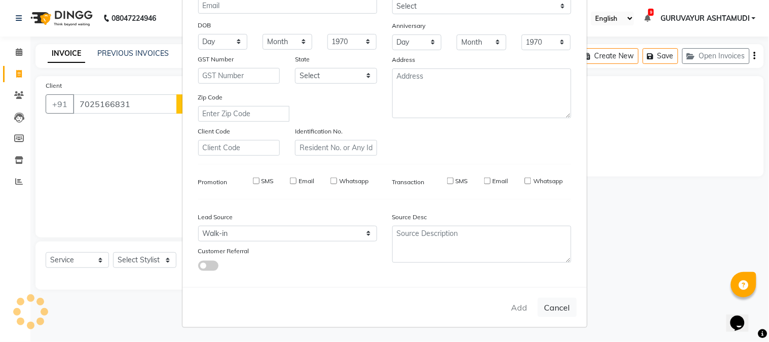
select select
checkbox input "false"
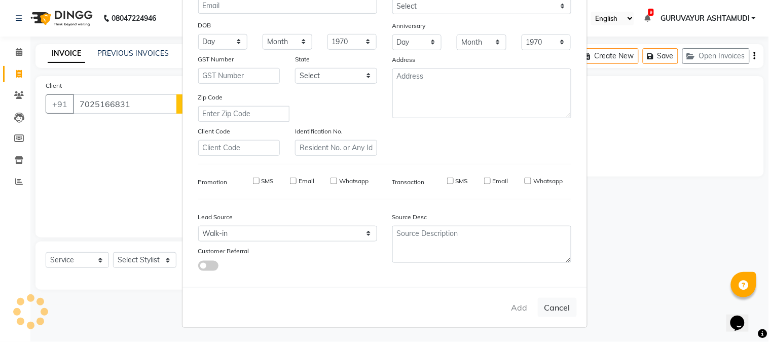
checkbox input "false"
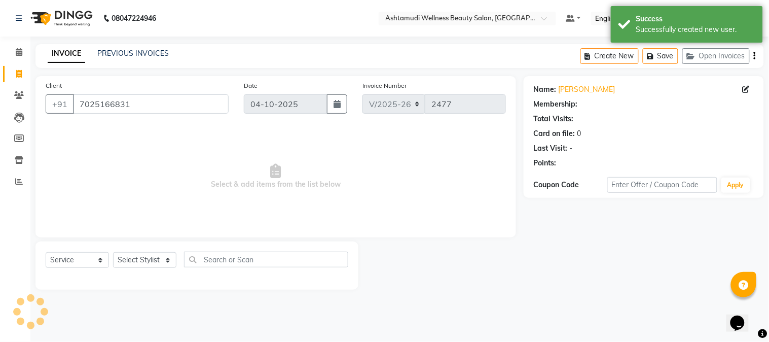
select select "1: Object"
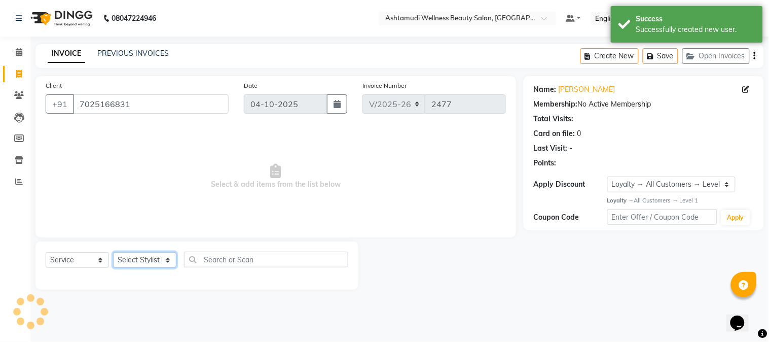
click at [159, 262] on select "Select Stylist Aathithya [PERSON_NAME] [PERSON_NAME] ARYA GURUVAYUR ASHTAMUDI […" at bounding box center [144, 260] width 63 height 16
select select "39865"
click at [113, 252] on select "Select Stylist Aathithya [PERSON_NAME] [PERSON_NAME] ARYA GURUVAYUR ASHTAMUDI […" at bounding box center [144, 260] width 63 height 16
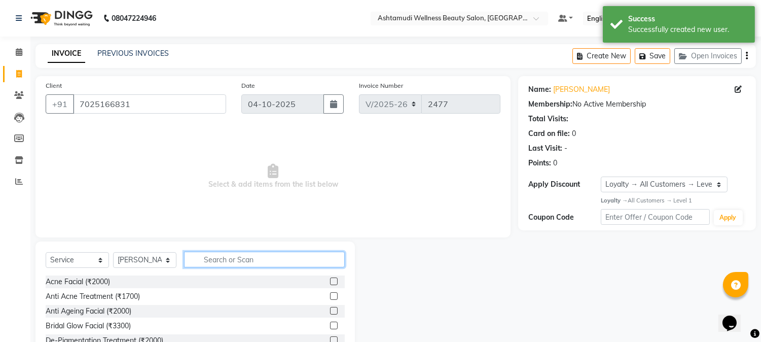
click at [238, 255] on input "text" at bounding box center [264, 259] width 161 height 16
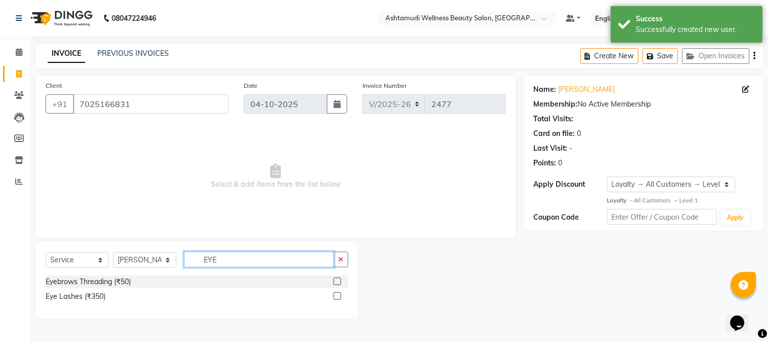
type input "EYE"
click at [343, 284] on div at bounding box center [341, 281] width 15 height 13
click at [340, 281] on label at bounding box center [338, 281] width 8 height 8
click at [340, 281] on input "checkbox" at bounding box center [337, 281] width 7 height 7
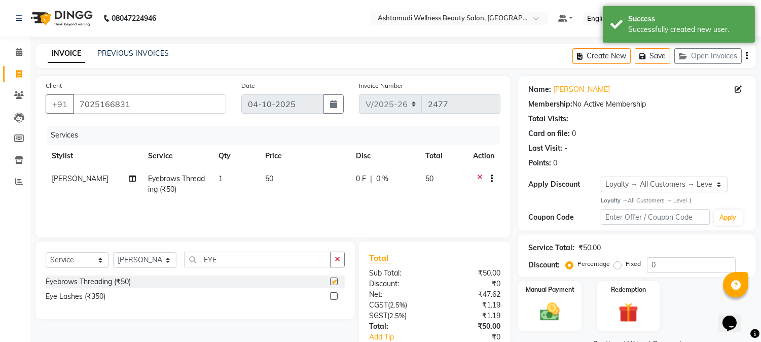
checkbox input "false"
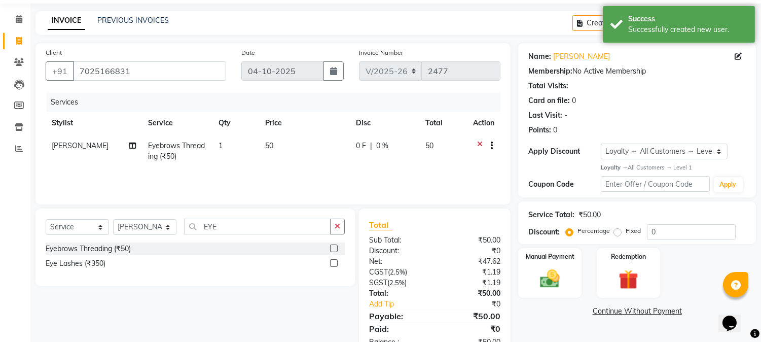
scroll to position [63, 0]
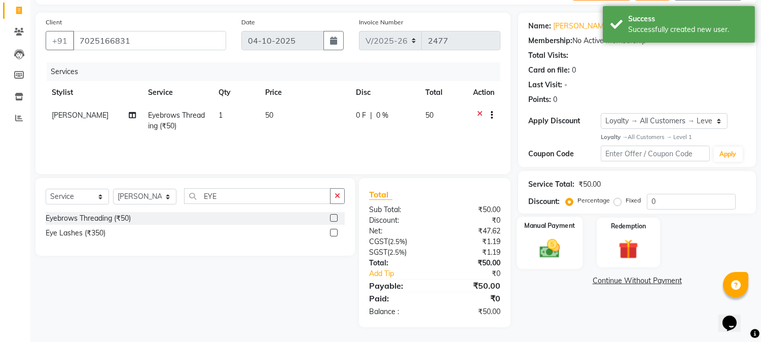
click at [561, 259] on img at bounding box center [549, 248] width 33 height 24
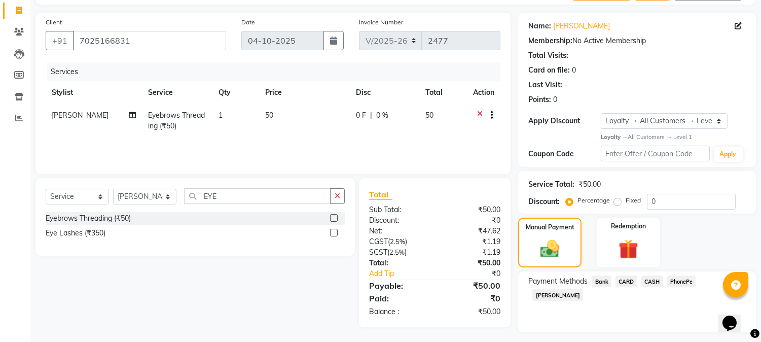
click at [681, 284] on span "PhonePe" at bounding box center [681, 281] width 29 height 12
drag, startPoint x: 643, startPoint y: 311, endPoint x: 642, endPoint y: 305, distance: 6.6
click at [643, 324] on input "Note:" at bounding box center [676, 332] width 140 height 16
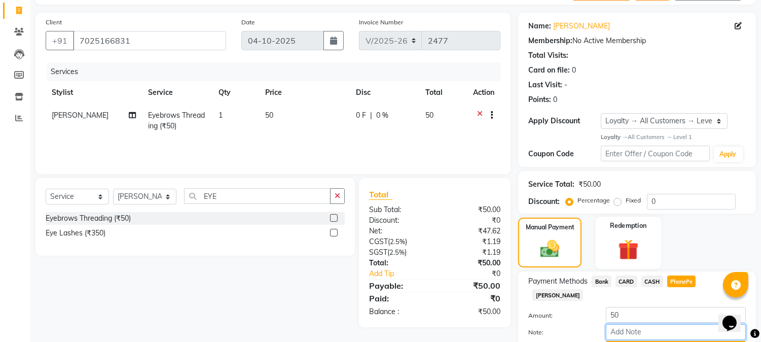
type input "RINI"
click at [670, 341] on button "Add Payment" at bounding box center [676, 349] width 140 height 16
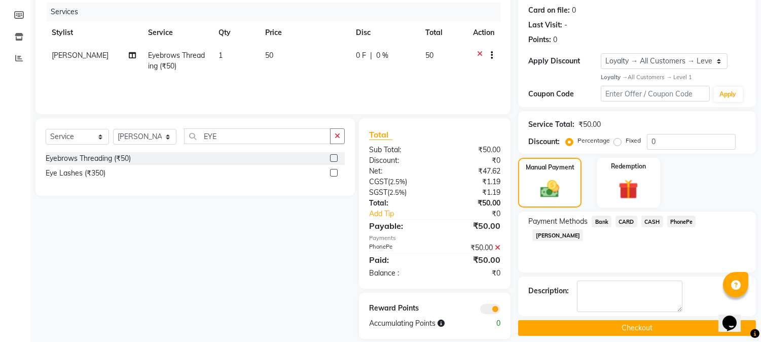
scroll to position [135, 0]
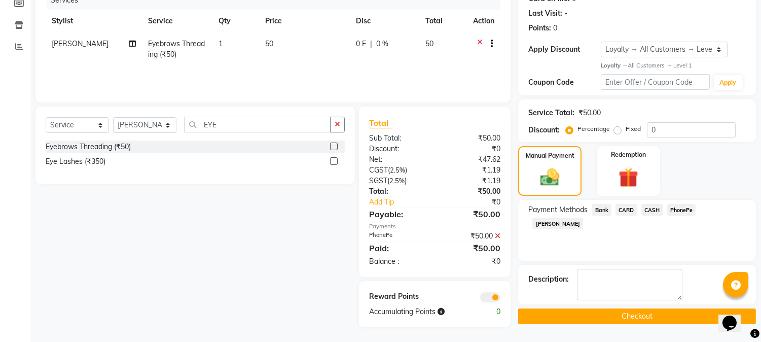
click at [628, 320] on button "Checkout" at bounding box center [637, 316] width 238 height 16
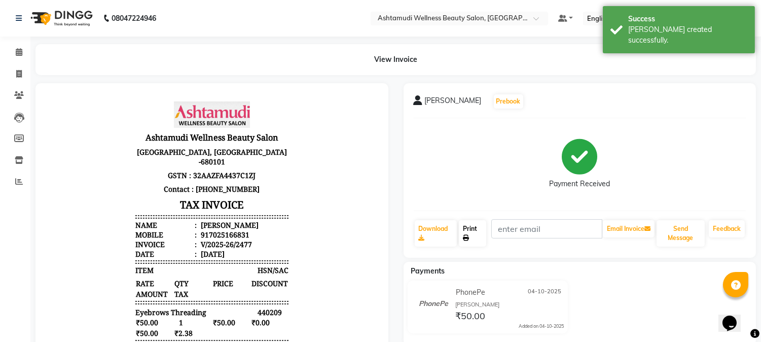
click at [474, 241] on link "Print" at bounding box center [472, 233] width 27 height 26
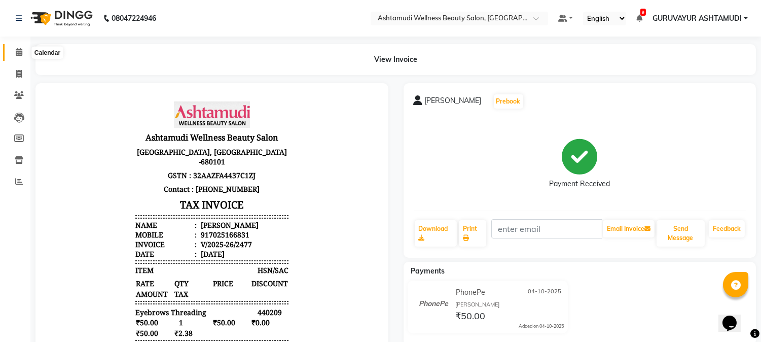
click at [19, 58] on span at bounding box center [19, 53] width 18 height 12
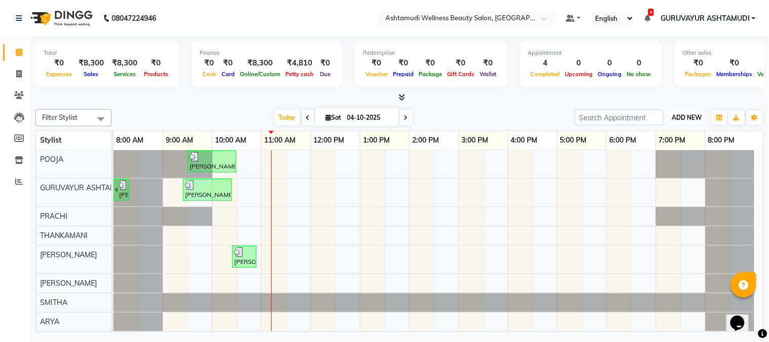
click at [691, 120] on span "ADD NEW" at bounding box center [687, 118] width 30 height 8
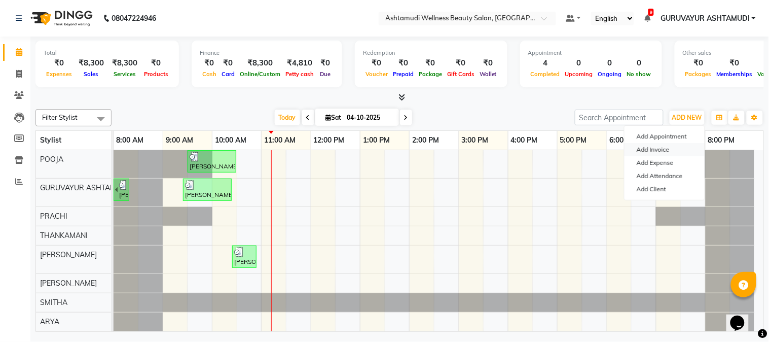
click at [652, 149] on link "Add Invoice" at bounding box center [664, 149] width 80 height 13
select select "4660"
select select "service"
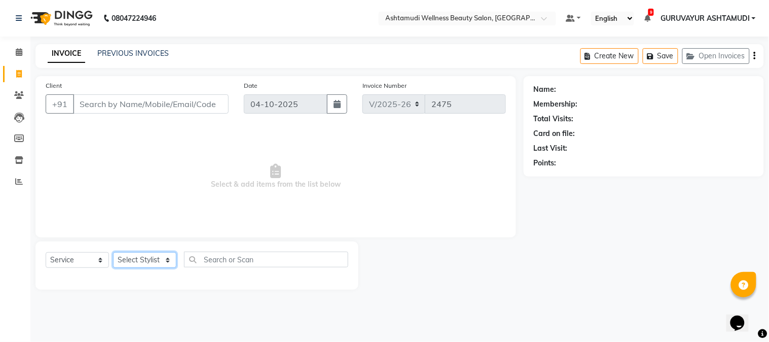
click at [150, 262] on select "Select Stylist Aathithya [PERSON_NAME] [PERSON_NAME] ARYA GURUVAYUR ASHTAMUDI […" at bounding box center [144, 260] width 63 height 16
select select "77498"
click at [113, 252] on select "Select Stylist Aathithya [PERSON_NAME] [PERSON_NAME] ARYA GURUVAYUR ASHTAMUDI […" at bounding box center [144, 260] width 63 height 16
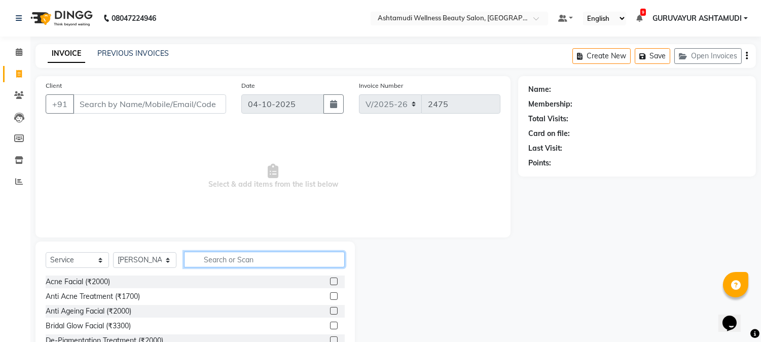
click at [226, 263] on input "text" at bounding box center [264, 259] width 161 height 16
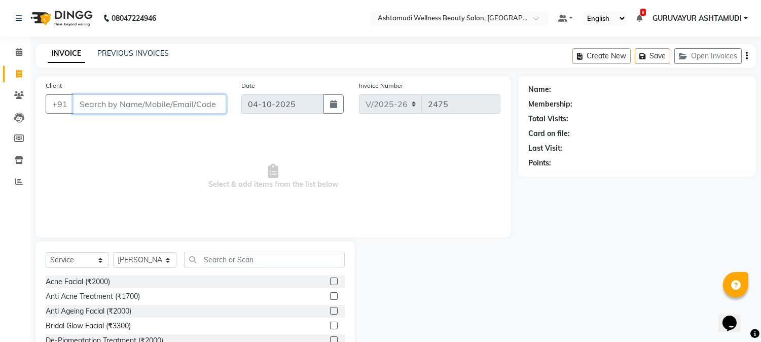
click at [86, 108] on input "Client" at bounding box center [149, 103] width 153 height 19
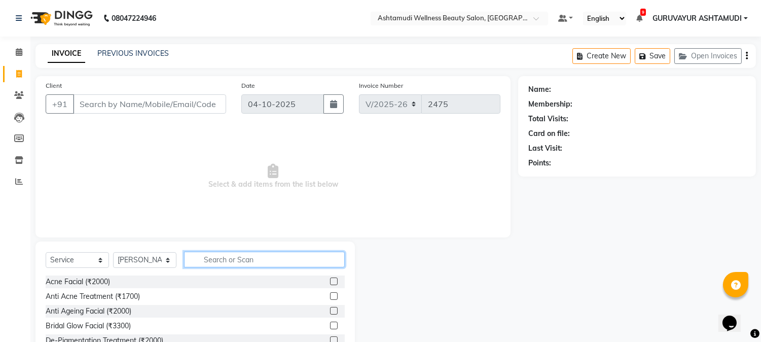
click at [226, 259] on input "text" at bounding box center [264, 259] width 161 height 16
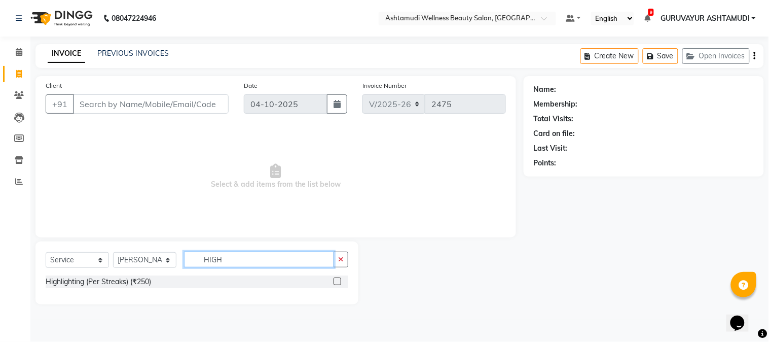
type input "HIGH"
click at [337, 282] on label at bounding box center [338, 281] width 8 height 8
click at [337, 282] on input "checkbox" at bounding box center [337, 281] width 7 height 7
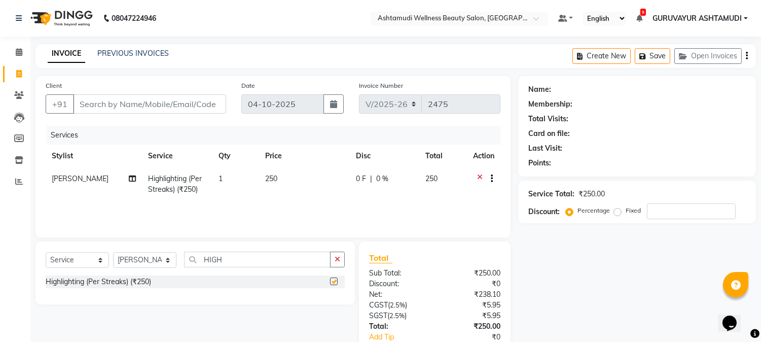
checkbox input "false"
click at [235, 174] on td "1" at bounding box center [235, 183] width 47 height 33
select select "77498"
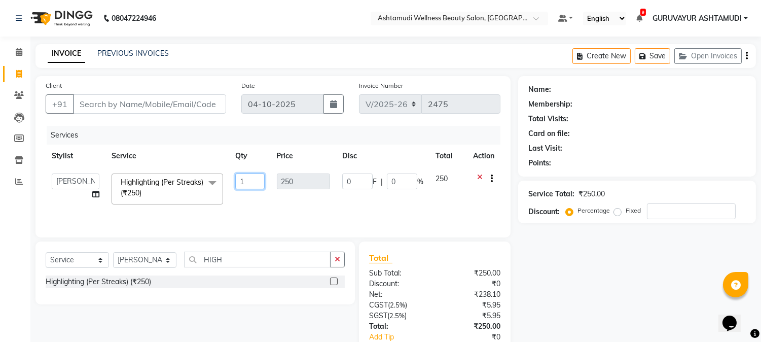
click at [252, 183] on input "1" at bounding box center [249, 181] width 29 height 16
type input "8"
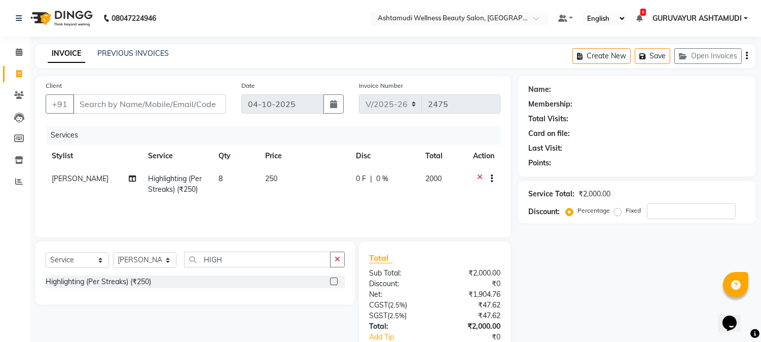
drag, startPoint x: 246, startPoint y: 205, endPoint x: 251, endPoint y: 205, distance: 5.1
click at [246, 205] on div "Services Stylist Service Qty Price Disc Total Action [PERSON_NAME] Highlighting…" at bounding box center [273, 176] width 455 height 101
drag, startPoint x: 236, startPoint y: 257, endPoint x: 173, endPoint y: 257, distance: 62.9
click at [173, 257] on div "Select Service Product Membership Package Voucher Prepaid Gift Card Select Styl…" at bounding box center [195, 263] width 299 height 24
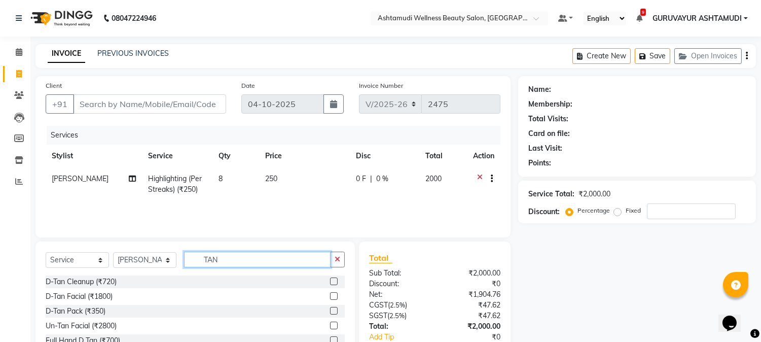
type input "TAN"
click at [330, 282] on label at bounding box center [334, 281] width 8 height 8
click at [330, 282] on input "checkbox" at bounding box center [333, 281] width 7 height 7
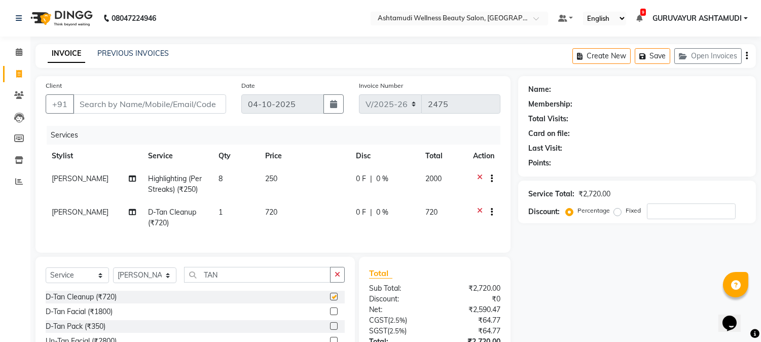
checkbox input "false"
drag, startPoint x: 229, startPoint y: 283, endPoint x: 134, endPoint y: 276, distance: 94.5
click at [133, 282] on div "Select Service Product Membership Package Voucher Prepaid Gift Card Select Styl…" at bounding box center [195, 279] width 299 height 24
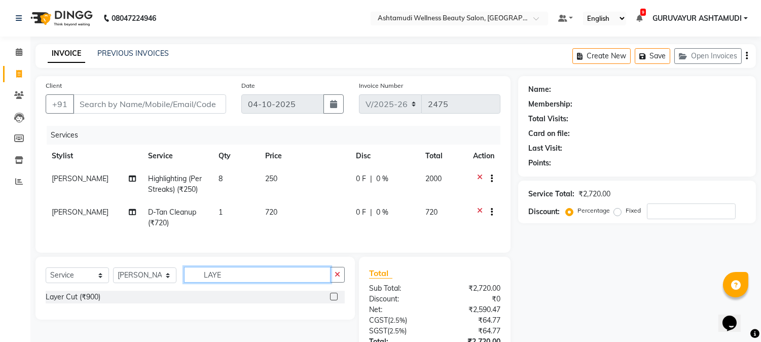
type input "LAYE"
click at [331, 300] on label at bounding box center [334, 296] width 8 height 8
click at [331, 300] on input "checkbox" at bounding box center [333, 296] width 7 height 7
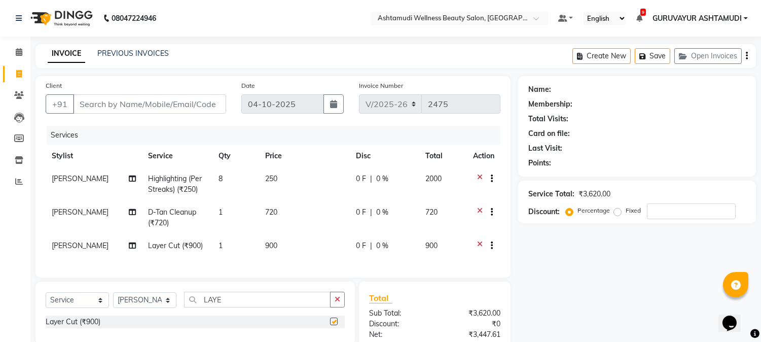
checkbox input "false"
drag, startPoint x: 246, startPoint y: 312, endPoint x: 149, endPoint y: 307, distance: 96.9
click at [149, 307] on div "Select Service Product Membership Package Voucher Prepaid Gift Card Select Styl…" at bounding box center [195, 303] width 299 height 24
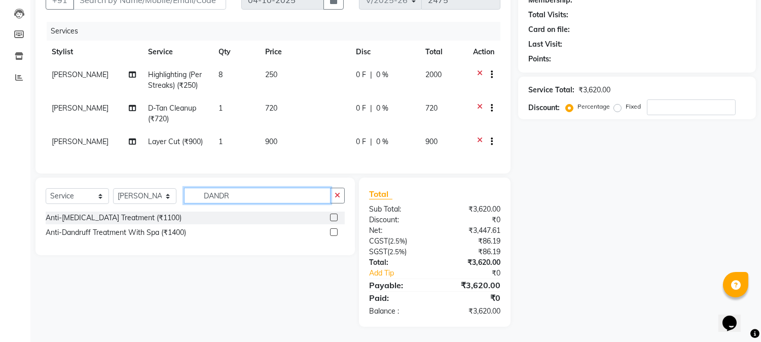
scroll to position [112, 0]
type input "DANDR"
click at [334, 232] on label at bounding box center [334, 232] width 8 height 8
click at [334, 232] on input "checkbox" at bounding box center [333, 232] width 7 height 7
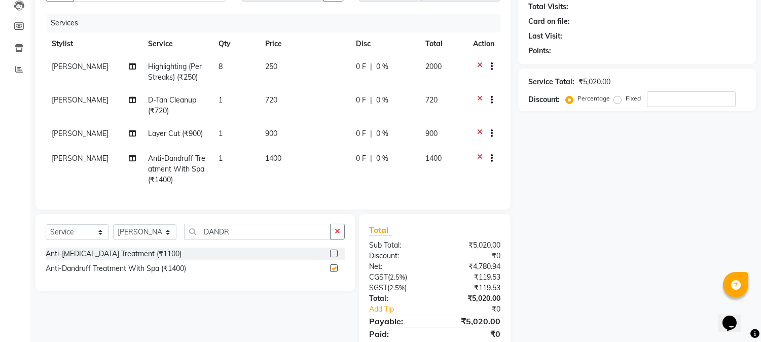
checkbox input "false"
drag, startPoint x: 241, startPoint y: 240, endPoint x: 161, endPoint y: 237, distance: 80.1
click at [161, 237] on div "Select Service Product Membership Package Voucher Prepaid Gift Card Select Styl…" at bounding box center [195, 236] width 299 height 24
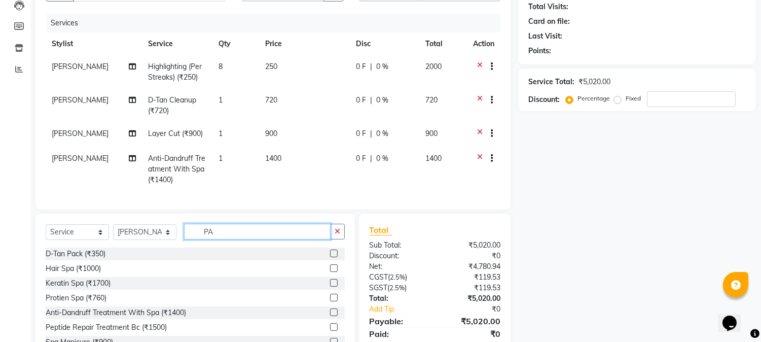
type input "P"
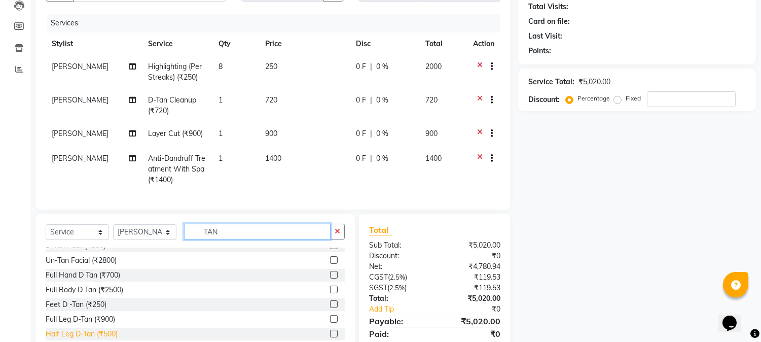
scroll to position [56, 0]
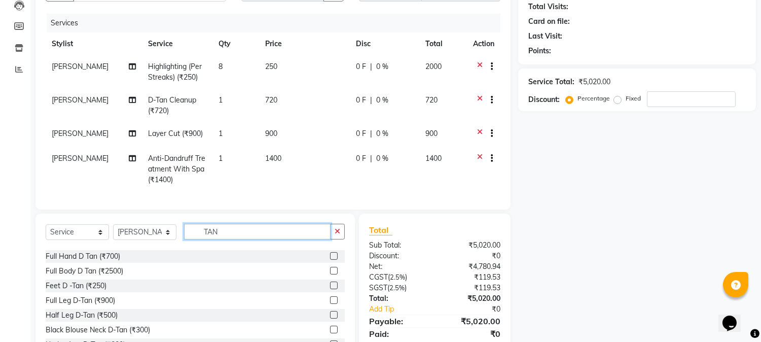
type input "TAN"
click at [330, 260] on label at bounding box center [334, 256] width 8 height 8
click at [330, 260] on input "checkbox" at bounding box center [333, 256] width 7 height 7
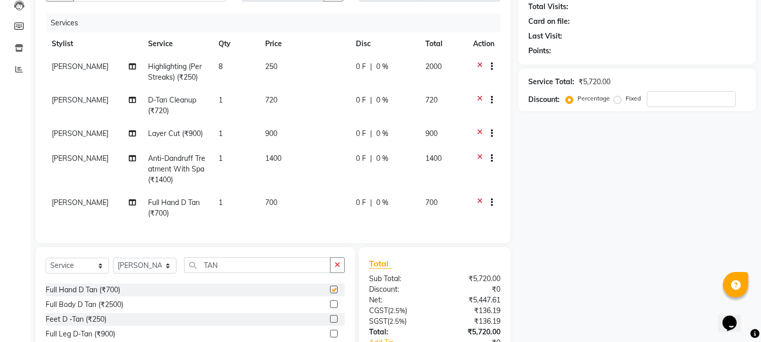
checkbox input "false"
drag, startPoint x: 237, startPoint y: 269, endPoint x: 170, endPoint y: 275, distance: 67.1
click at [170, 274] on div "Select Service Product Membership Package Voucher Prepaid Gift Card Select Styl…" at bounding box center [195, 269] width 299 height 24
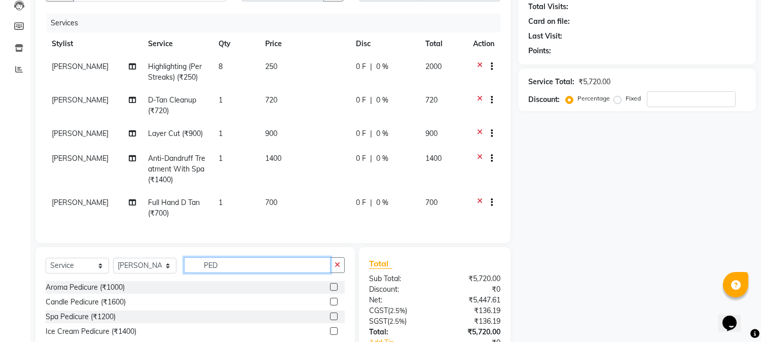
scroll to position [0, 0]
type input "PED"
click at [335, 290] on label at bounding box center [334, 287] width 8 height 8
click at [335, 290] on input "checkbox" at bounding box center [333, 287] width 7 height 7
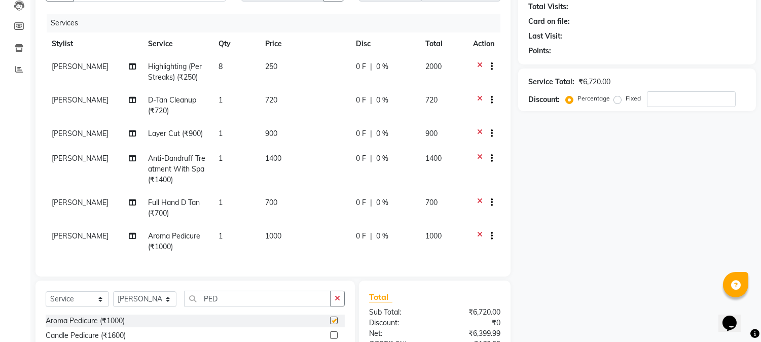
checkbox input "false"
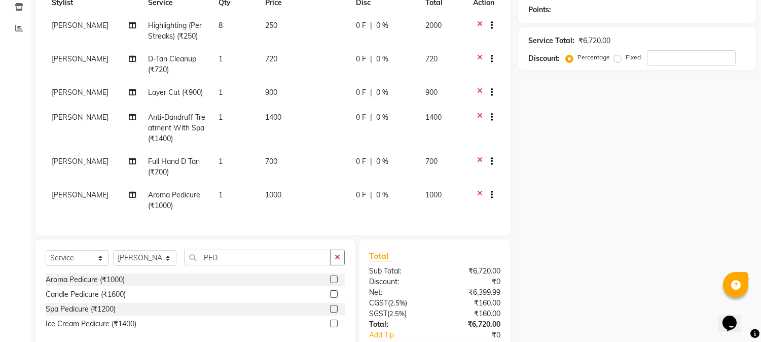
scroll to position [214, 0]
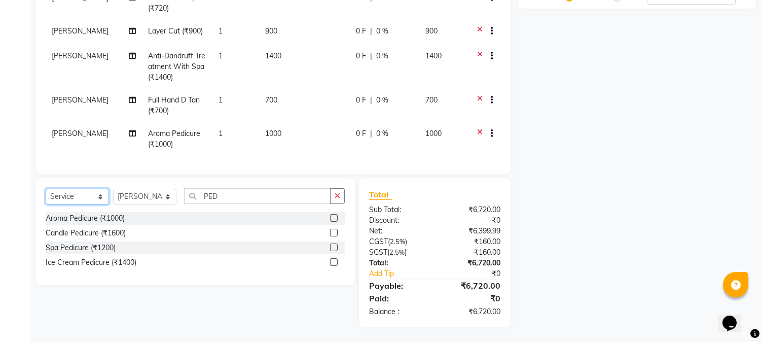
click at [84, 196] on select "Select Service Product Membership Package Voucher Prepaid Gift Card" at bounding box center [77, 197] width 63 height 16
click at [46, 189] on select "Select Service Product Membership Package Voucher Prepaid Gift Card" at bounding box center [77, 197] width 63 height 16
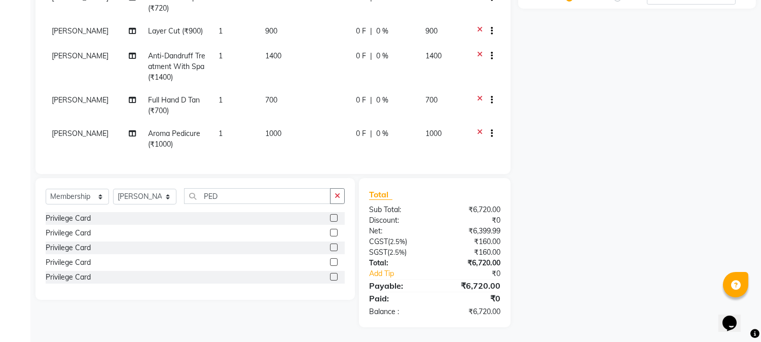
click at [335, 220] on label at bounding box center [334, 218] width 8 height 8
click at [335, 220] on input "checkbox" at bounding box center [333, 218] width 7 height 7
select select "select"
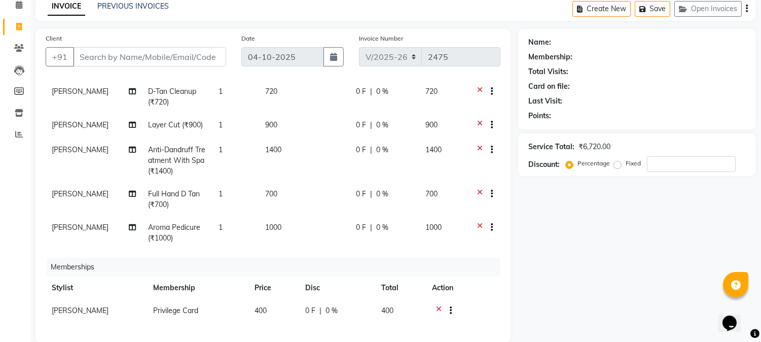
scroll to position [47, 0]
click at [670, 163] on input "number" at bounding box center [691, 165] width 89 height 16
click at [512, 216] on div "Client +91 Date [DATE] Invoice Number V/2025 V/[PHONE_NUMBER] Services Stylist …" at bounding box center [273, 262] width 490 height 466
click at [664, 163] on input "15" at bounding box center [691, 165] width 89 height 16
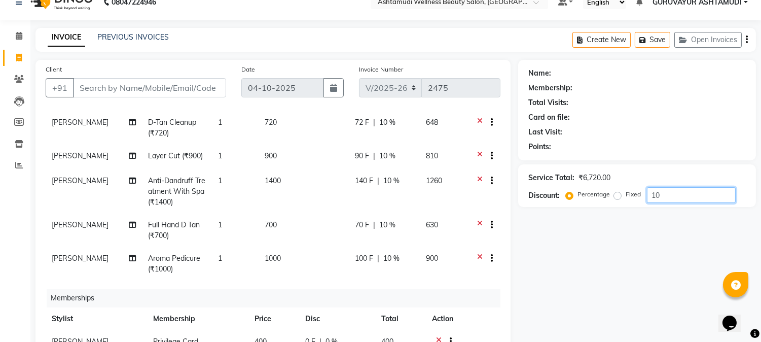
scroll to position [0, 0]
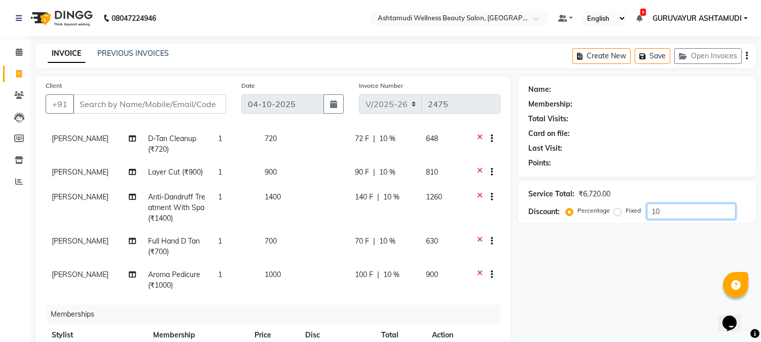
type input "1"
click at [477, 133] on icon at bounding box center [480, 139] width 6 height 13
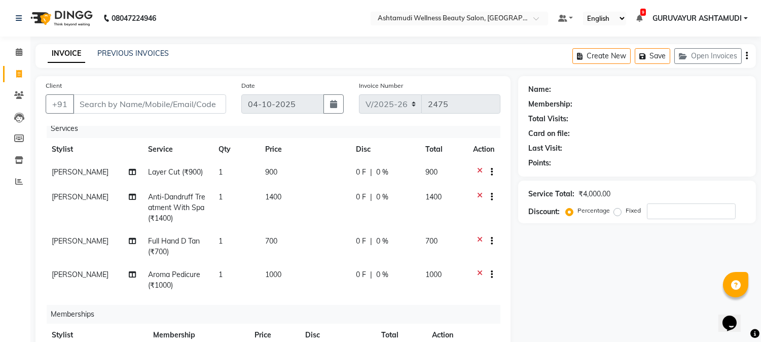
click at [470, 126] on div "Services" at bounding box center [277, 128] width 461 height 19
click at [477, 269] on icon at bounding box center [480, 275] width 6 height 13
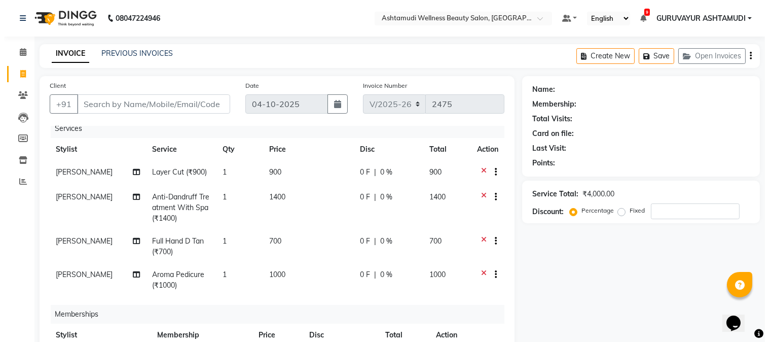
scroll to position [0, 0]
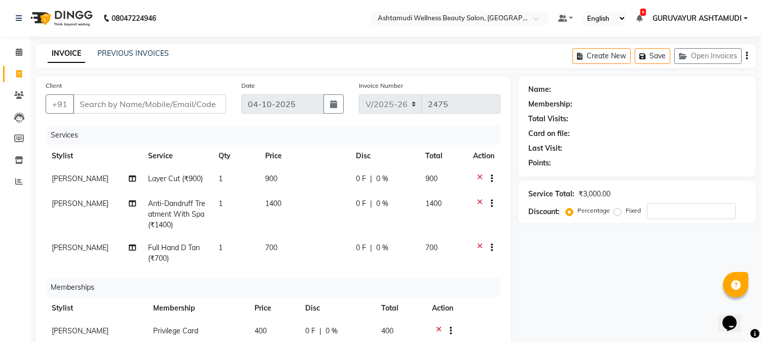
click at [478, 177] on icon at bounding box center [480, 179] width 6 height 13
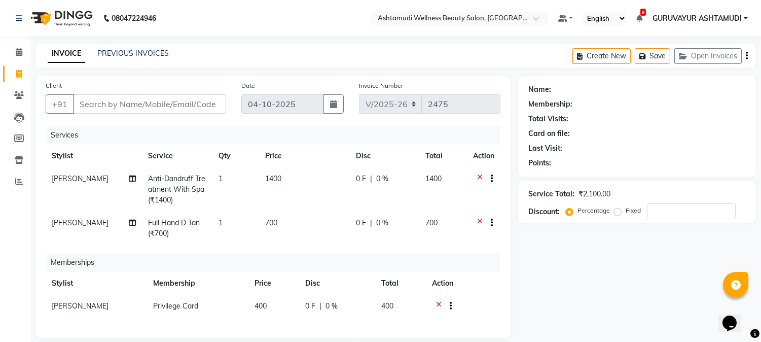
click at [478, 177] on icon at bounding box center [480, 179] width 6 height 13
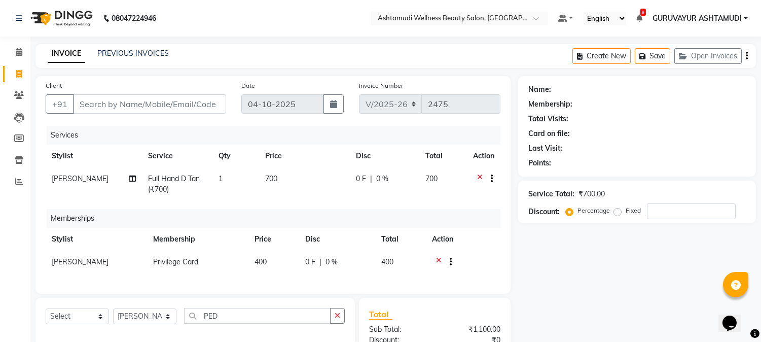
click at [478, 177] on icon at bounding box center [480, 179] width 6 height 13
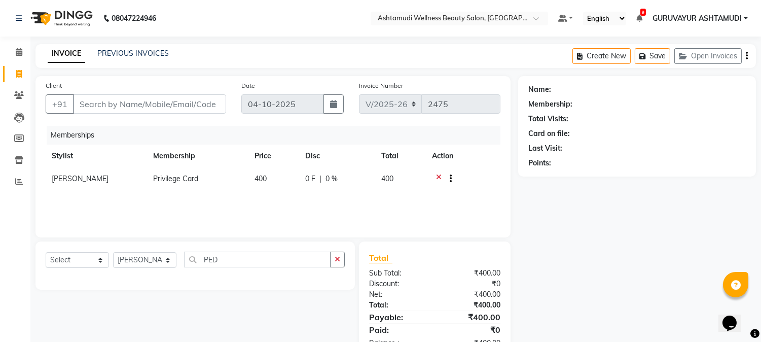
click at [439, 175] on icon at bounding box center [439, 179] width 6 height 13
